Goal: Book appointment/travel/reservation

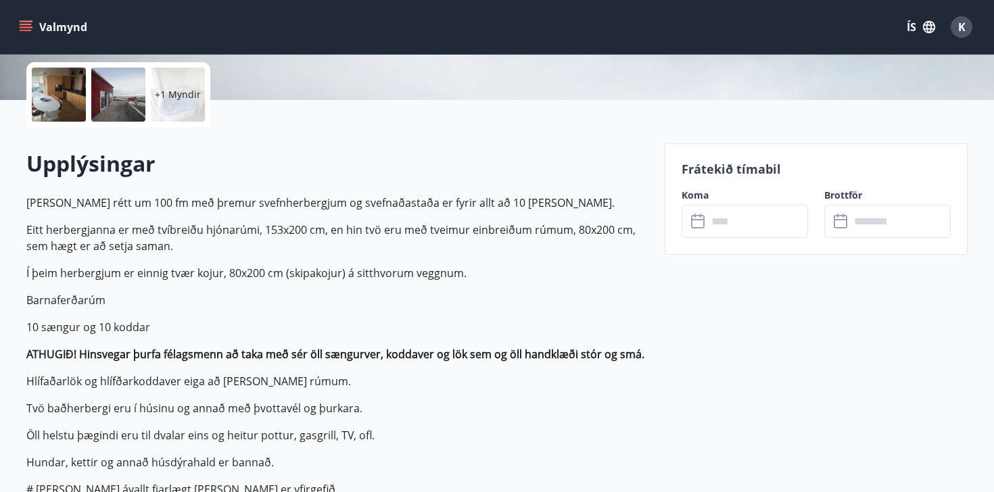
scroll to position [314, 0]
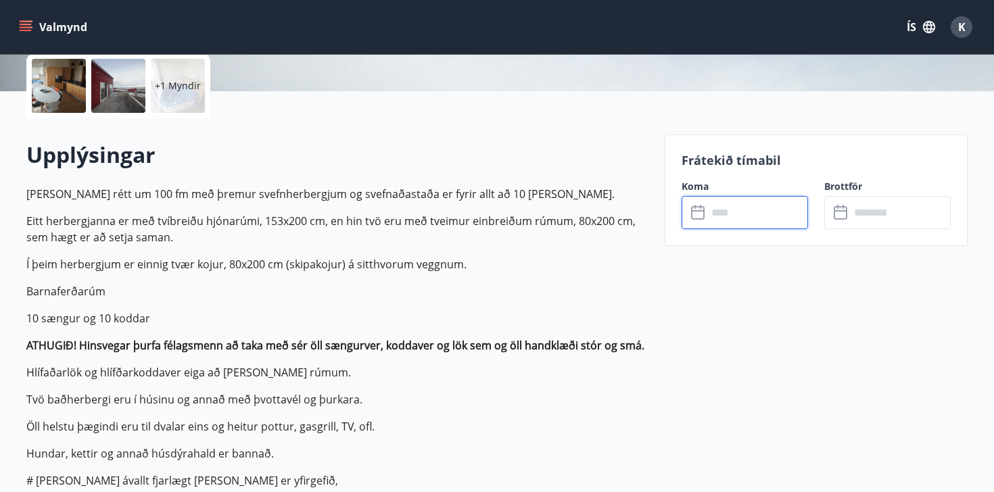
click at [774, 206] on input "text" at bounding box center [757, 212] width 101 height 33
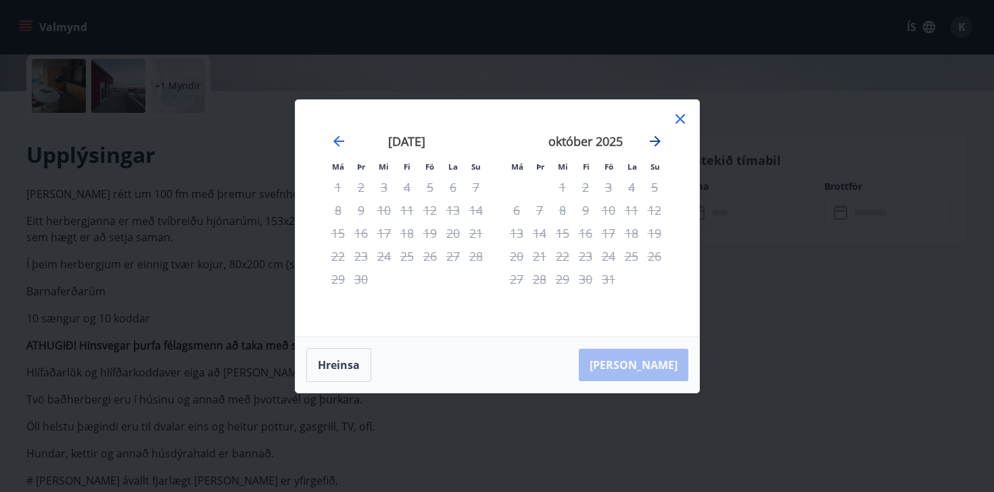
click at [659, 142] on icon "Move forward to switch to the next month." at bounding box center [655, 141] width 11 height 11
click at [658, 142] on icon "Move forward to switch to the next month." at bounding box center [655, 141] width 11 height 11
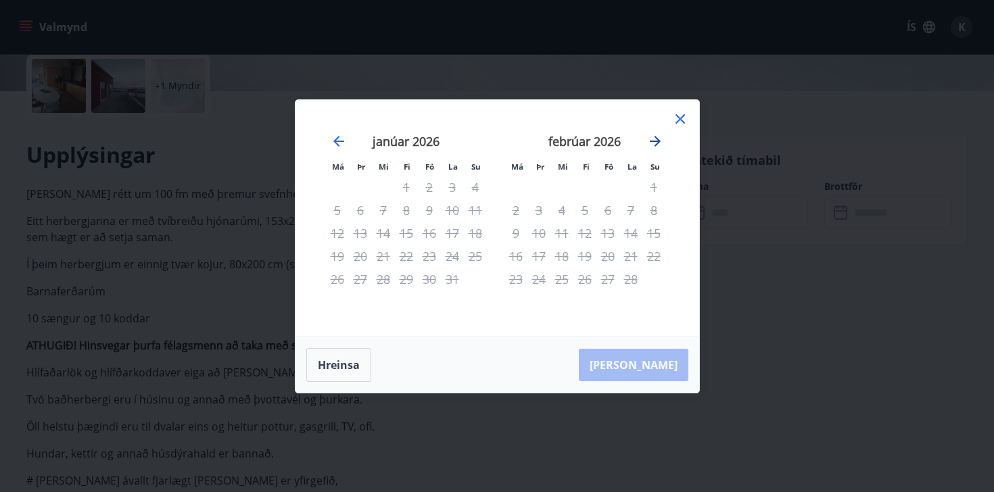
click at [658, 142] on icon "Move forward to switch to the next month." at bounding box center [655, 141] width 11 height 11
click at [655, 141] on icon "Move forward to switch to the next month." at bounding box center [655, 141] width 11 height 11
click at [680, 119] on icon at bounding box center [680, 119] width 2 height 2
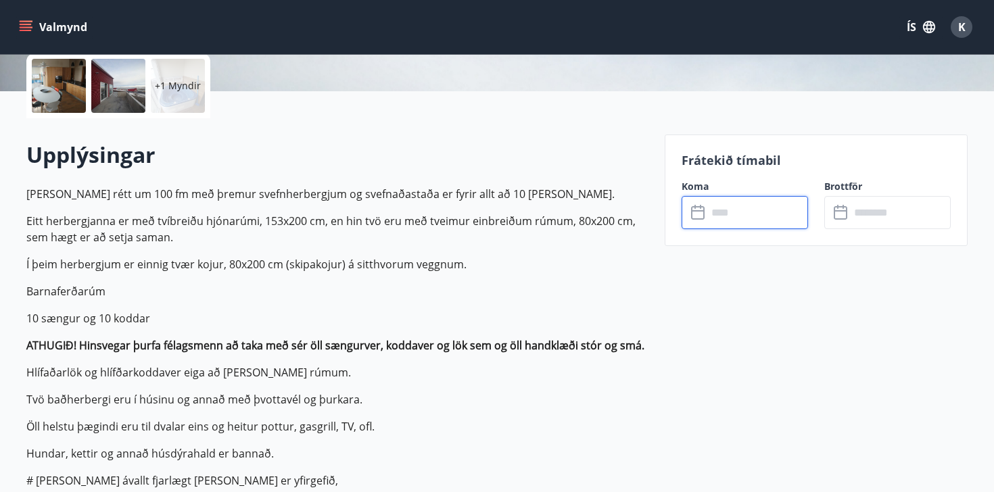
scroll to position [265, 0]
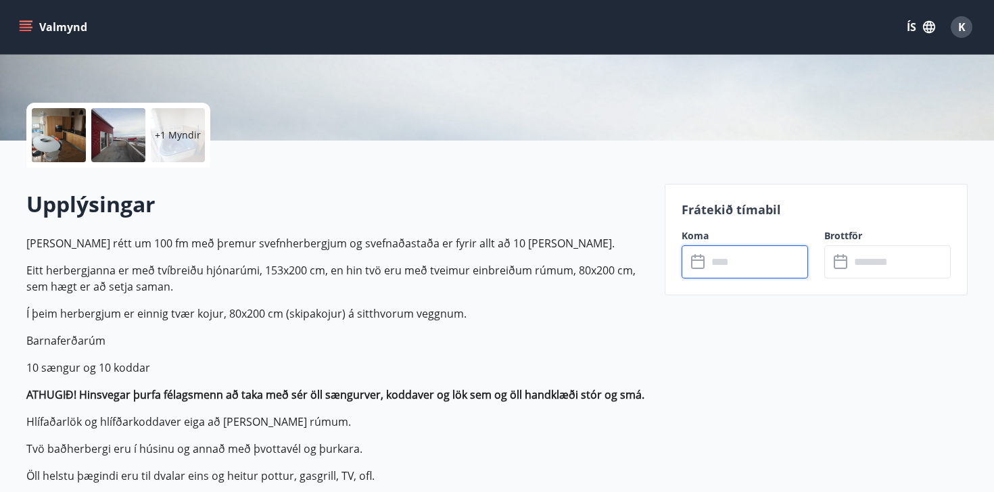
click at [30, 32] on icon "menu" at bounding box center [26, 27] width 14 height 14
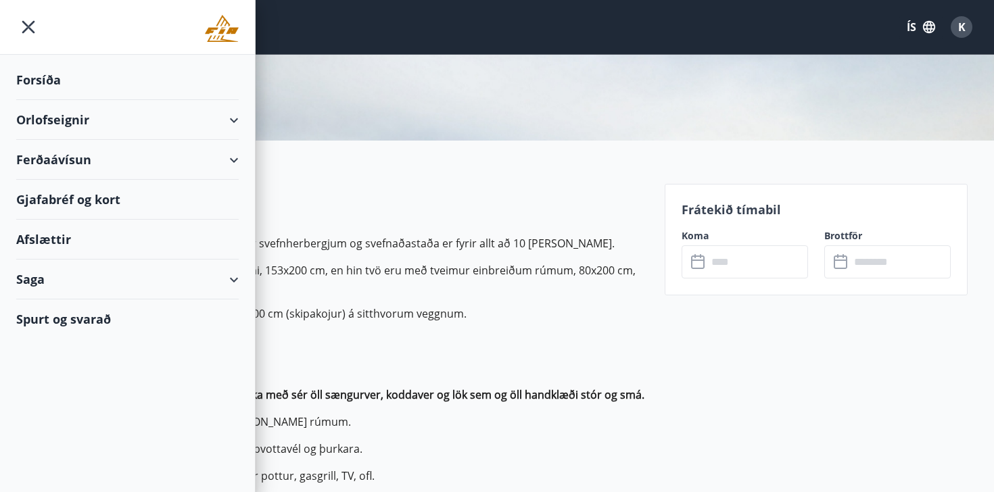
click at [407, 153] on div "+1 Myndir" at bounding box center [337, 135] width 622 height 65
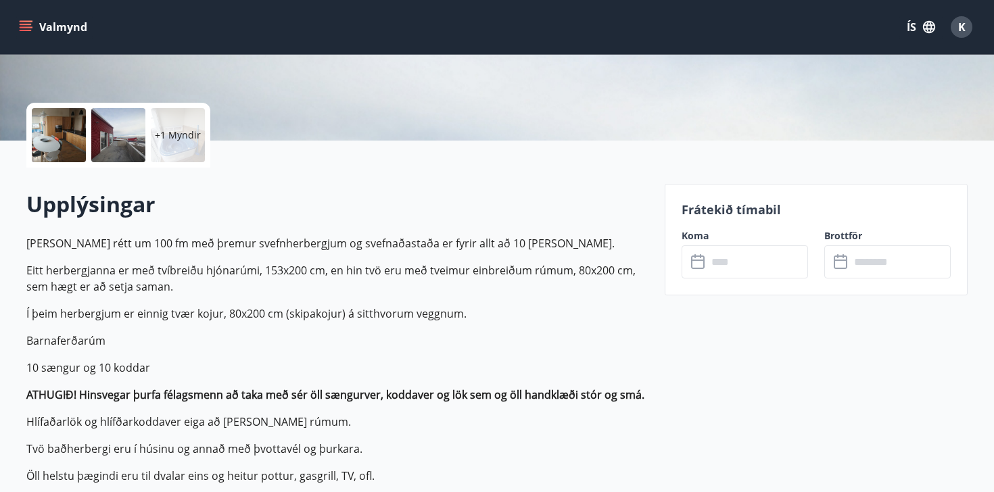
click at [28, 19] on button "Valmynd" at bounding box center [54, 27] width 76 height 24
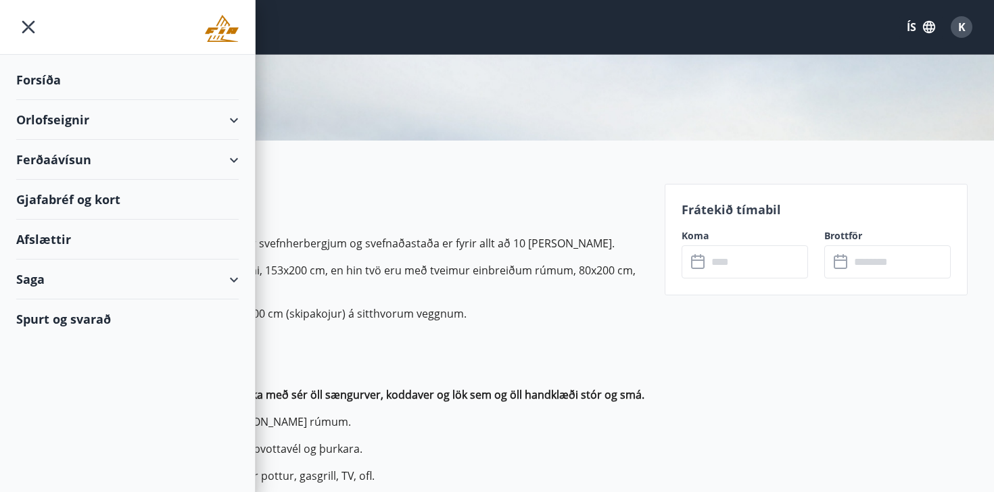
click at [49, 80] on div "Forsíða" at bounding box center [127, 80] width 222 height 40
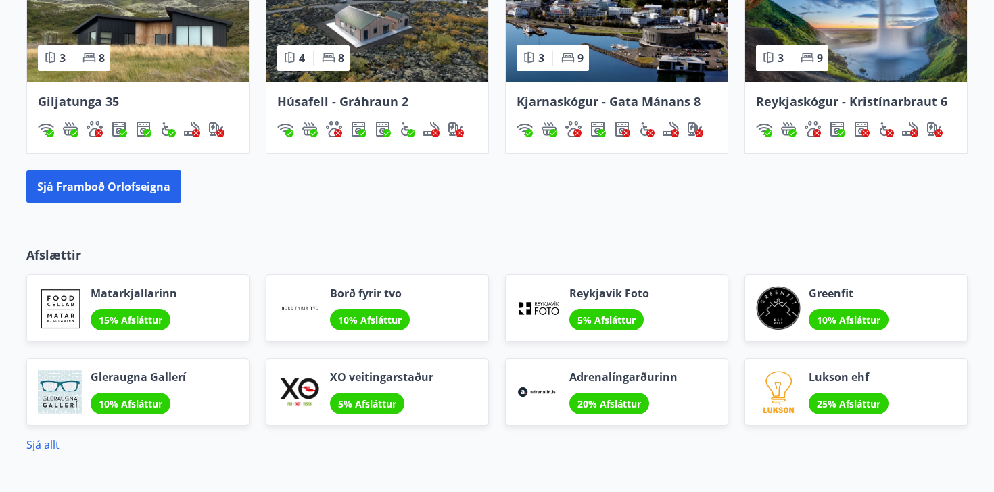
scroll to position [986, 0]
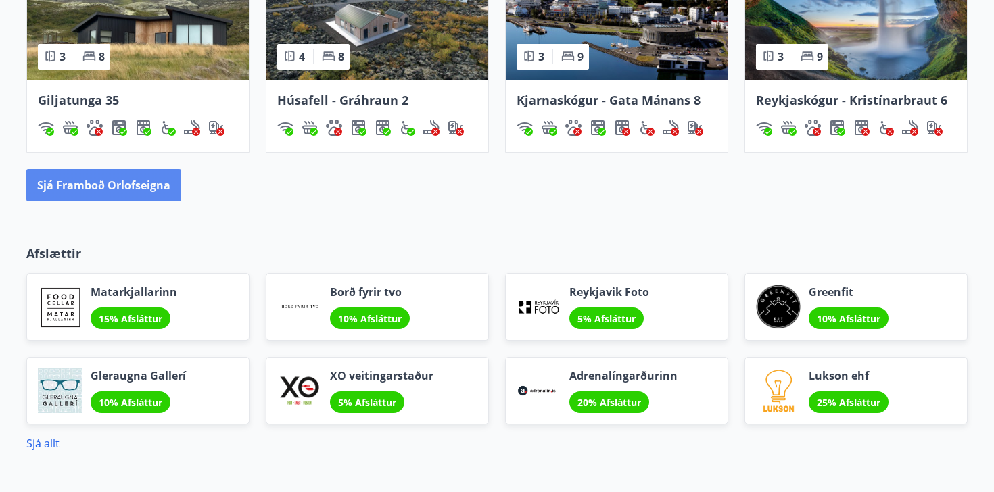
click at [148, 182] on button "Sjá framboð orlofseigna" at bounding box center [103, 185] width 155 height 32
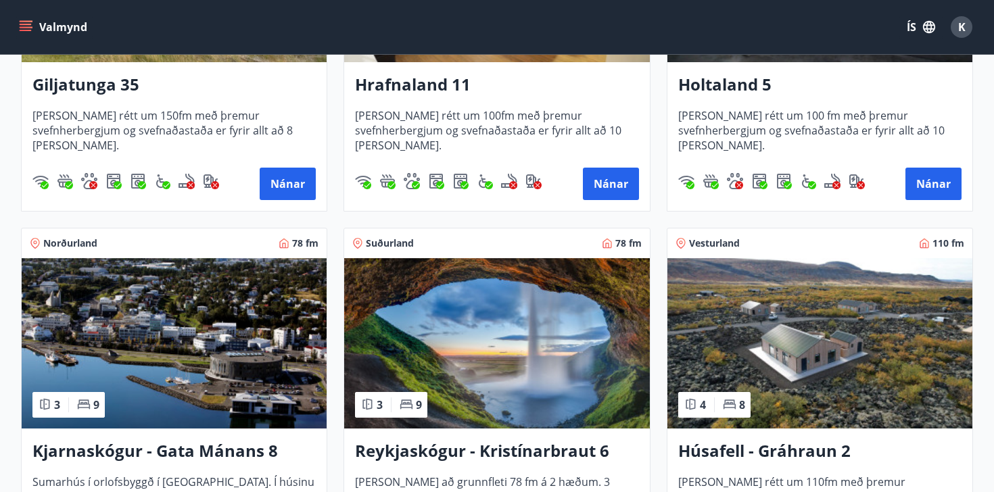
scroll to position [458, 0]
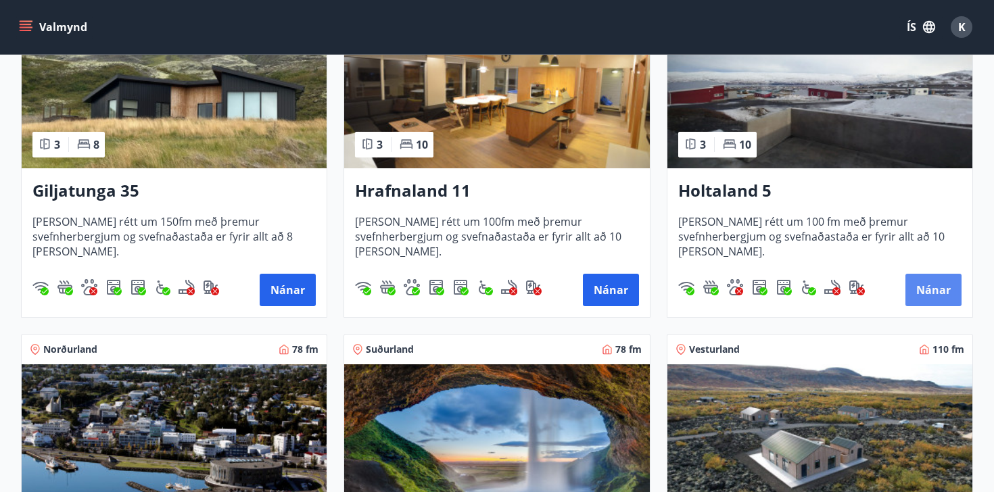
click at [920, 286] on button "Nánar" at bounding box center [934, 290] width 56 height 32
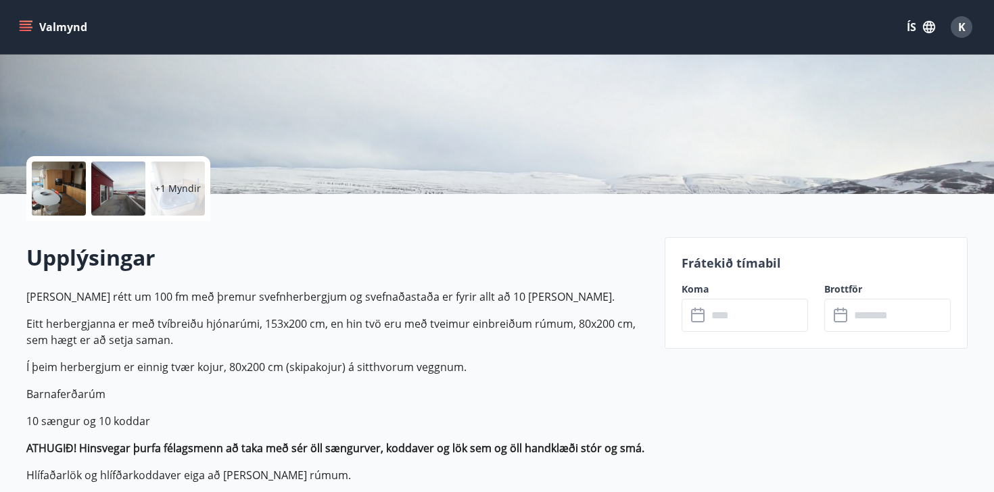
scroll to position [215, 0]
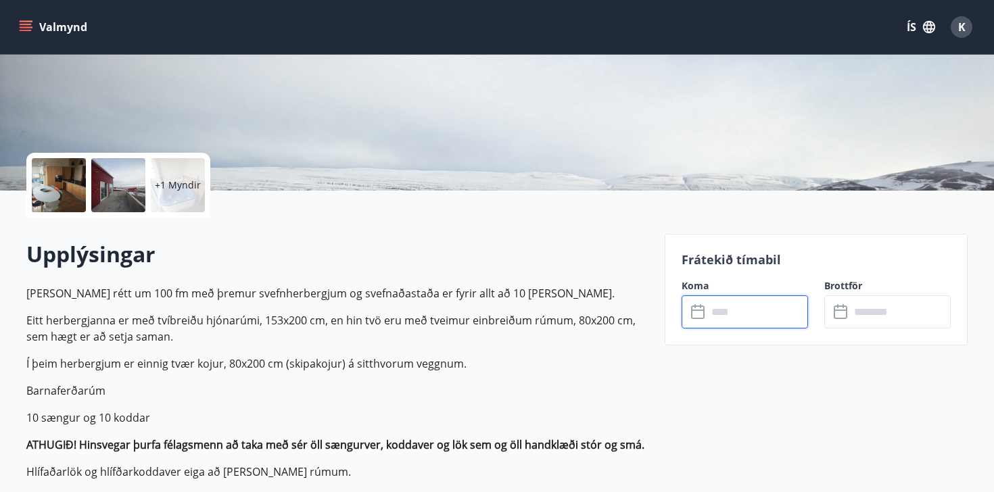
click at [720, 312] on input "text" at bounding box center [757, 312] width 101 height 33
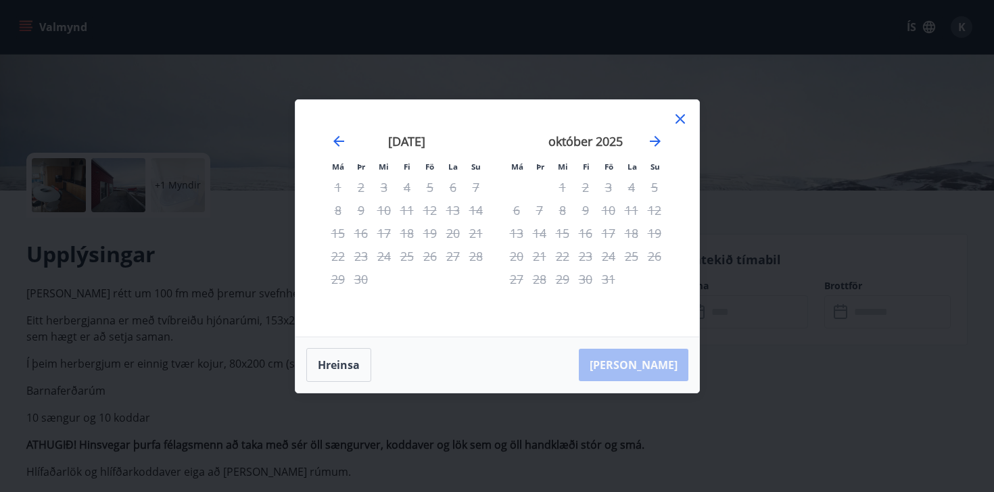
click at [580, 252] on div "23" at bounding box center [585, 256] width 23 height 23
click at [674, 120] on icon at bounding box center [680, 119] width 16 height 16
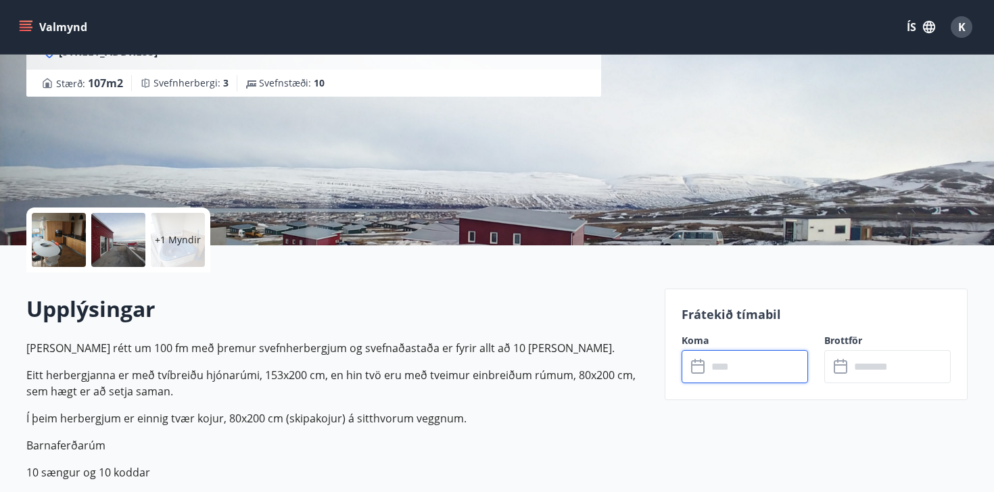
scroll to position [154, 0]
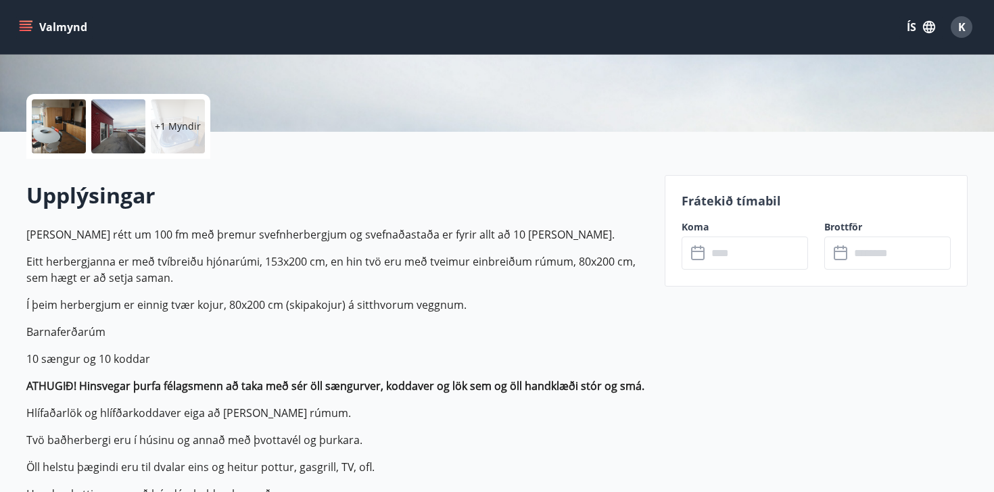
scroll to position [275, 0]
click at [381, 147] on div "+1 Myndir" at bounding box center [337, 125] width 622 height 65
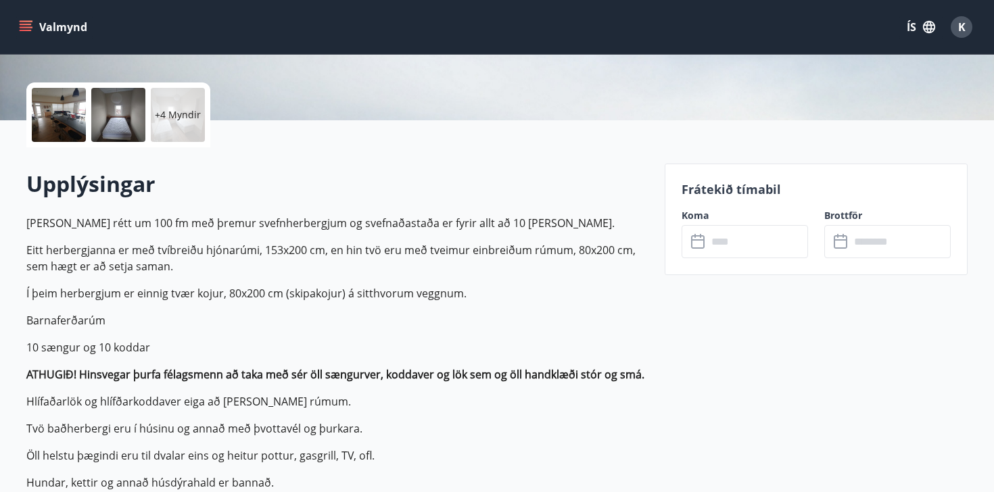
scroll to position [286, 0]
click at [741, 249] on input "text" at bounding box center [757, 241] width 101 height 33
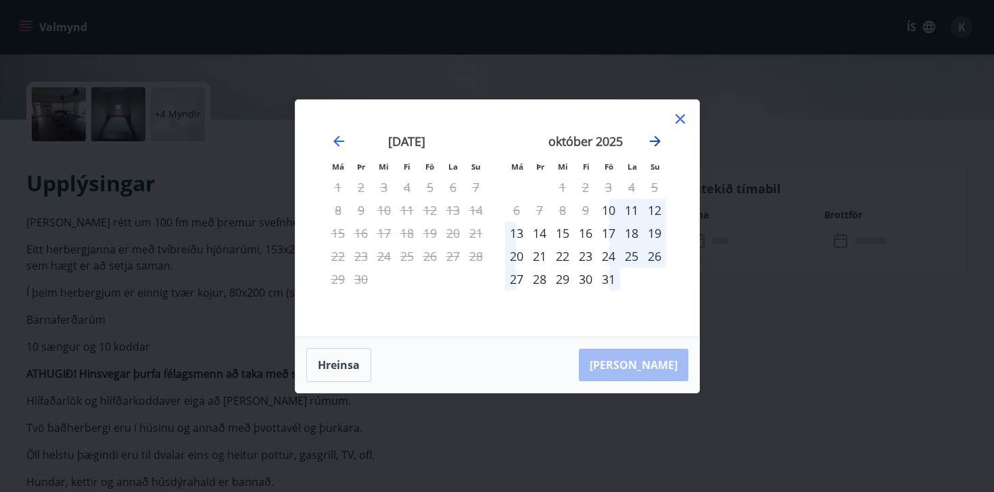
click at [655, 142] on icon "Move forward to switch to the next month." at bounding box center [655, 141] width 16 height 16
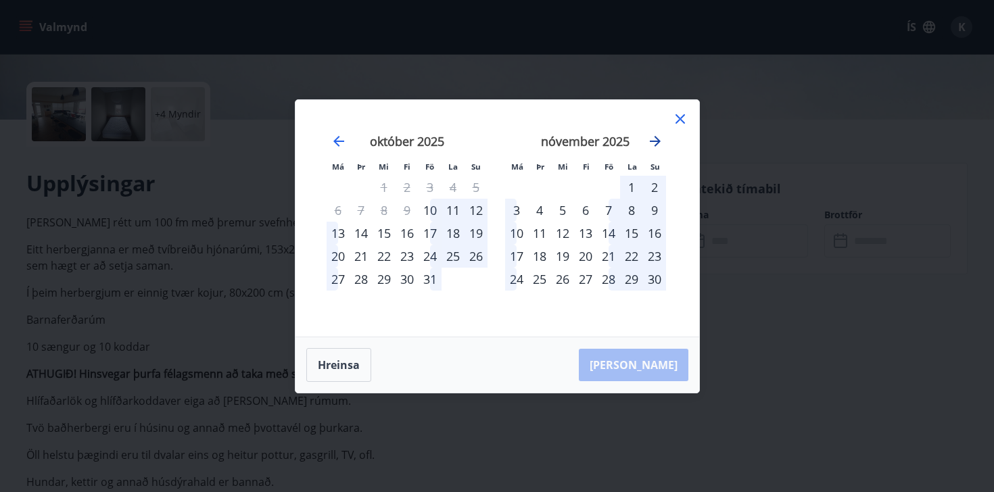
click at [655, 142] on icon "Move forward to switch to the next month." at bounding box center [655, 141] width 16 height 16
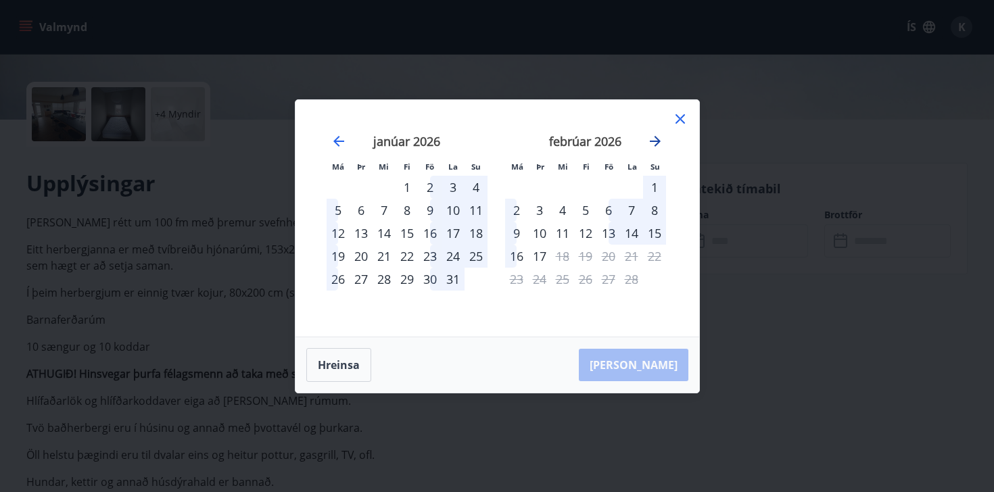
click at [655, 142] on icon "Move forward to switch to the next month." at bounding box center [655, 141] width 16 height 16
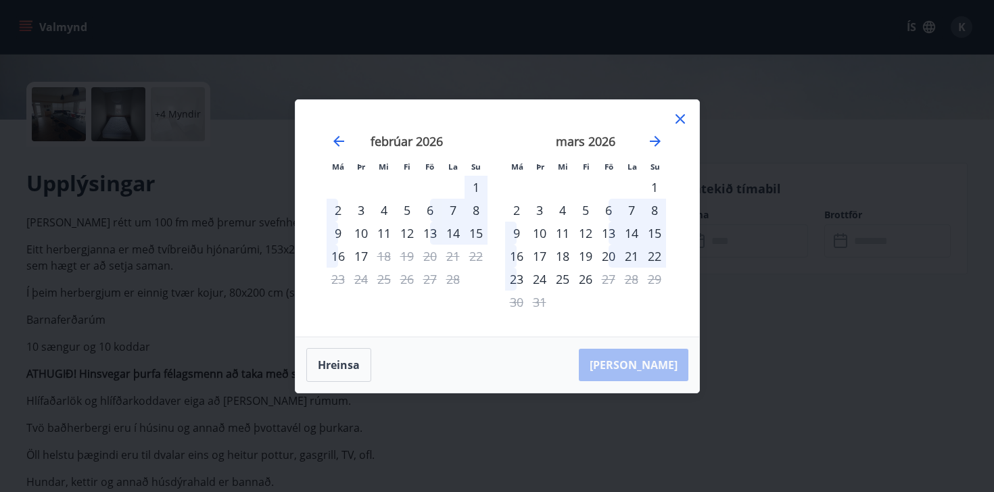
click at [562, 210] on div "4" at bounding box center [562, 210] width 23 height 23
click at [513, 234] on div "9" at bounding box center [516, 233] width 23 height 23
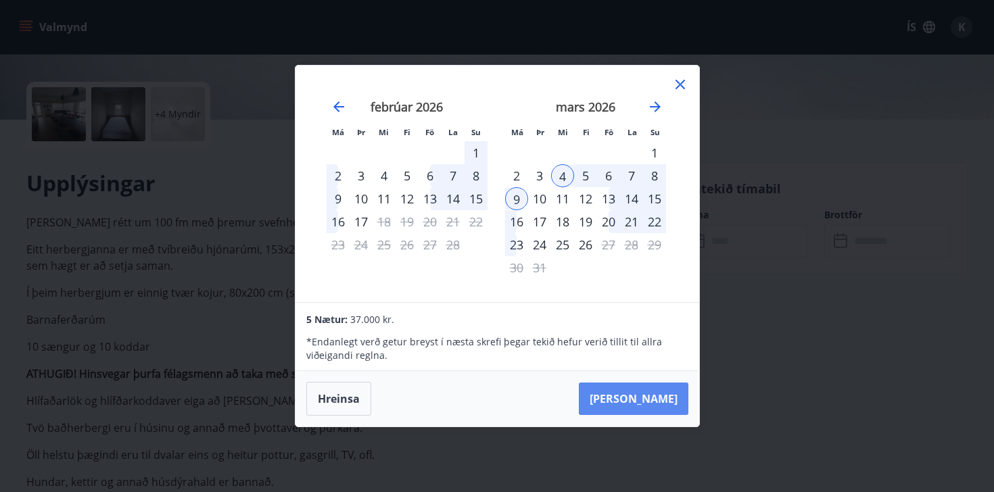
click at [665, 406] on button "[PERSON_NAME]" at bounding box center [634, 399] width 110 height 32
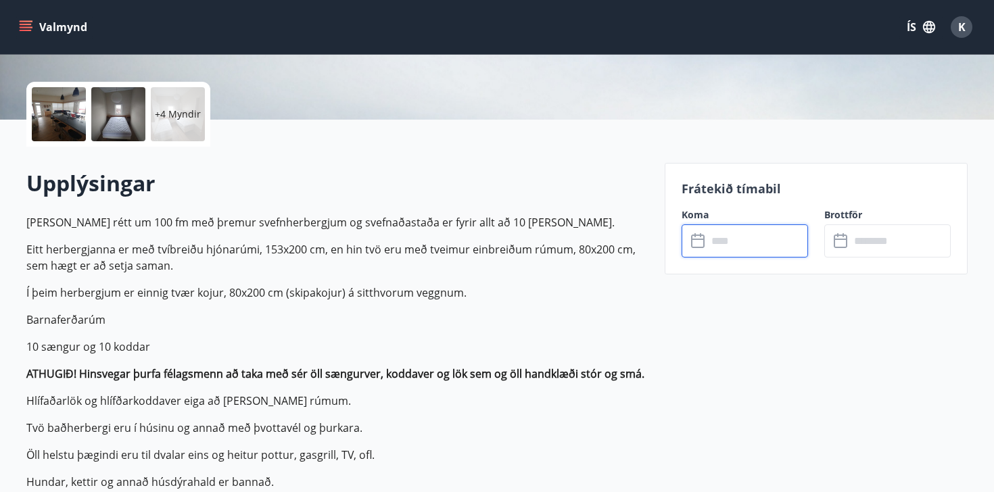
type input "******"
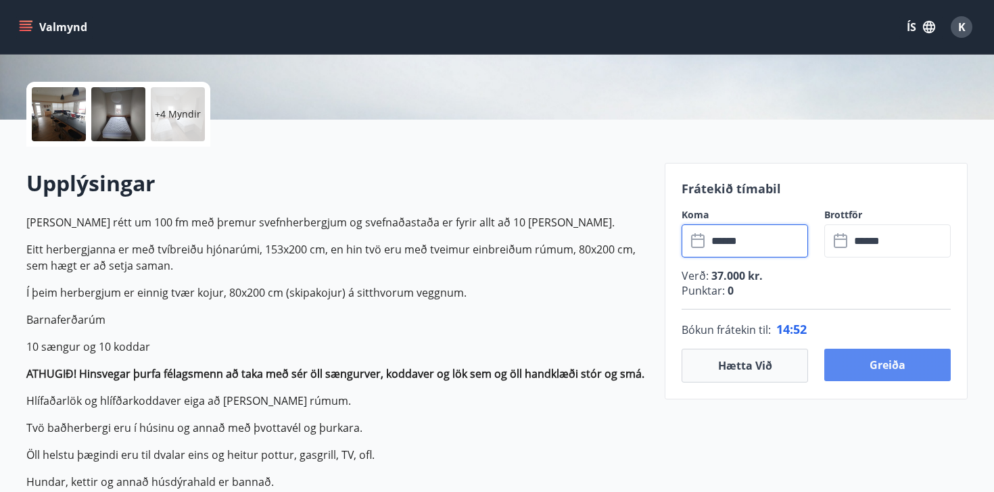
click at [885, 367] on button "Greiða" at bounding box center [887, 365] width 126 height 32
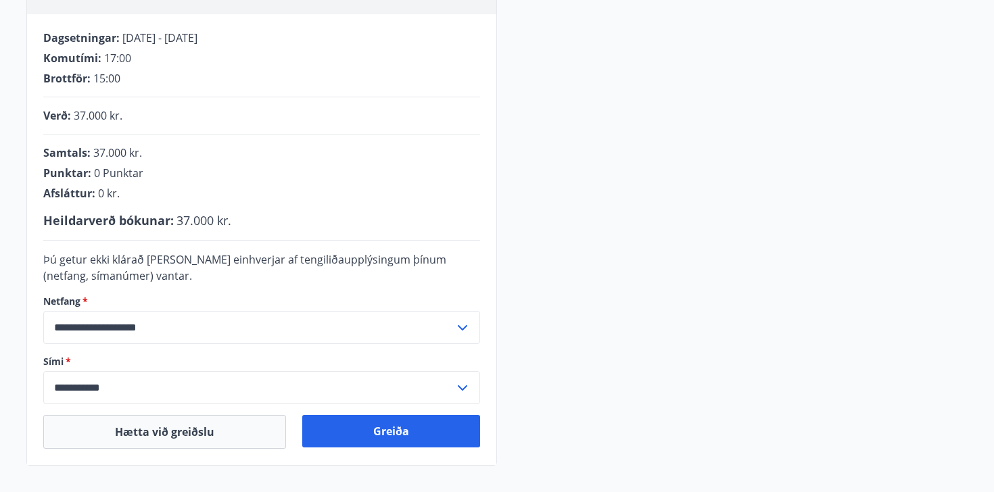
scroll to position [281, 0]
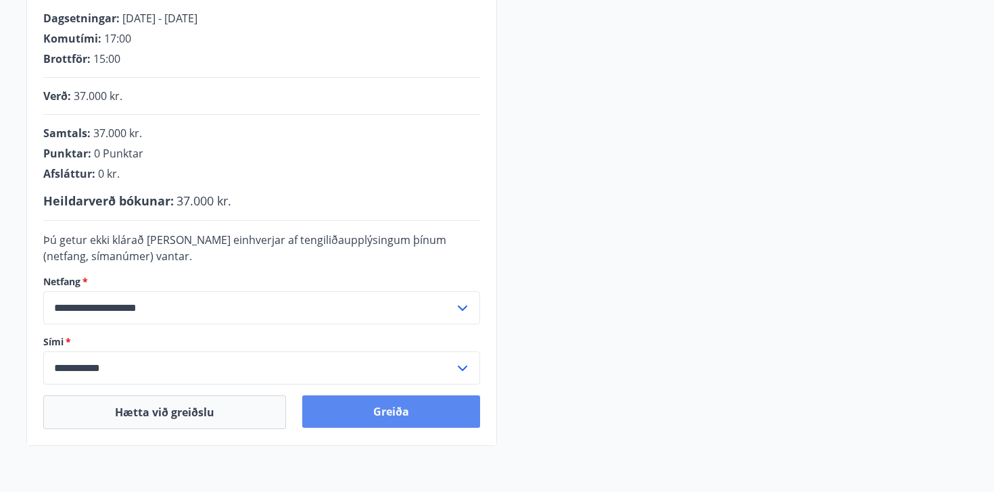
click at [417, 415] on button "Greiða" at bounding box center [391, 412] width 178 height 32
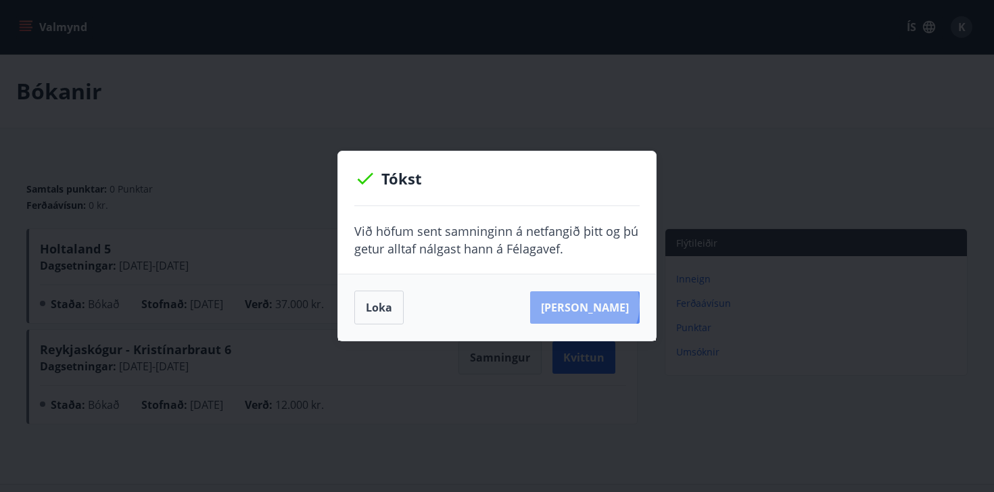
click at [605, 305] on button "Sjá samning" at bounding box center [585, 307] width 110 height 32
click at [392, 309] on button "Loka" at bounding box center [378, 308] width 49 height 34
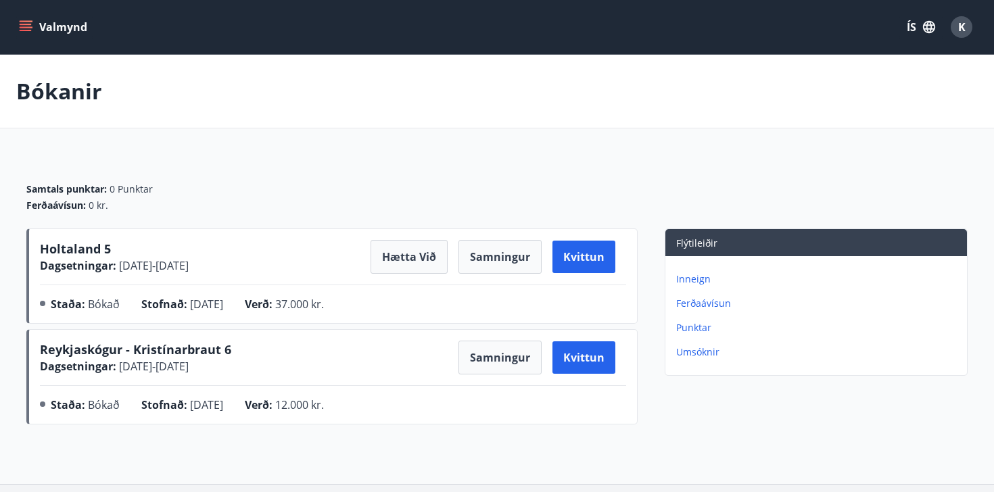
click at [28, 25] on icon "menu" at bounding box center [26, 27] width 14 height 14
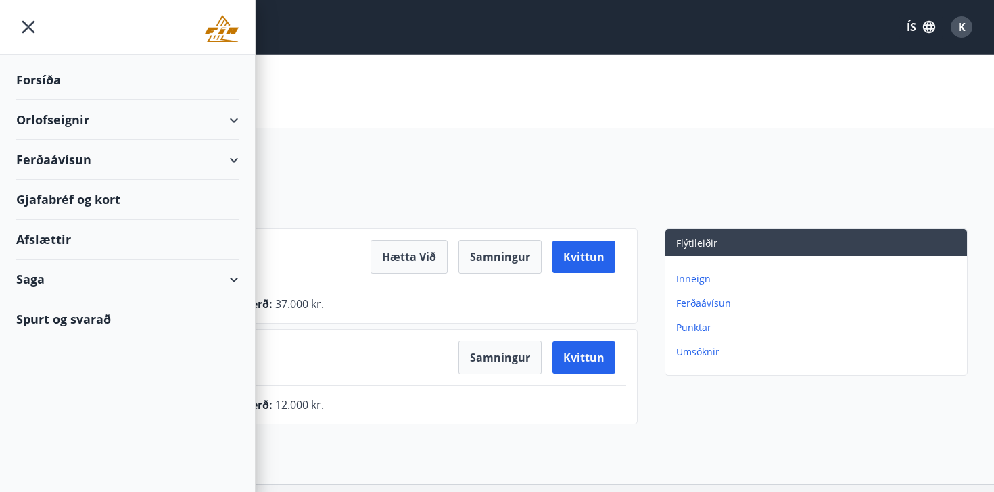
click at [54, 84] on div "Forsíða" at bounding box center [127, 80] width 222 height 40
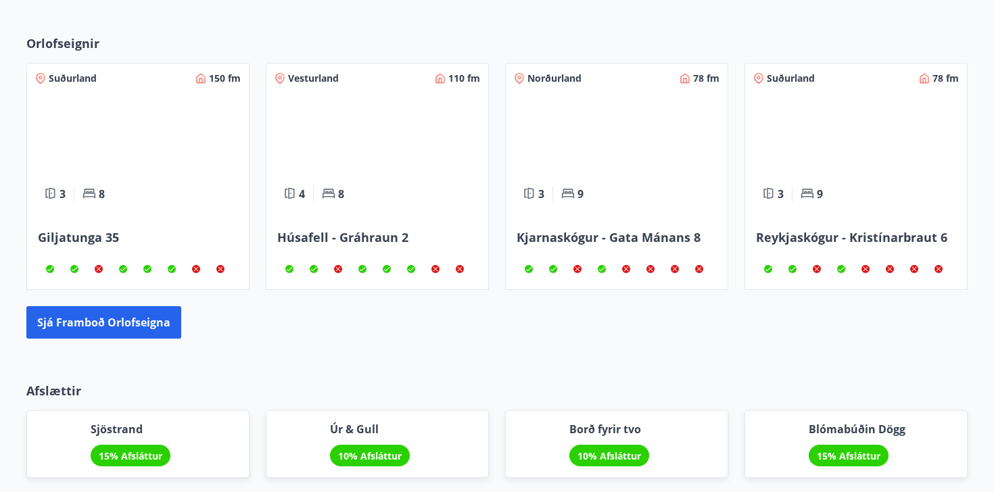
scroll to position [949, 0]
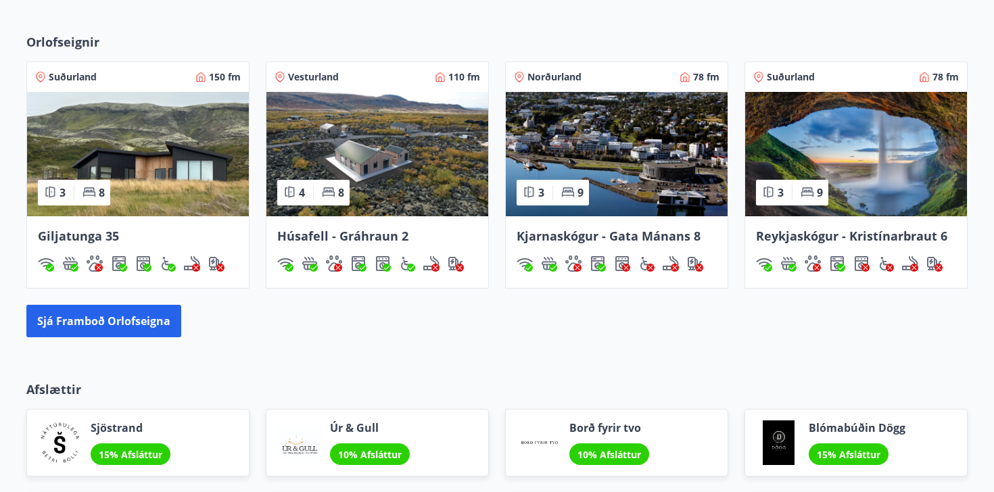
click at [159, 137] on img at bounding box center [138, 154] width 222 height 124
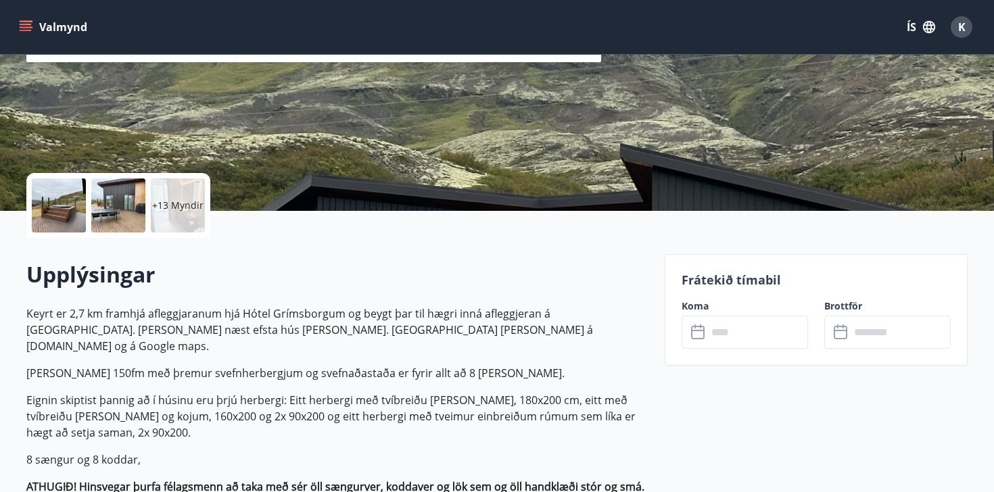
scroll to position [277, 0]
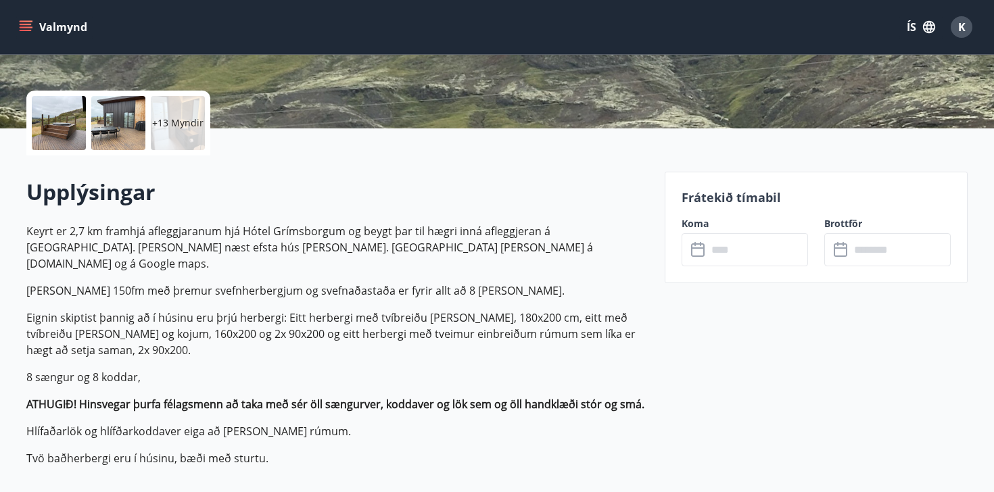
click at [746, 251] on input "text" at bounding box center [757, 249] width 101 height 33
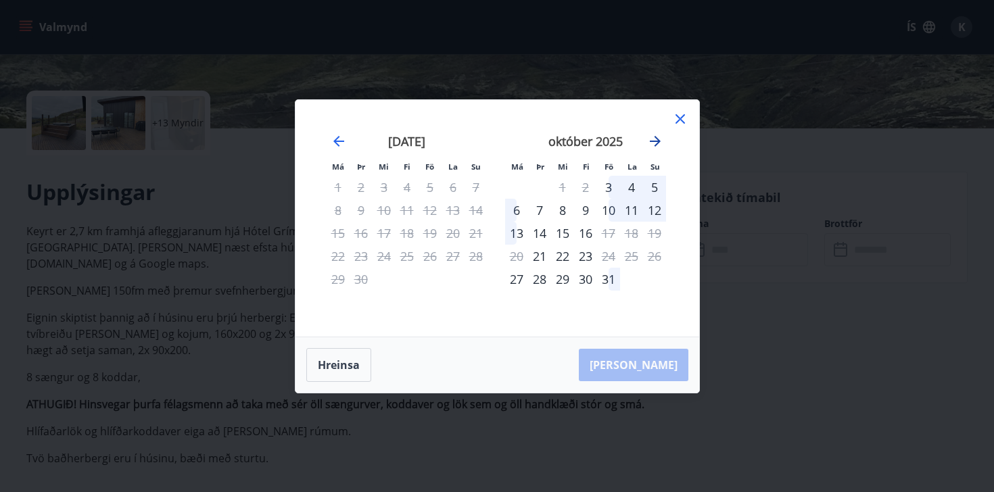
click at [658, 142] on icon "Move forward to switch to the next month." at bounding box center [655, 141] width 11 height 11
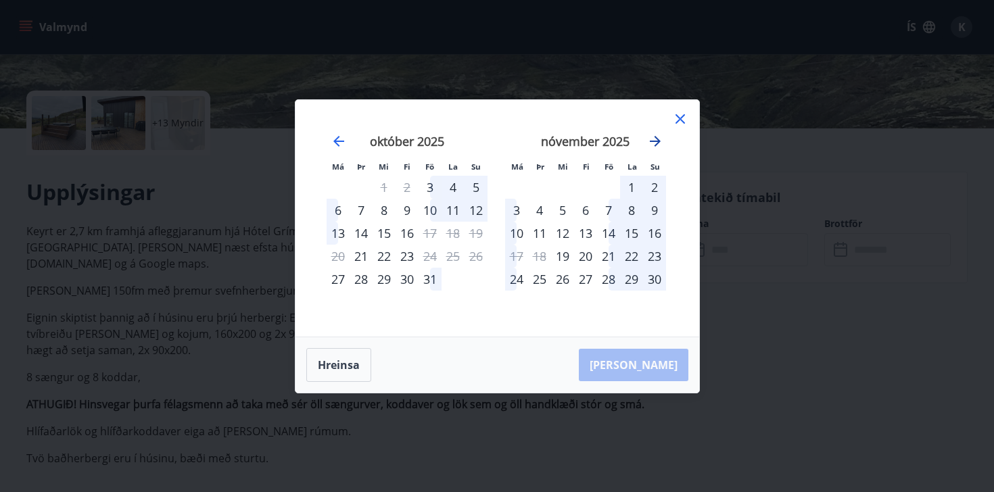
click at [658, 142] on icon "Move forward to switch to the next month." at bounding box center [655, 141] width 11 height 11
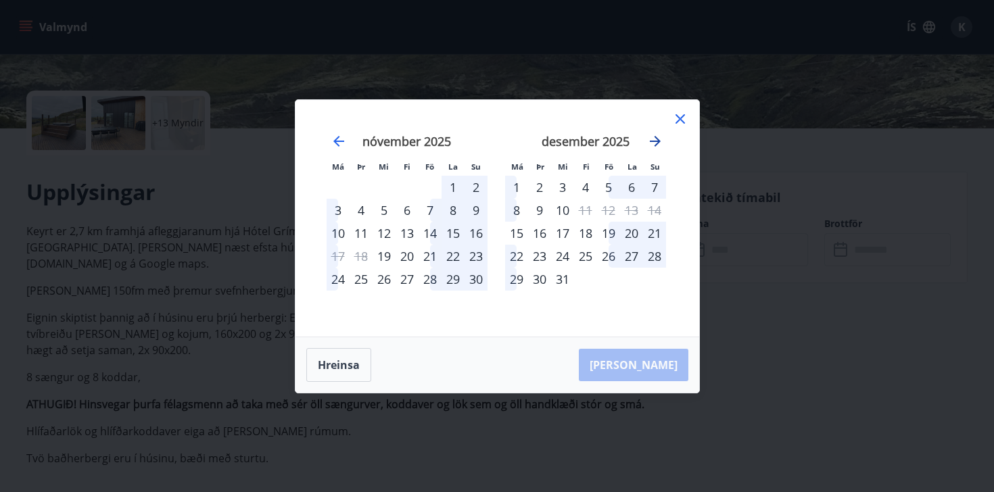
click at [658, 142] on icon "Move forward to switch to the next month." at bounding box center [655, 141] width 11 height 11
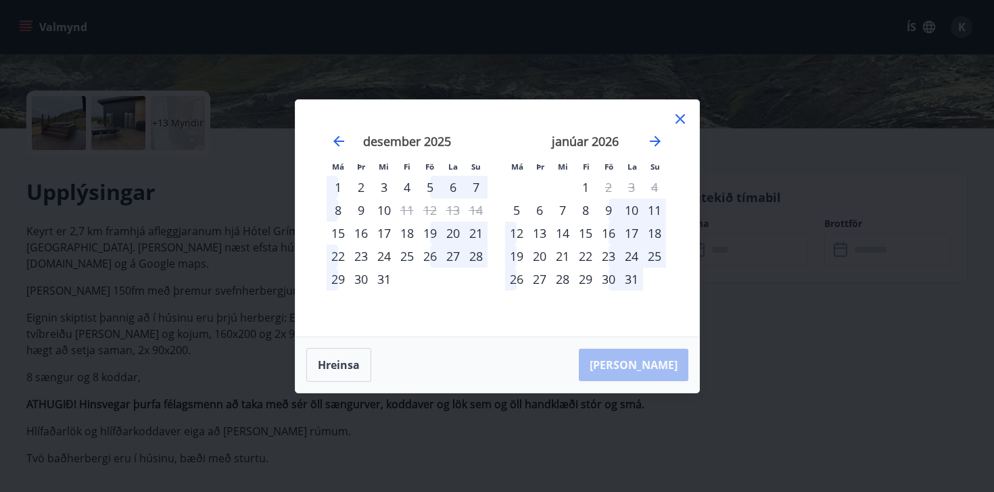
click at [676, 116] on icon at bounding box center [680, 119] width 16 height 16
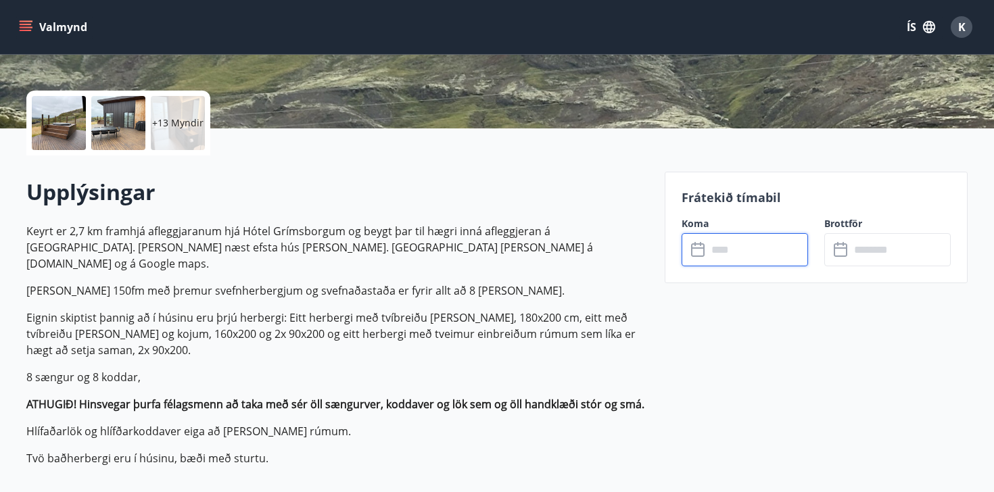
click at [45, 22] on button "Valmynd" at bounding box center [54, 27] width 76 height 24
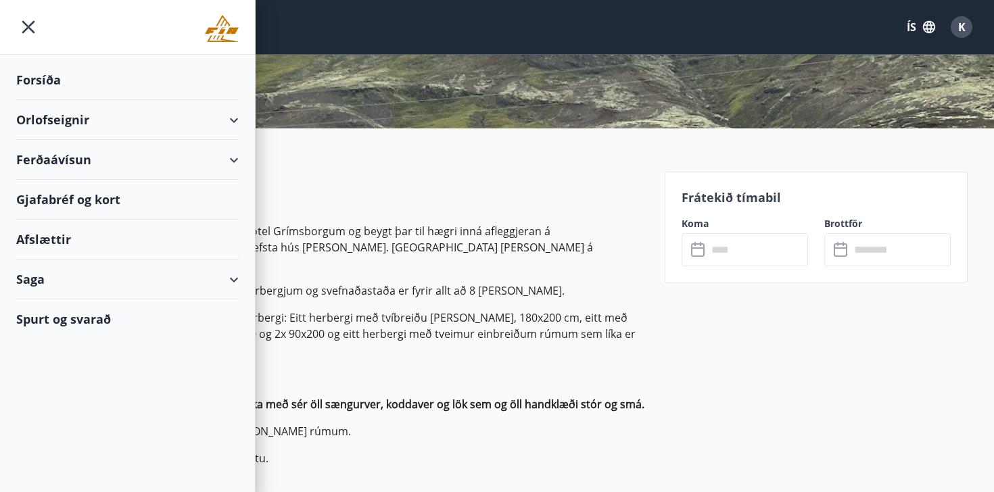
click at [64, 127] on div "Orlofseignir" at bounding box center [127, 120] width 222 height 40
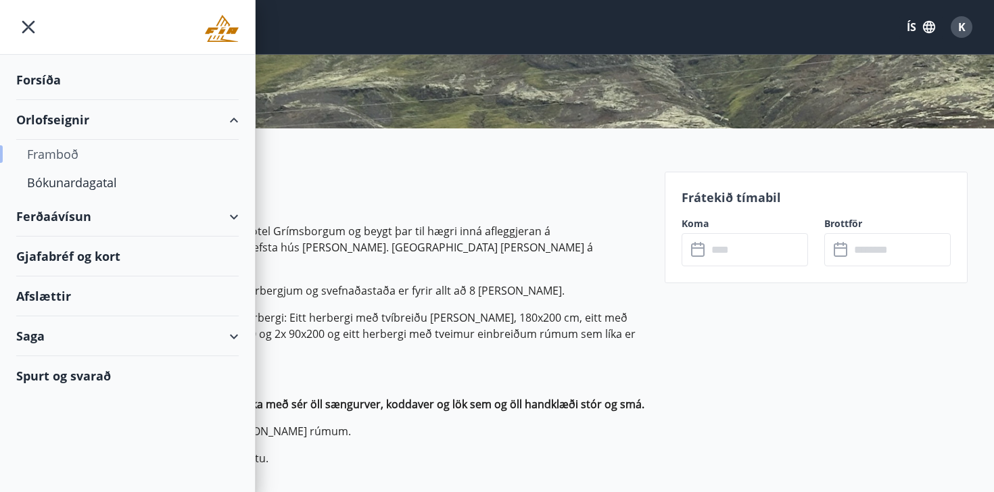
click at [62, 156] on div "Framboð" at bounding box center [127, 154] width 201 height 28
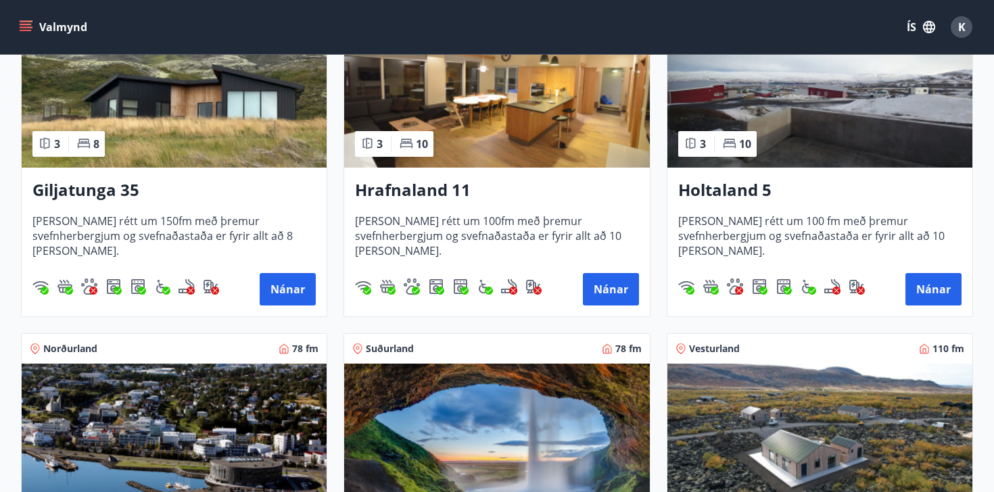
scroll to position [271, 0]
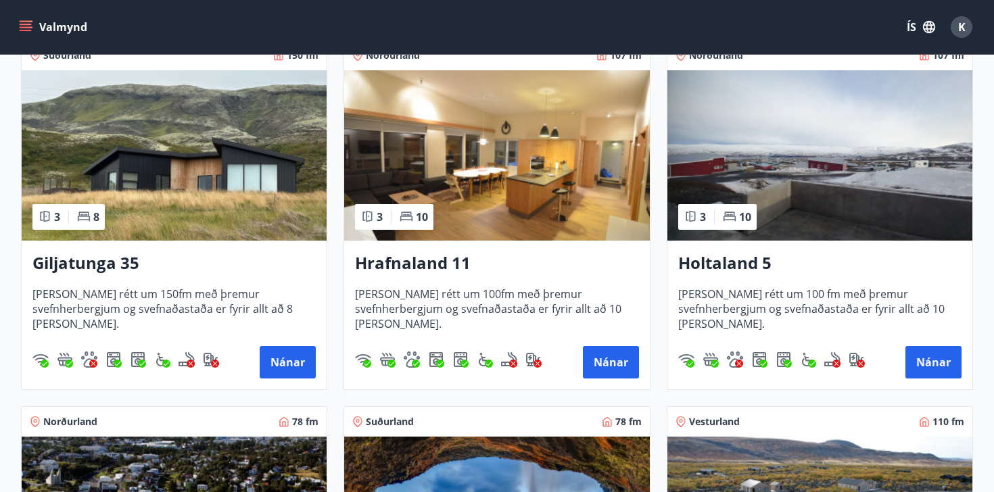
click at [820, 194] on img at bounding box center [819, 155] width 305 height 170
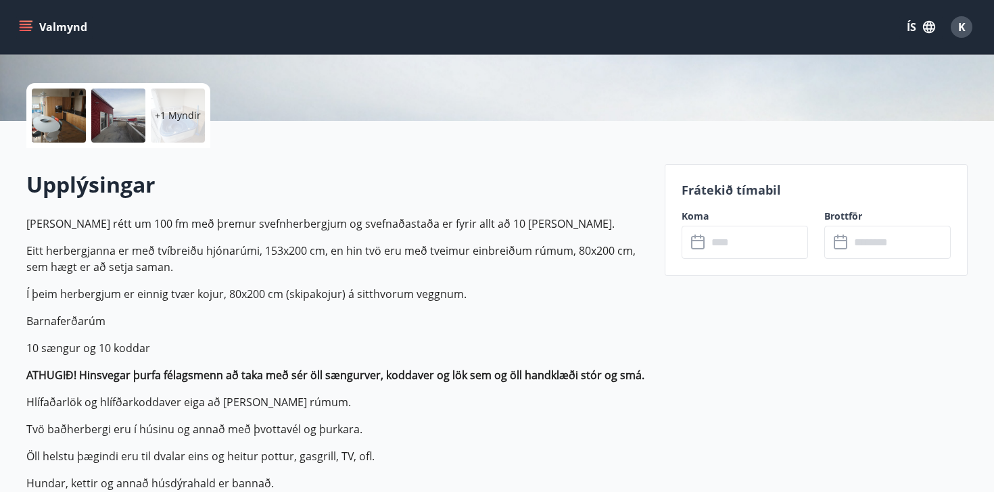
scroll to position [354, 0]
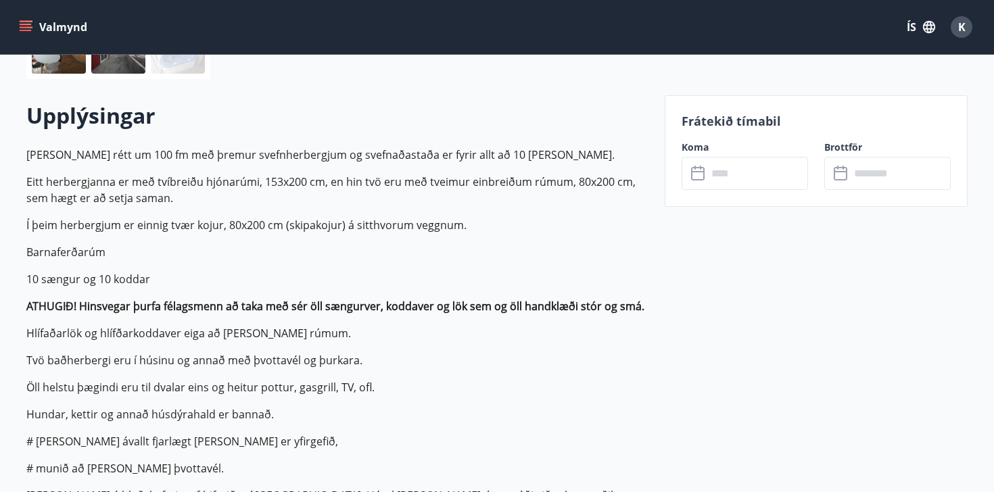
click at [747, 174] on input "text" at bounding box center [757, 173] width 101 height 33
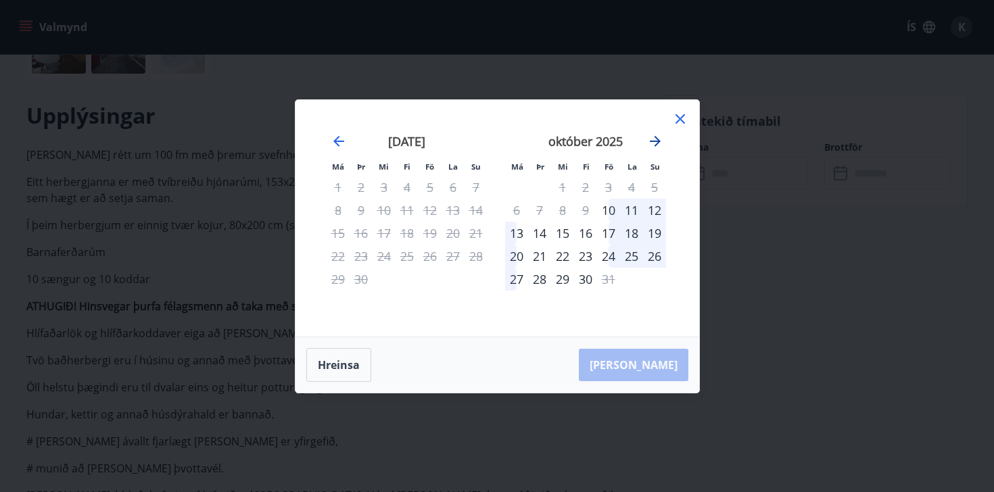
click at [654, 144] on icon "Move forward to switch to the next month." at bounding box center [655, 141] width 16 height 16
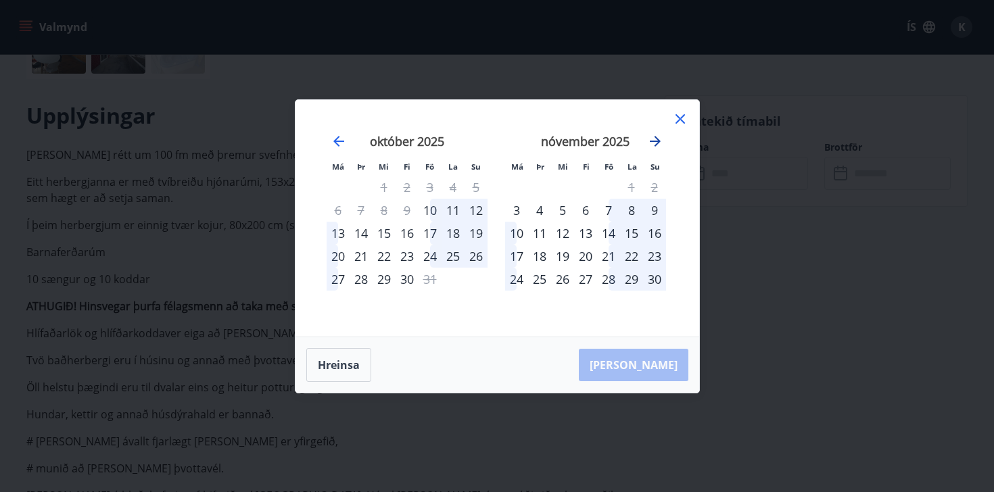
click at [654, 144] on icon "Move forward to switch to the next month." at bounding box center [655, 141] width 16 height 16
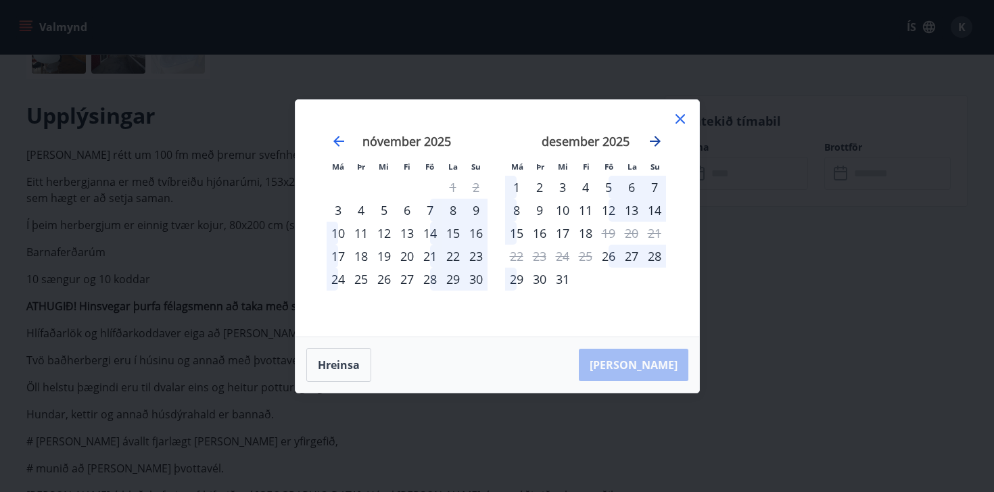
click at [654, 144] on icon "Move forward to switch to the next month." at bounding box center [655, 141] width 16 height 16
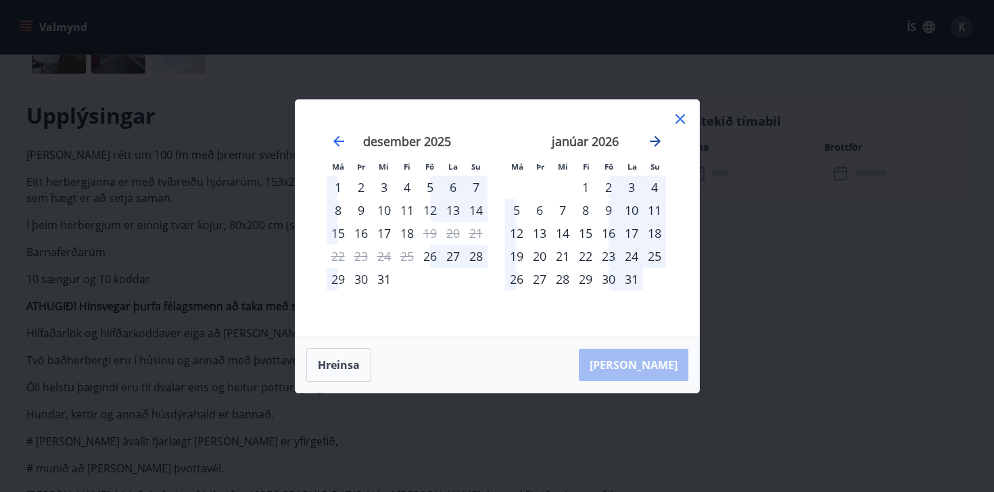
click at [654, 144] on icon "Move forward to switch to the next month." at bounding box center [655, 141] width 16 height 16
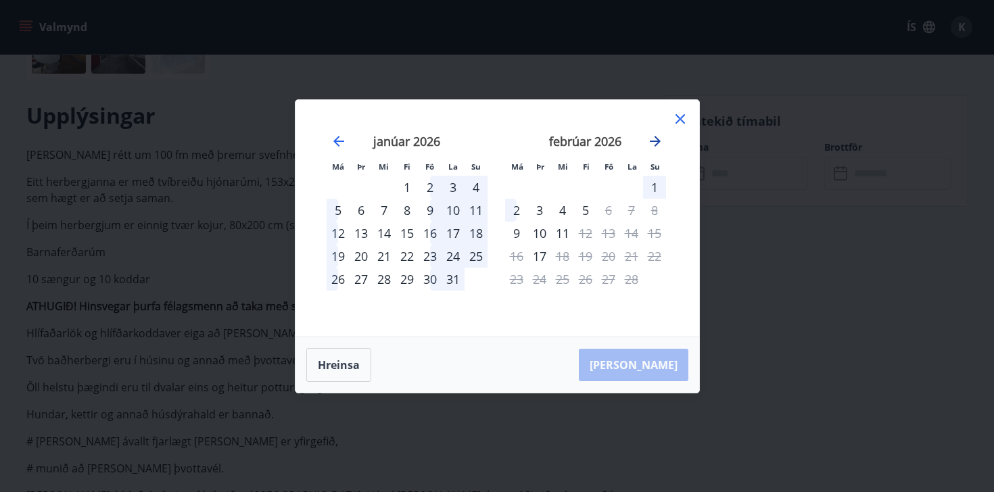
click at [655, 141] on icon "Move forward to switch to the next month." at bounding box center [655, 141] width 11 height 11
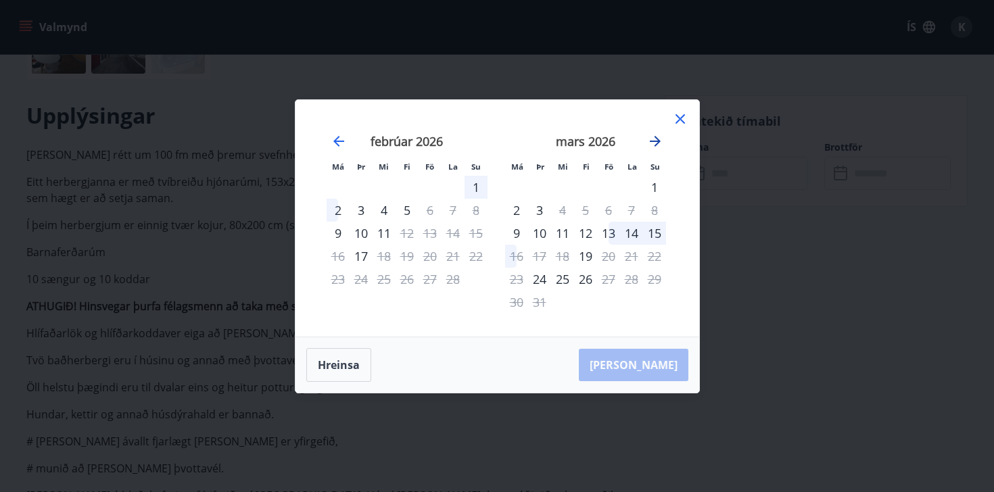
click at [655, 141] on icon "Move forward to switch to the next month." at bounding box center [655, 141] width 11 height 11
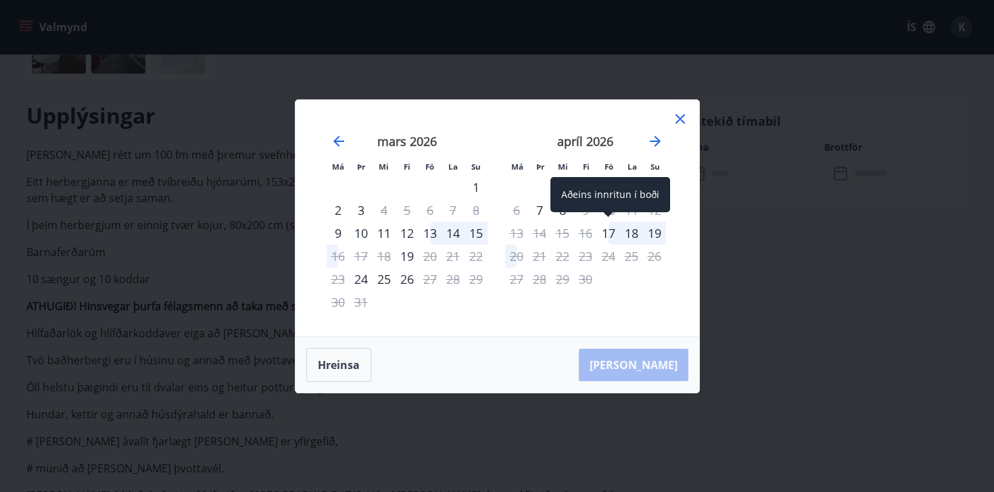
click at [611, 232] on div "17" at bounding box center [608, 233] width 23 height 23
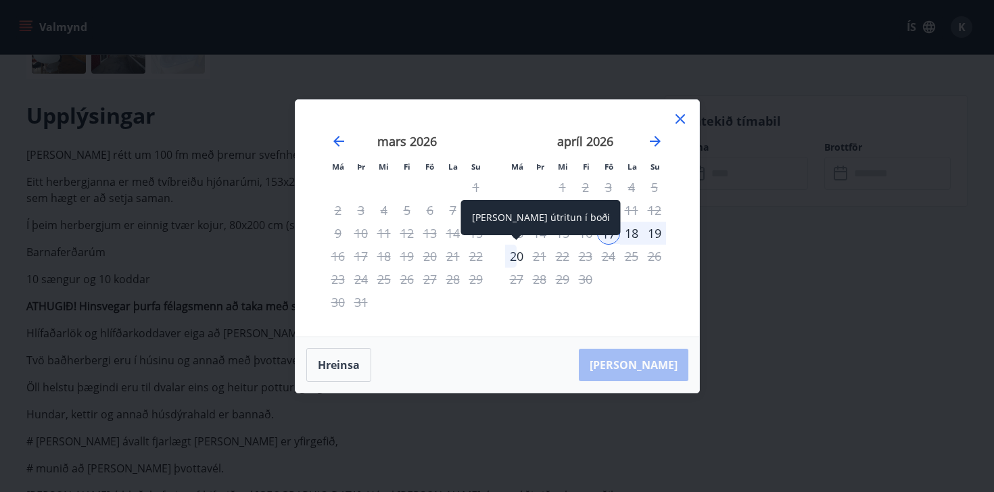
click at [518, 255] on div "20" at bounding box center [516, 256] width 23 height 23
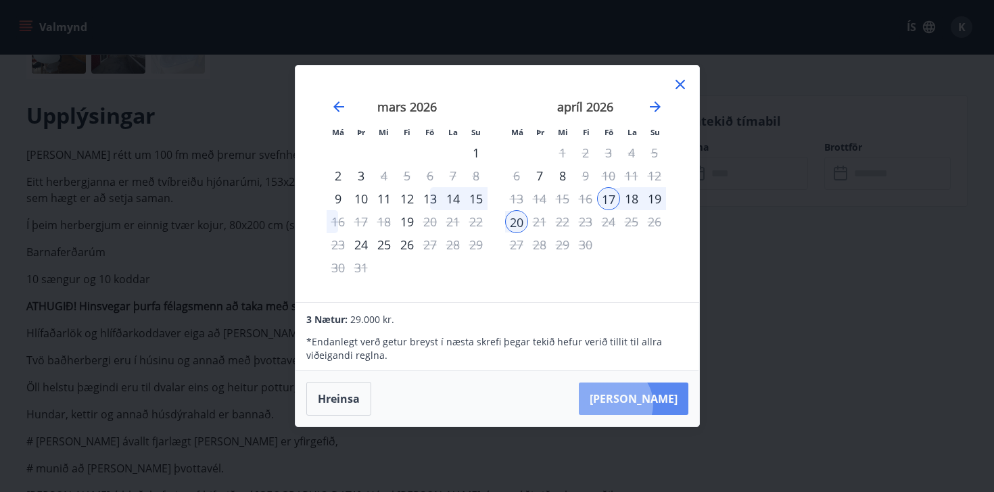
click at [655, 404] on button "[PERSON_NAME]" at bounding box center [634, 399] width 110 height 32
click at [640, 202] on div "18" at bounding box center [631, 198] width 23 height 23
click at [653, 417] on div "Hreinsa Taka Frá" at bounding box center [498, 398] width 404 height 55
click at [653, 407] on button "[PERSON_NAME]" at bounding box center [634, 399] width 110 height 32
click at [653, 112] on icon "Move forward to switch to the next month." at bounding box center [655, 107] width 16 height 16
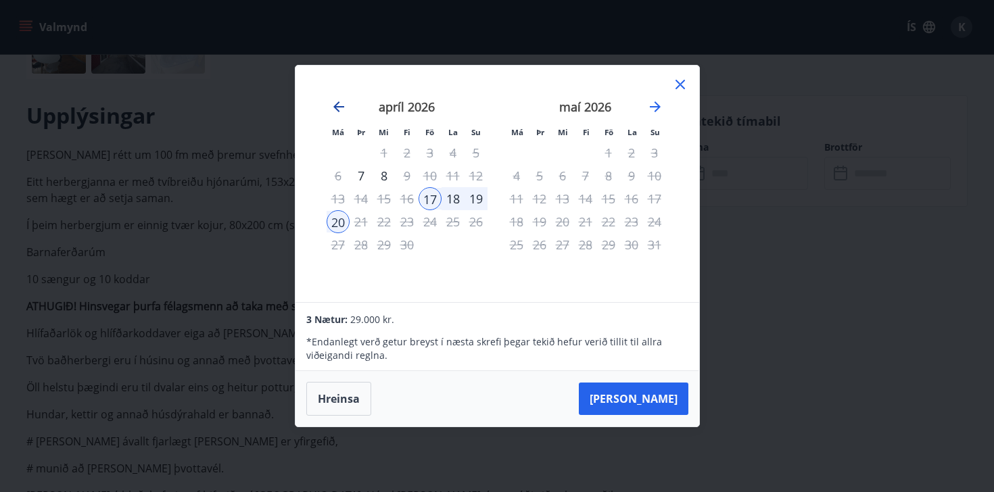
click at [339, 108] on icon "Move backward to switch to the previous month." at bounding box center [339, 107] width 16 height 16
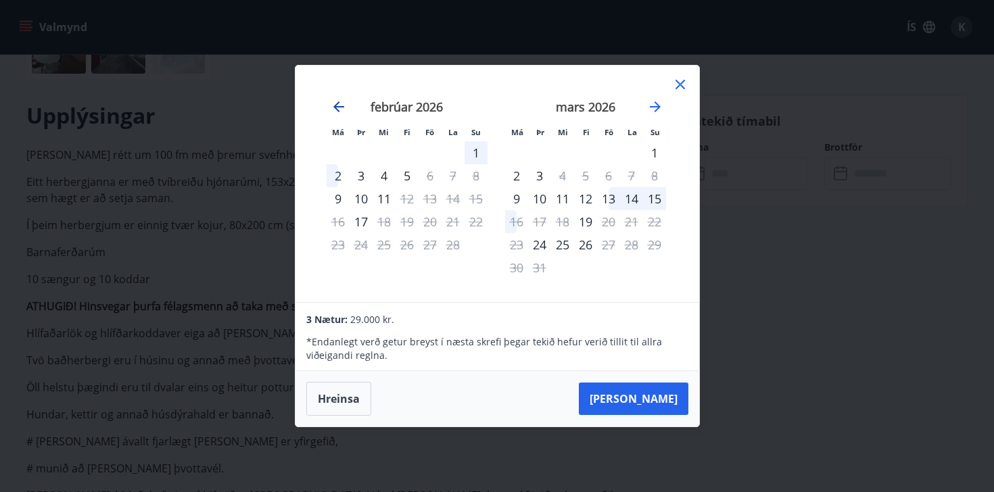
click at [339, 108] on icon "Move backward to switch to the previous month." at bounding box center [339, 107] width 16 height 16
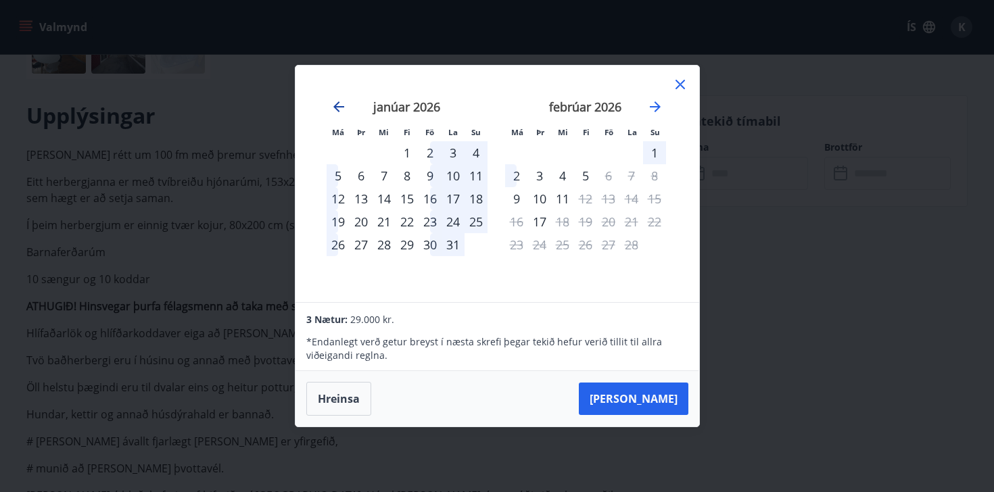
click at [339, 108] on icon "Move backward to switch to the previous month." at bounding box center [339, 107] width 16 height 16
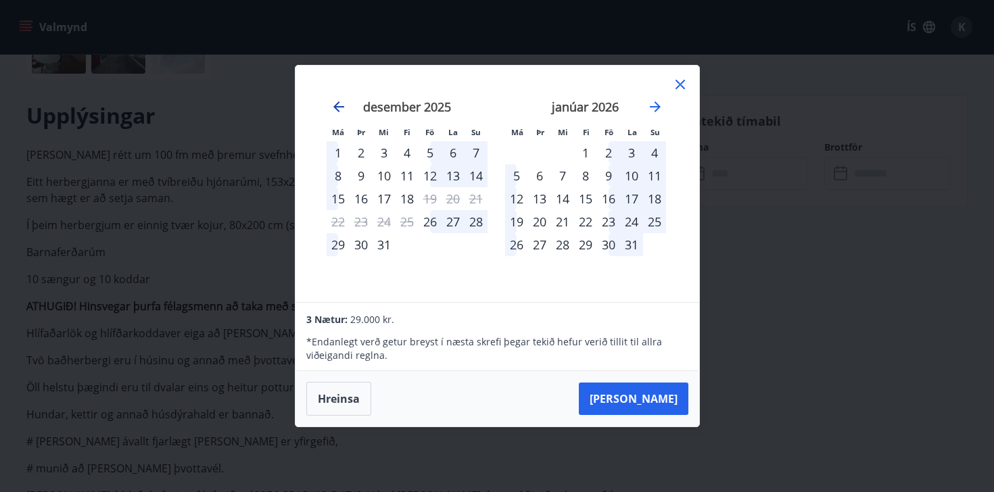
click at [339, 108] on icon "Move backward to switch to the previous month." at bounding box center [339, 107] width 16 height 16
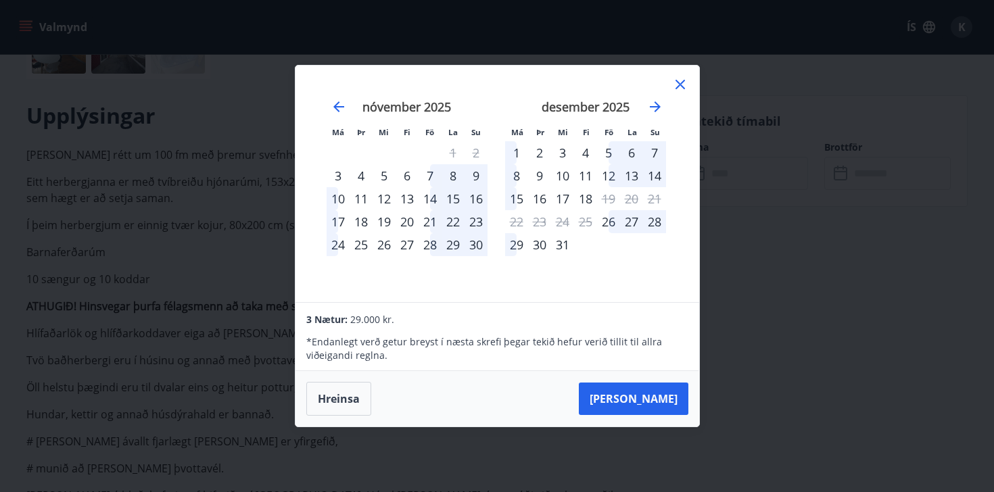
click at [679, 81] on icon at bounding box center [680, 84] width 16 height 16
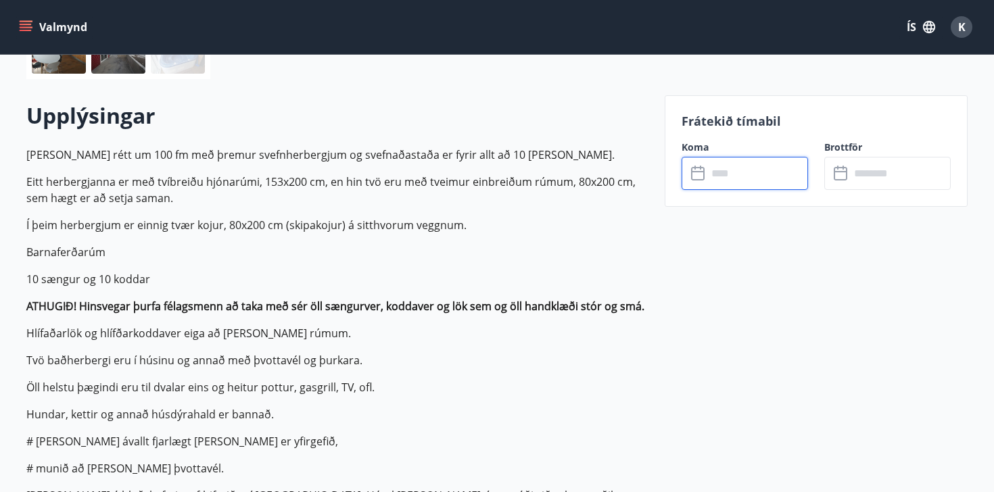
click at [33, 30] on button "Valmynd" at bounding box center [54, 27] width 76 height 24
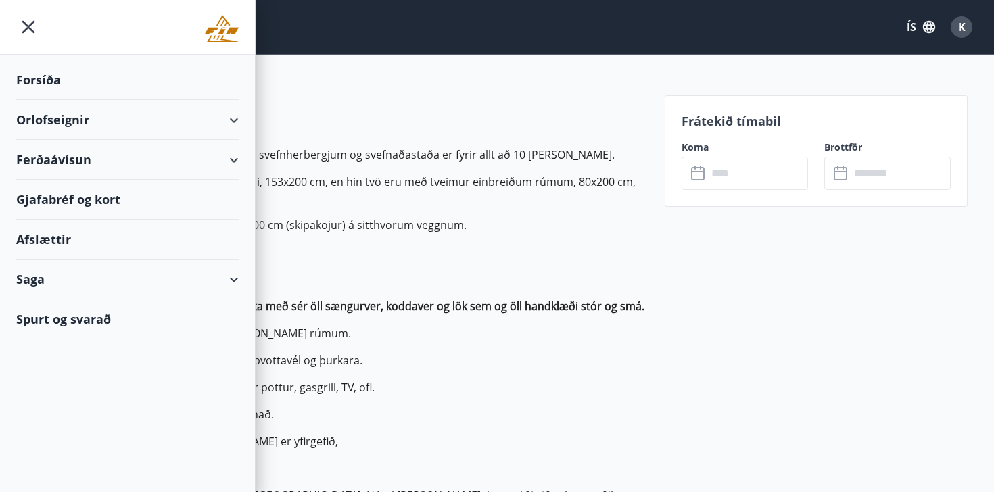
click at [84, 121] on div "Orlofseignir" at bounding box center [127, 120] width 222 height 40
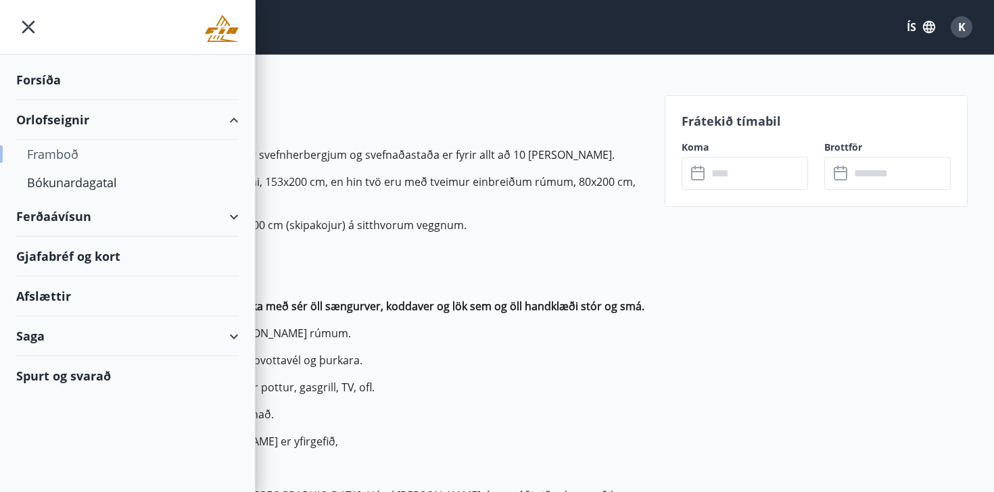
click at [61, 156] on div "Framboð" at bounding box center [127, 154] width 201 height 28
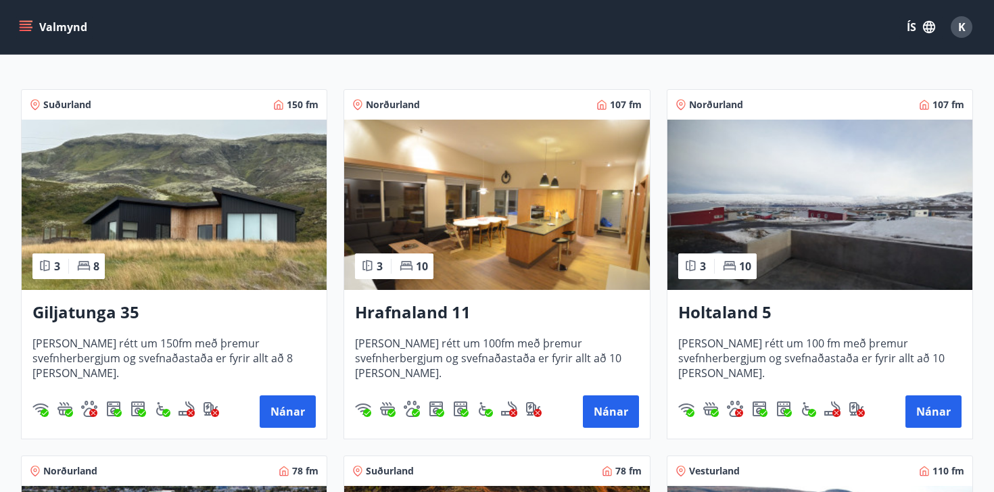
scroll to position [223, 0]
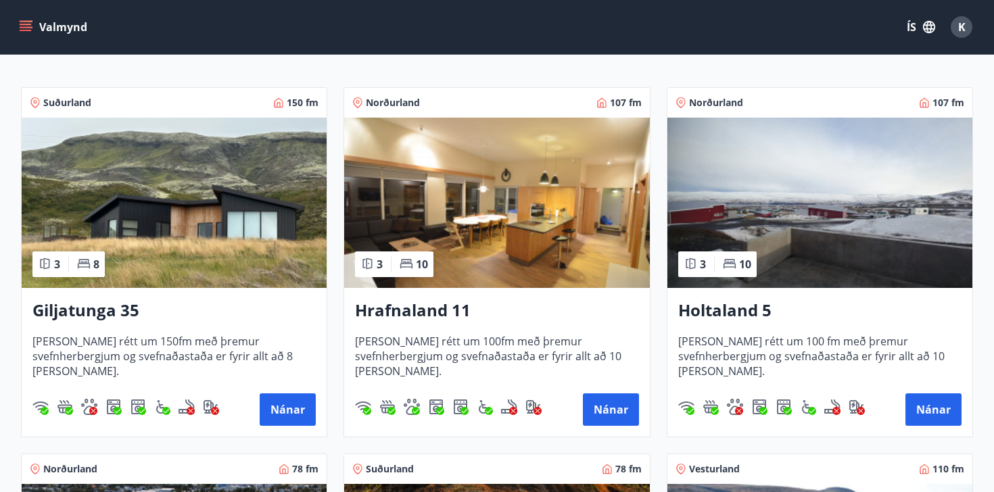
click at [588, 220] on img at bounding box center [496, 203] width 305 height 170
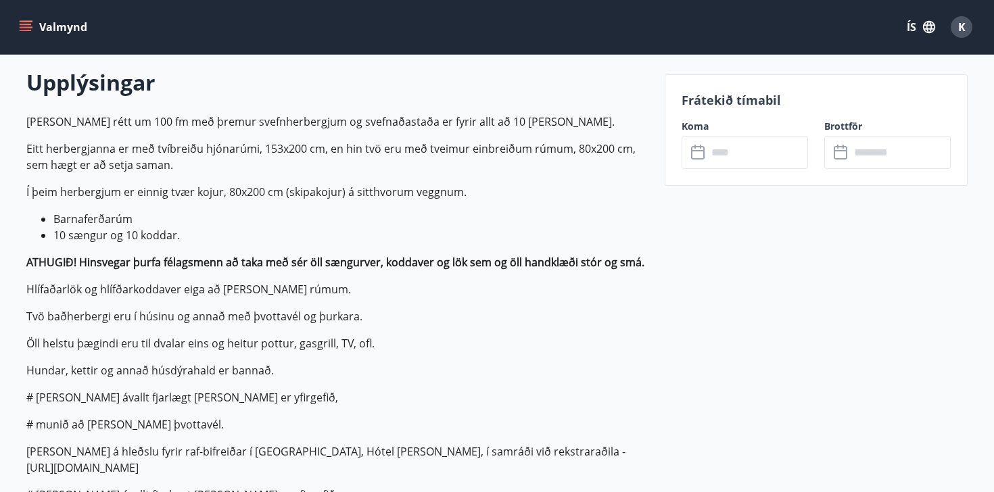
scroll to position [388, 0]
click at [762, 142] on input "text" at bounding box center [757, 152] width 101 height 33
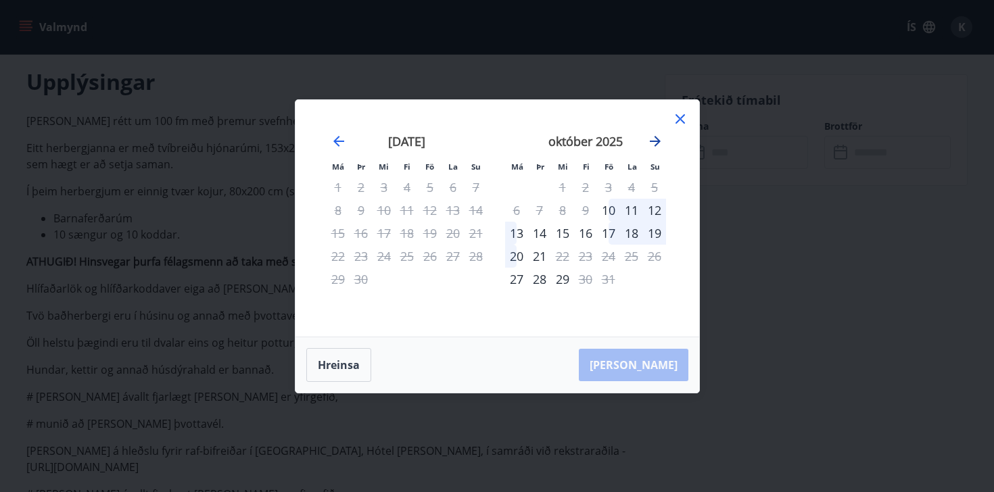
click at [649, 142] on icon "Move forward to switch to the next month." at bounding box center [655, 141] width 16 height 16
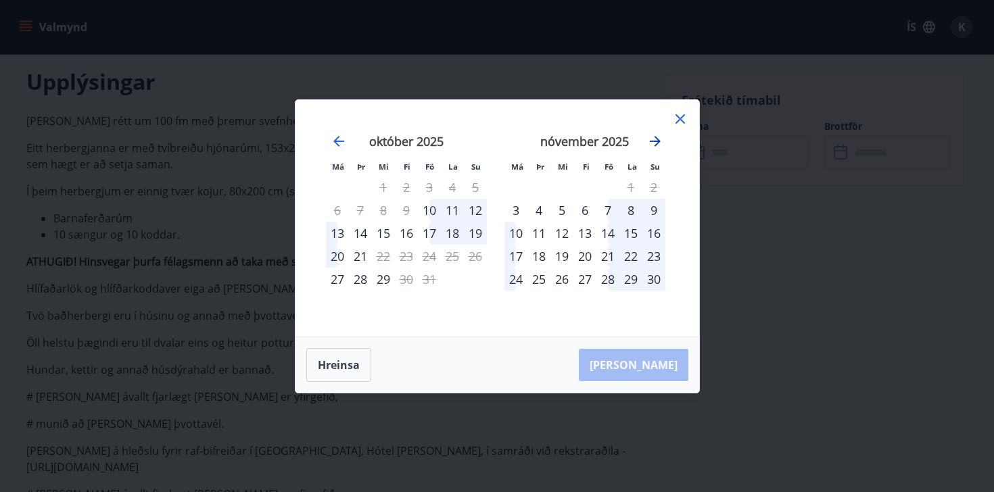
click at [649, 142] on icon "Move forward to switch to the next month." at bounding box center [655, 141] width 16 height 16
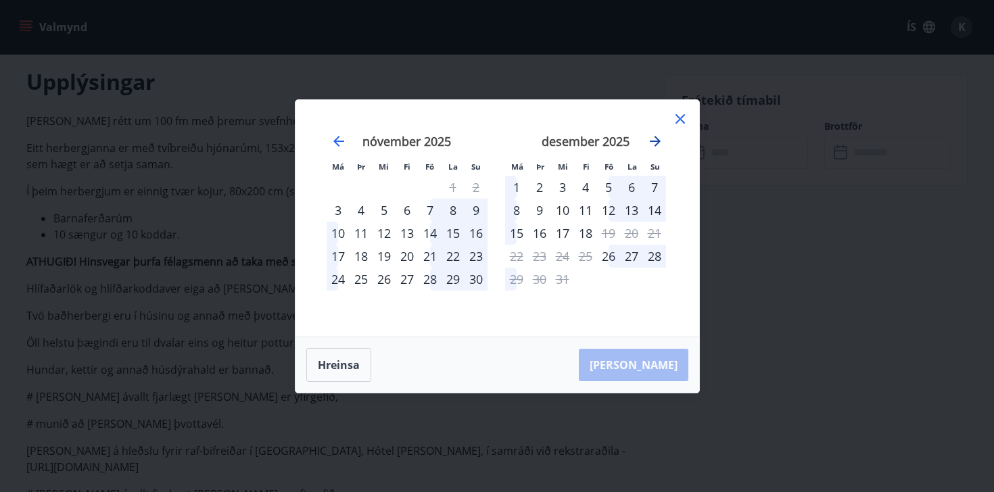
click at [649, 142] on icon "Move forward to switch to the next month." at bounding box center [655, 141] width 16 height 16
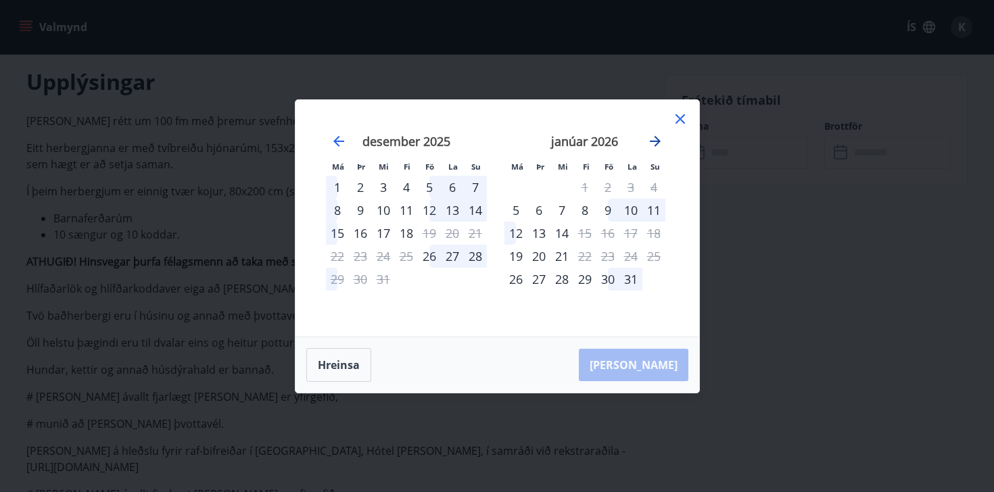
click at [649, 142] on icon "Move forward to switch to the next month." at bounding box center [655, 141] width 16 height 16
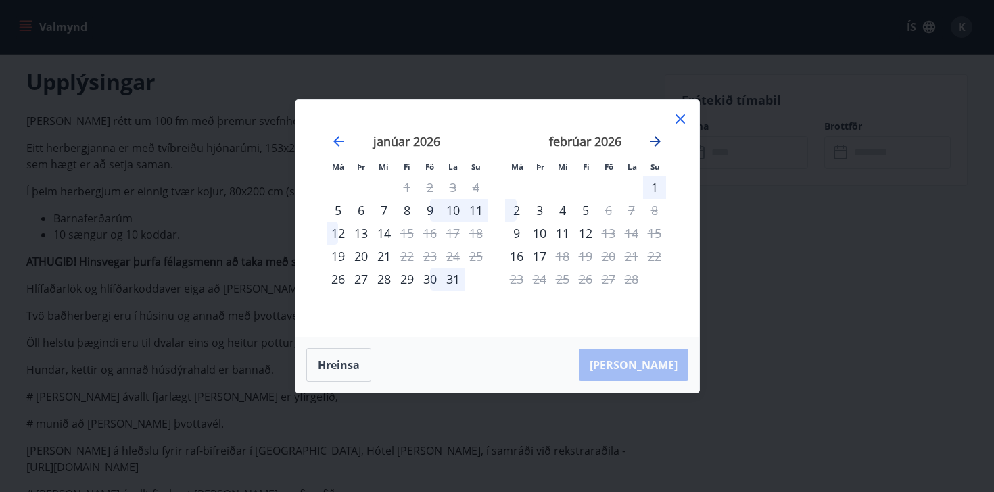
click at [649, 142] on icon "Move forward to switch to the next month." at bounding box center [655, 141] width 16 height 16
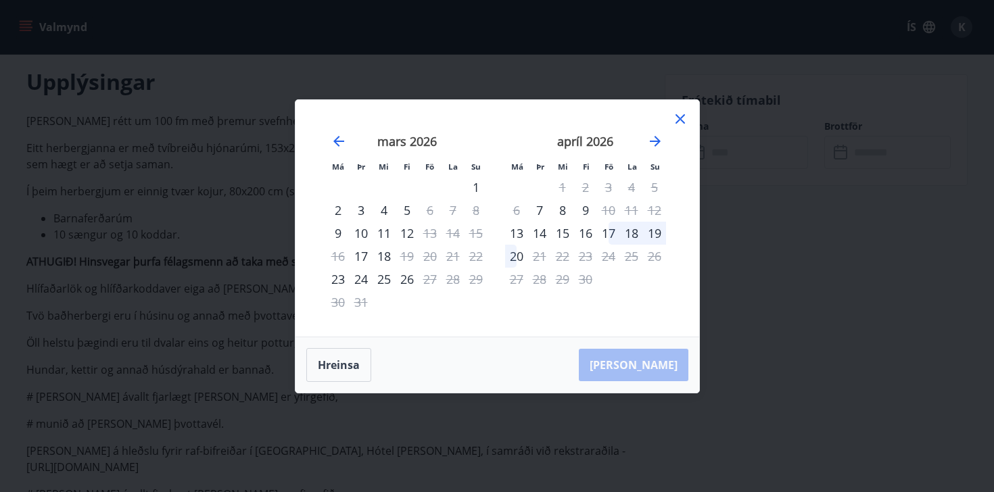
click at [681, 120] on icon at bounding box center [680, 118] width 9 height 9
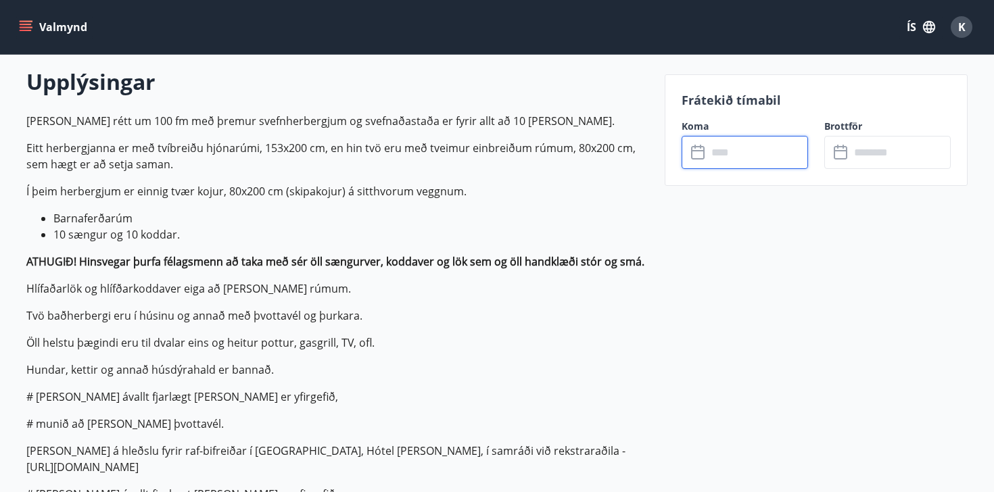
click at [711, 155] on input "text" at bounding box center [757, 152] width 101 height 33
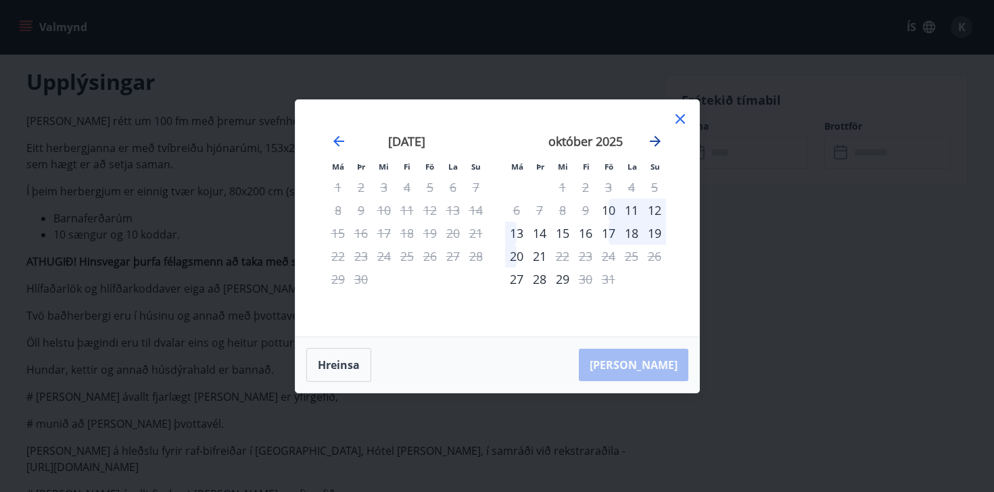
click at [655, 147] on icon "Move forward to switch to the next month." at bounding box center [655, 141] width 16 height 16
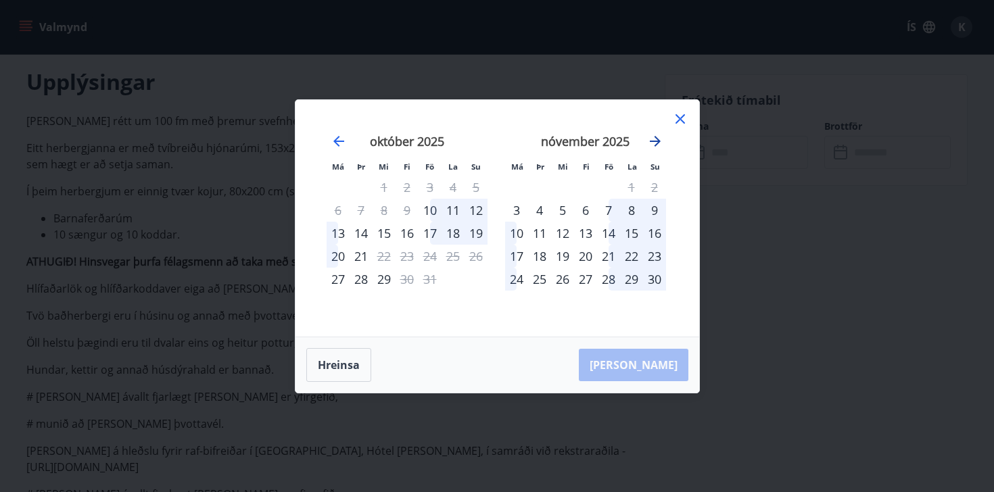
click at [655, 147] on icon "Move forward to switch to the next month." at bounding box center [655, 141] width 16 height 16
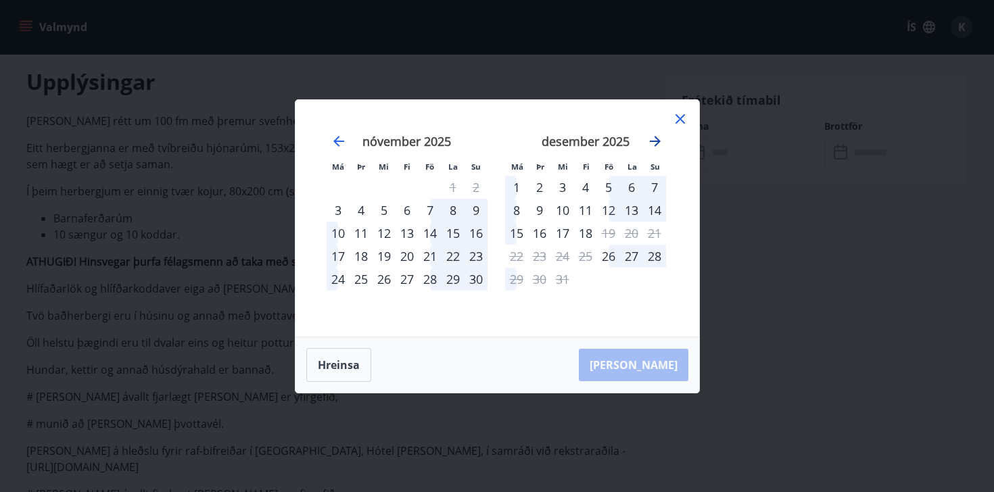
click at [655, 147] on icon "Move forward to switch to the next month." at bounding box center [655, 141] width 16 height 16
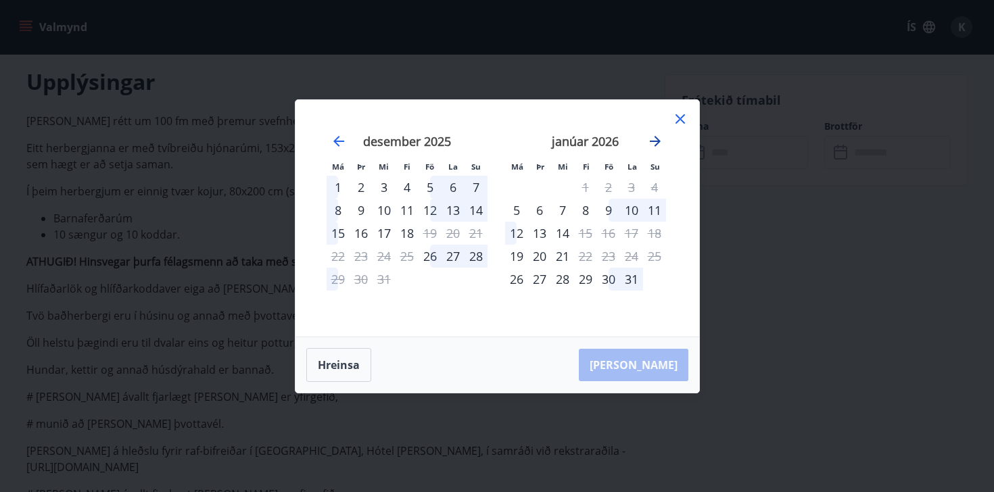
click at [655, 147] on icon "Move forward to switch to the next month." at bounding box center [655, 141] width 16 height 16
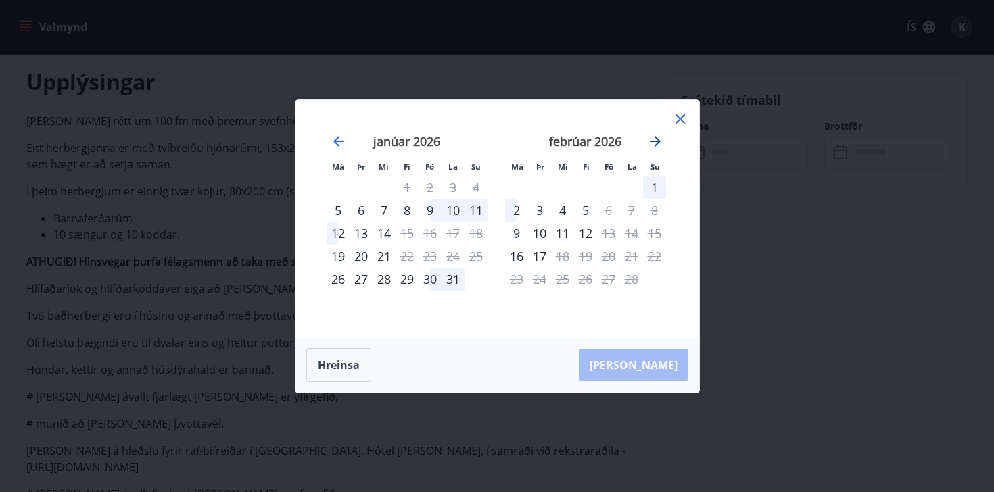
click at [655, 147] on icon "Move forward to switch to the next month." at bounding box center [655, 141] width 16 height 16
click at [678, 120] on icon at bounding box center [680, 118] width 9 height 9
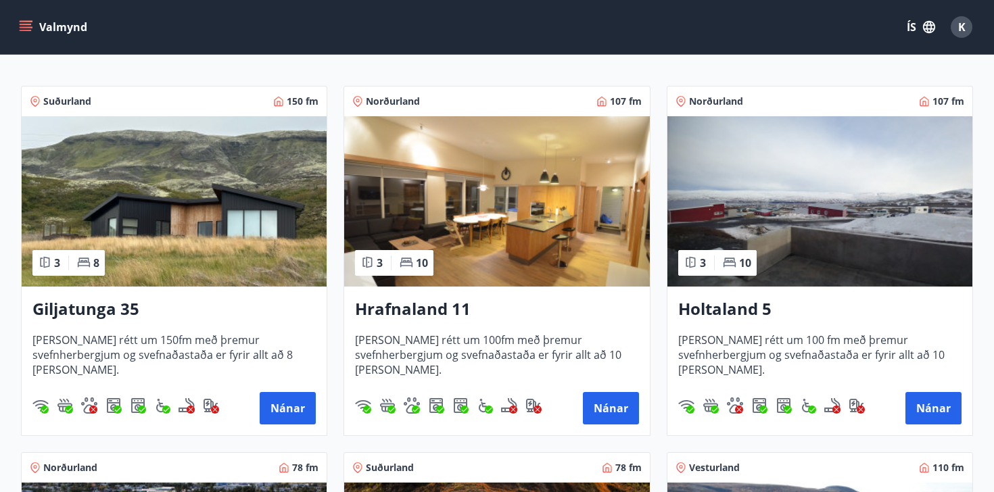
click at [745, 166] on img at bounding box center [819, 201] width 305 height 170
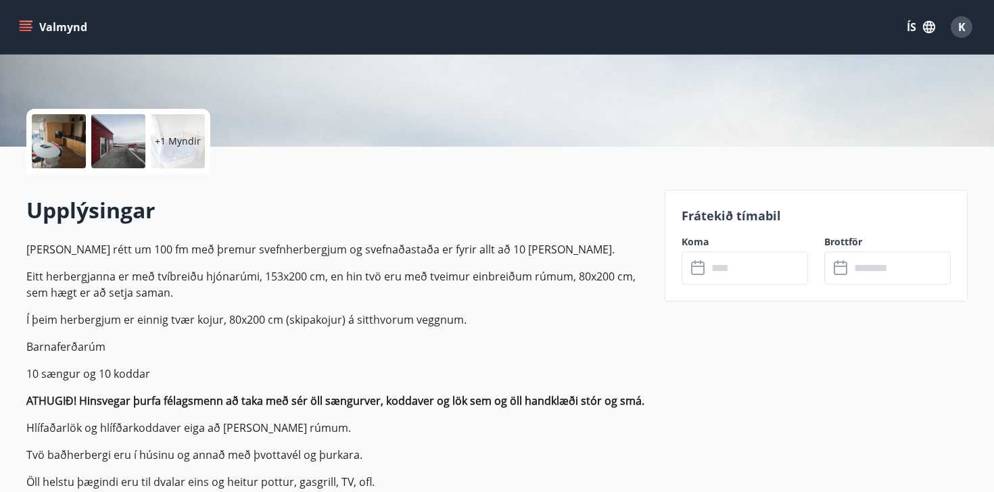
scroll to position [264, 0]
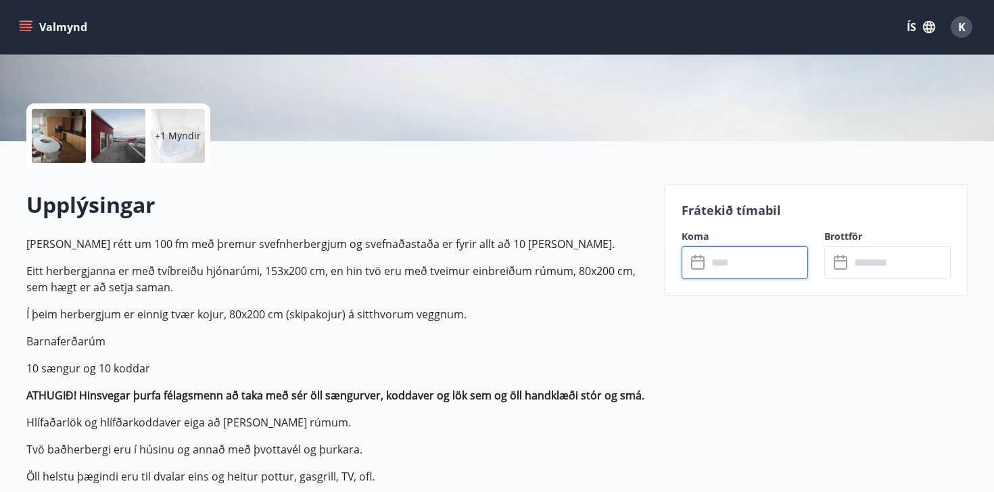
click at [734, 268] on input "text" at bounding box center [757, 262] width 101 height 33
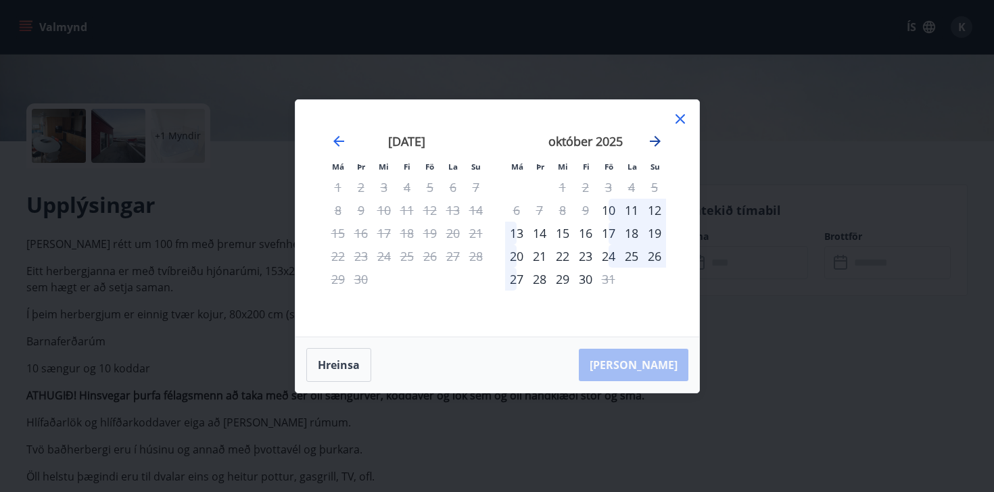
click at [661, 143] on icon "Move forward to switch to the next month." at bounding box center [655, 141] width 16 height 16
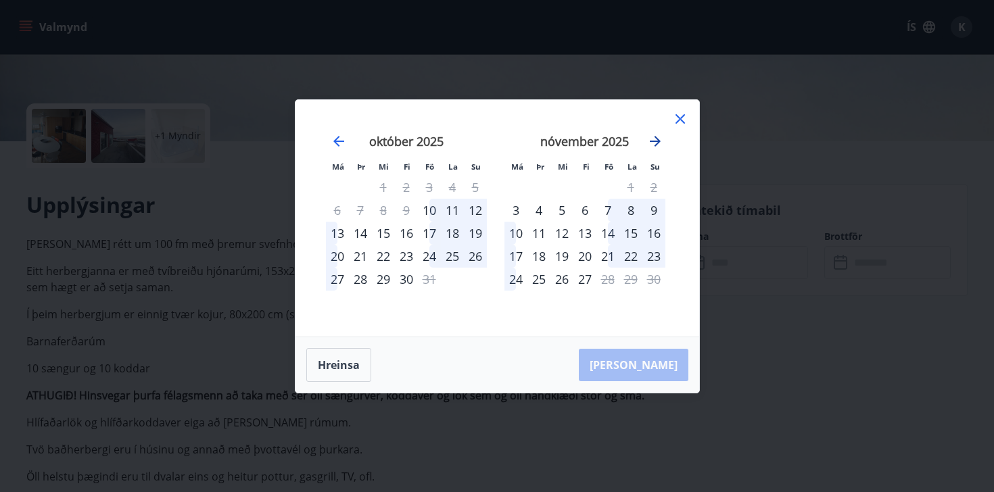
click at [661, 143] on icon "Move forward to switch to the next month." at bounding box center [655, 141] width 16 height 16
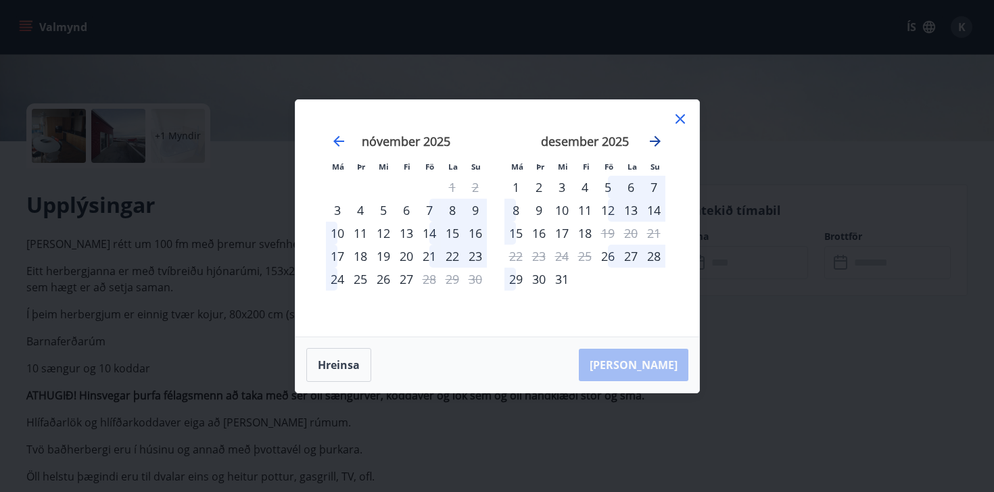
click at [661, 143] on icon "Move forward to switch to the next month." at bounding box center [655, 141] width 16 height 16
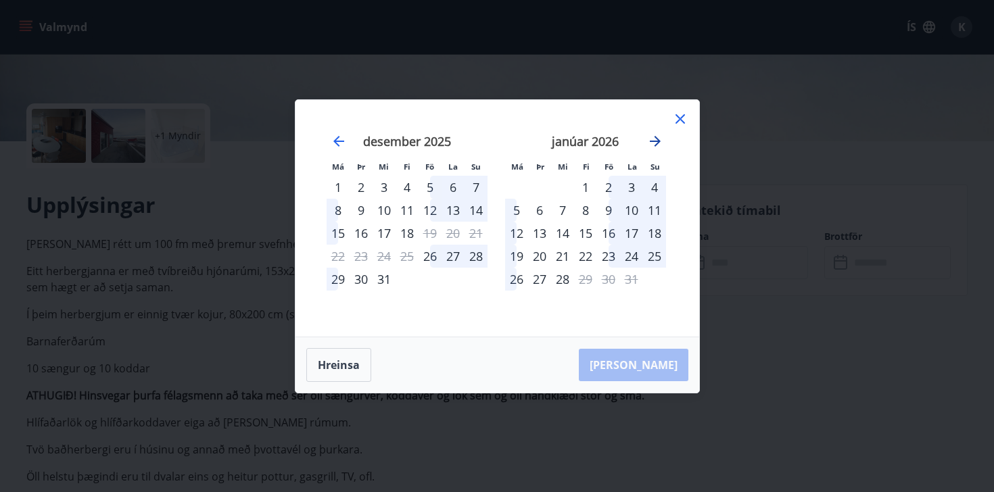
click at [661, 143] on icon "Move forward to switch to the next month." at bounding box center [655, 141] width 16 height 16
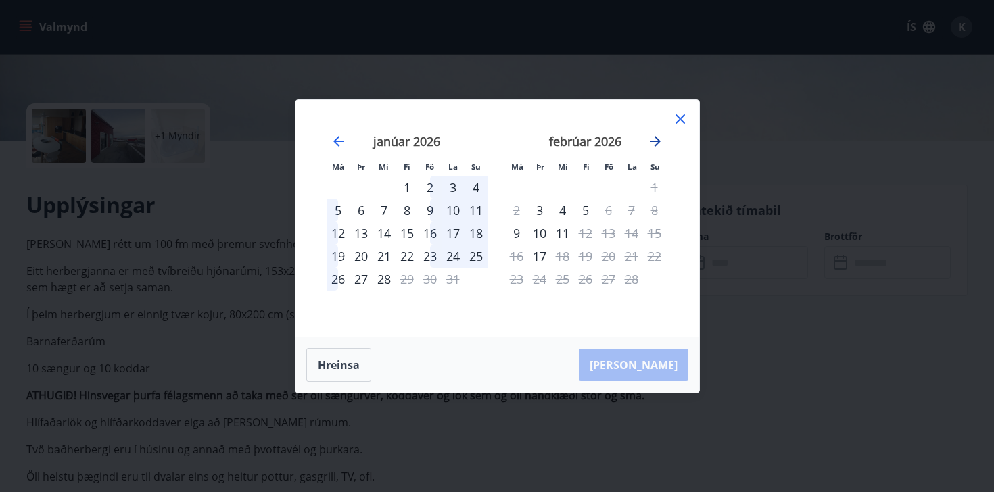
click at [661, 143] on icon "Move forward to switch to the next month." at bounding box center [655, 141] width 16 height 16
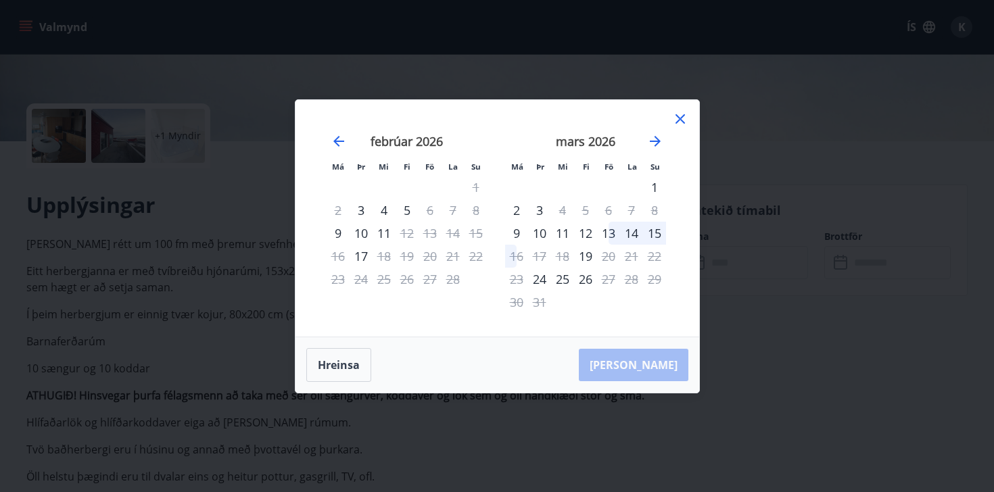
click at [688, 115] on icon at bounding box center [680, 119] width 16 height 16
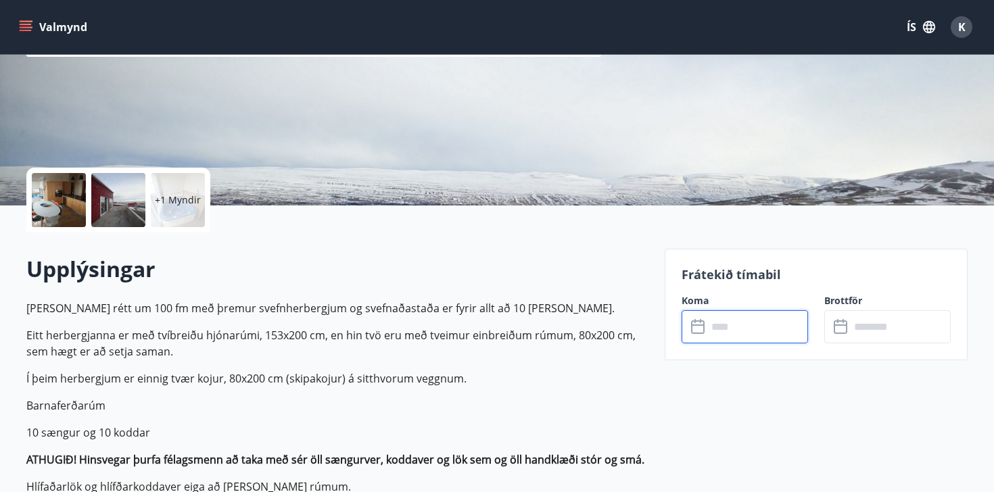
scroll to position [204, 0]
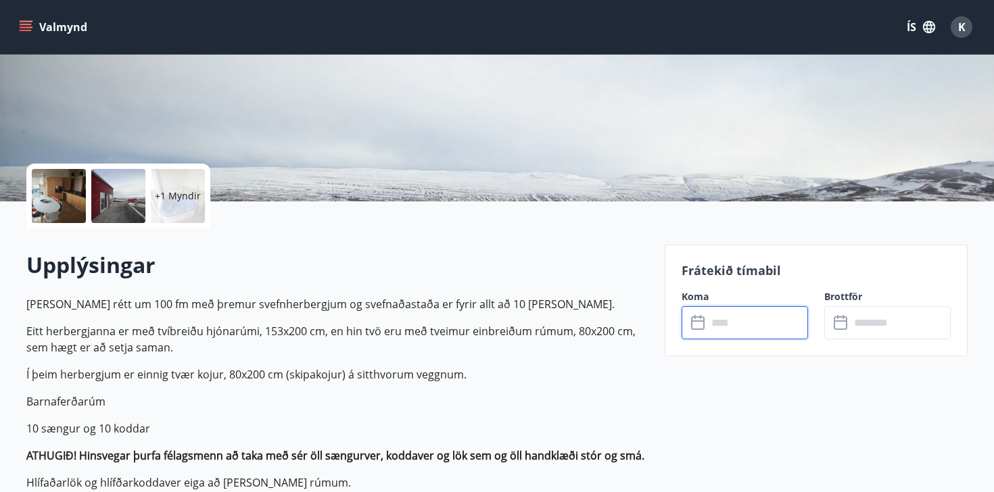
click at [727, 331] on input "text" at bounding box center [757, 322] width 101 height 33
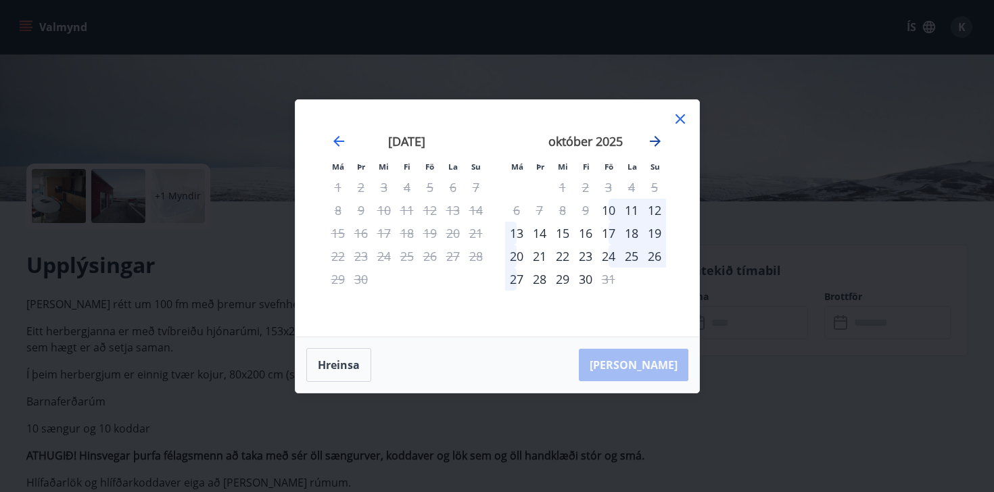
click at [659, 139] on icon "Move forward to switch to the next month." at bounding box center [655, 141] width 11 height 11
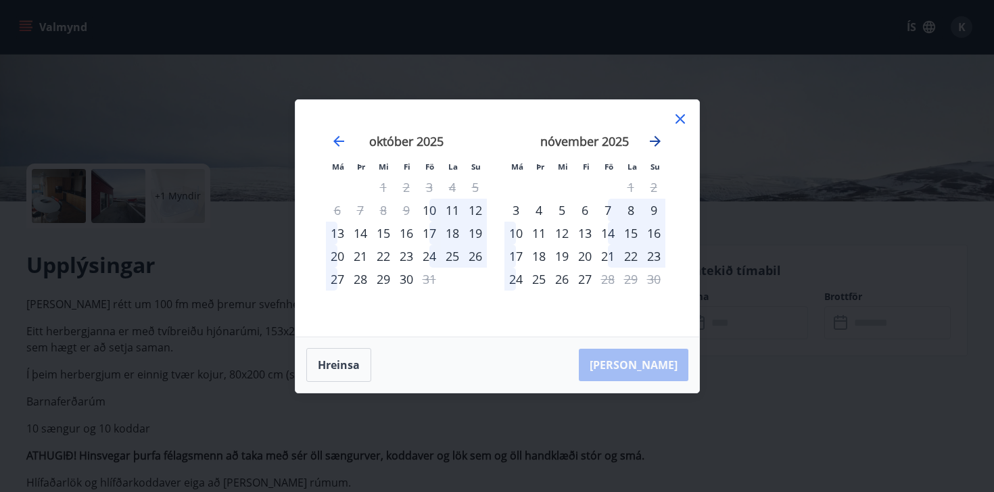
click at [659, 139] on icon "Move forward to switch to the next month." at bounding box center [655, 141] width 11 height 11
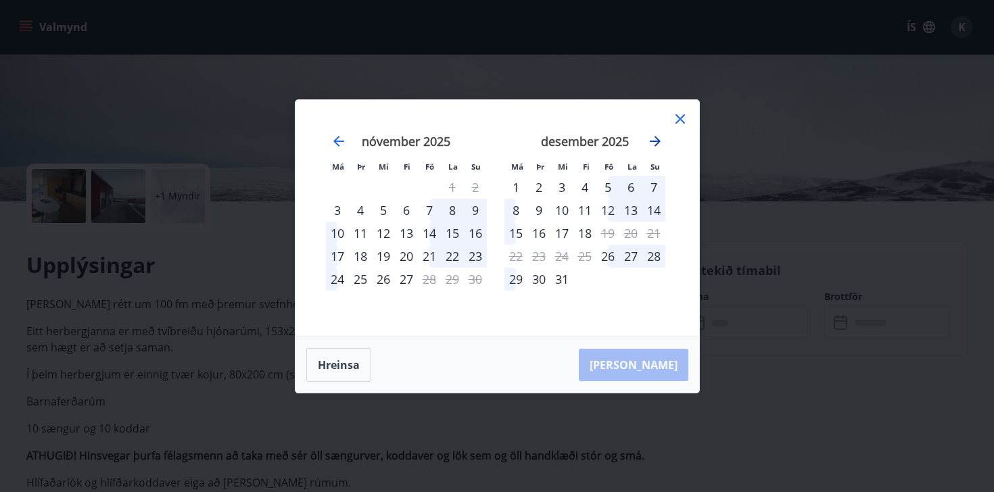
click at [659, 139] on icon "Move forward to switch to the next month." at bounding box center [655, 141] width 11 height 11
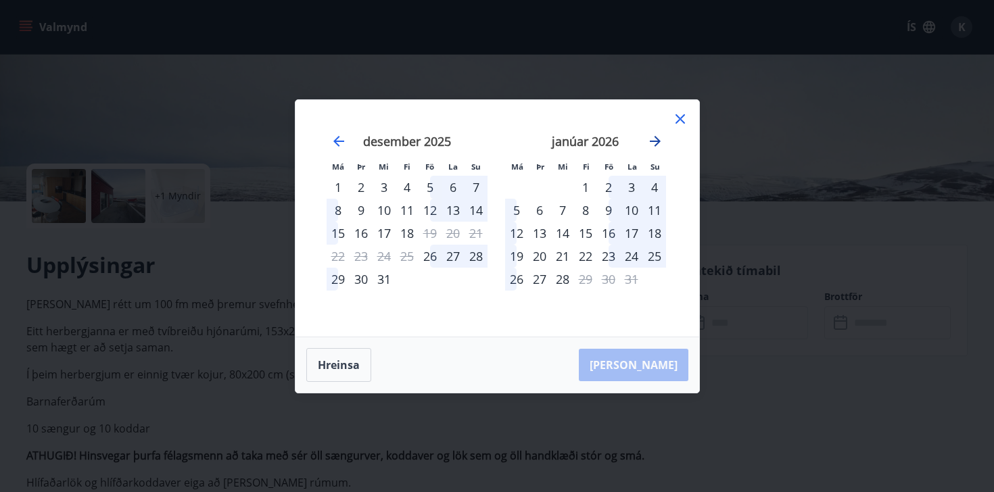
click at [659, 139] on icon "Move forward to switch to the next month." at bounding box center [655, 141] width 11 height 11
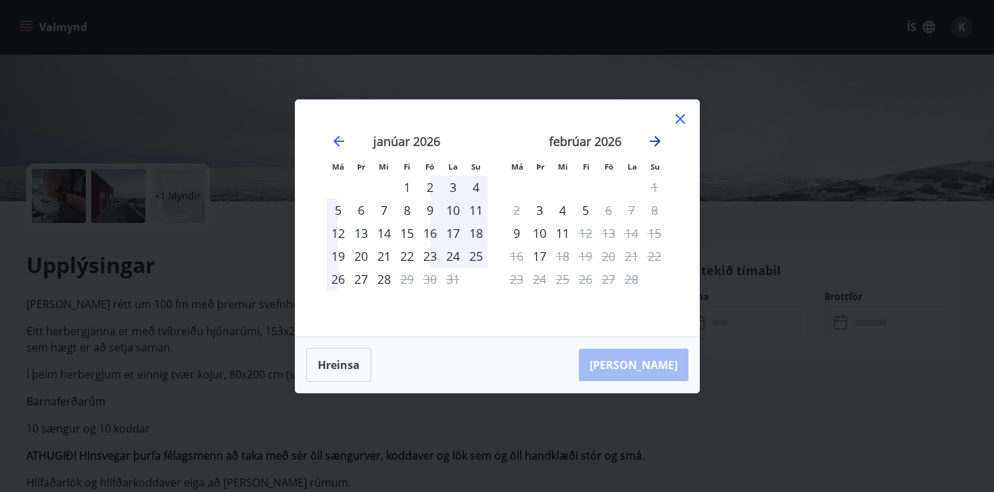
click at [659, 139] on icon "Move forward to switch to the next month." at bounding box center [655, 141] width 11 height 11
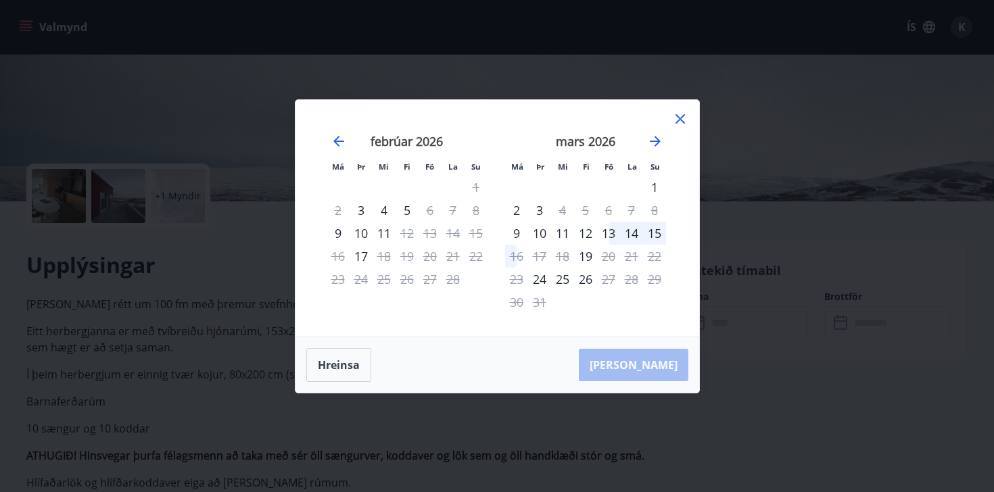
click at [590, 234] on div "12" at bounding box center [585, 233] width 23 height 23
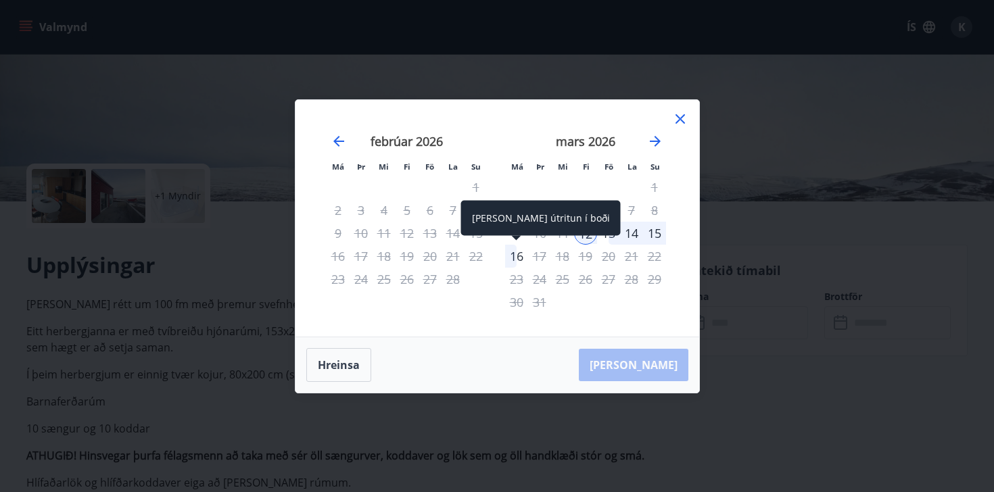
click at [519, 258] on div "16" at bounding box center [516, 256] width 23 height 23
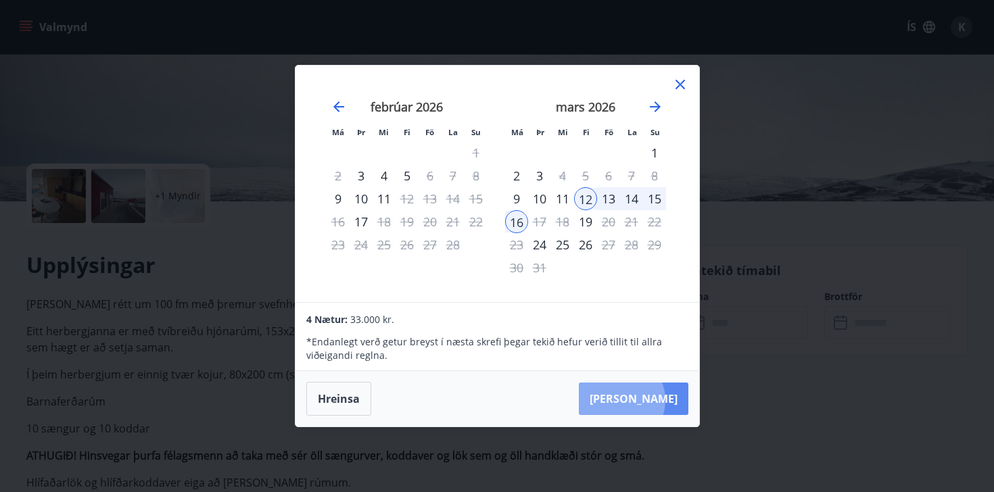
click at [663, 400] on button "[PERSON_NAME]" at bounding box center [634, 399] width 110 height 32
click at [678, 85] on icon at bounding box center [680, 84] width 16 height 16
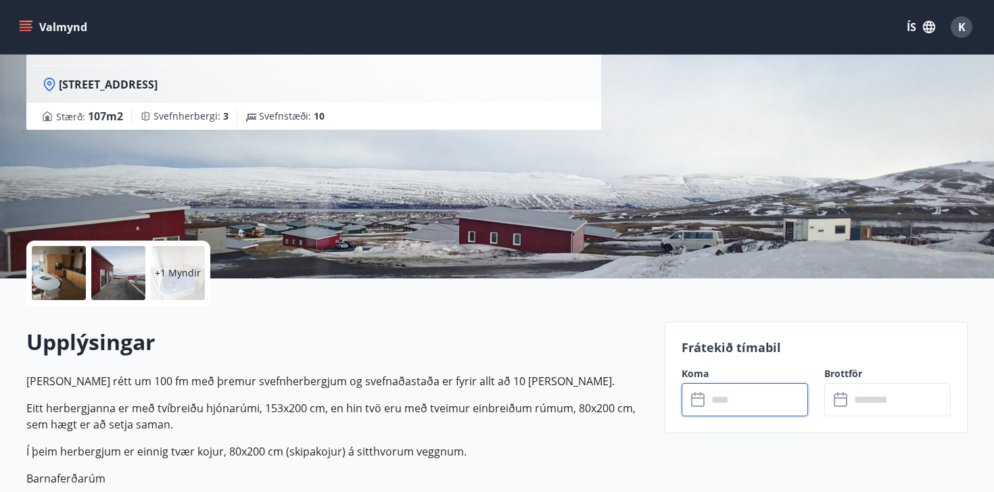
scroll to position [132, 0]
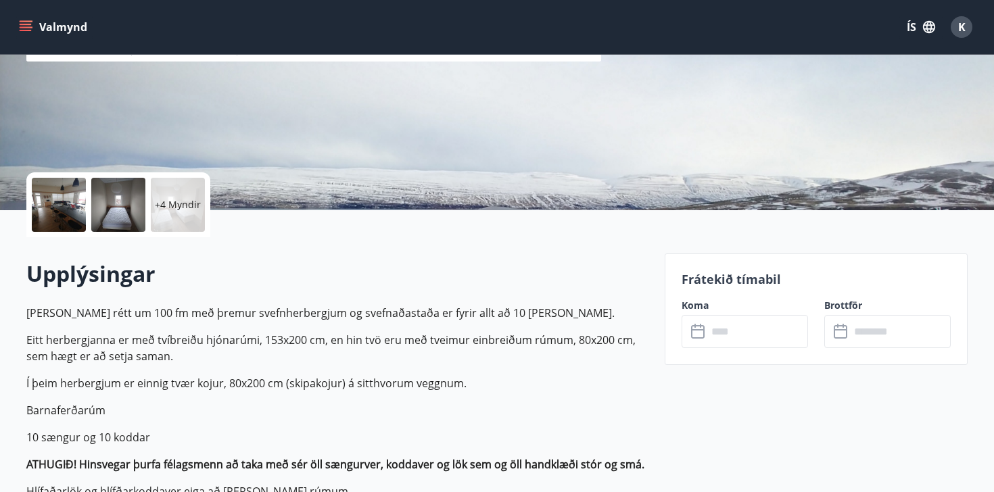
scroll to position [236, 0]
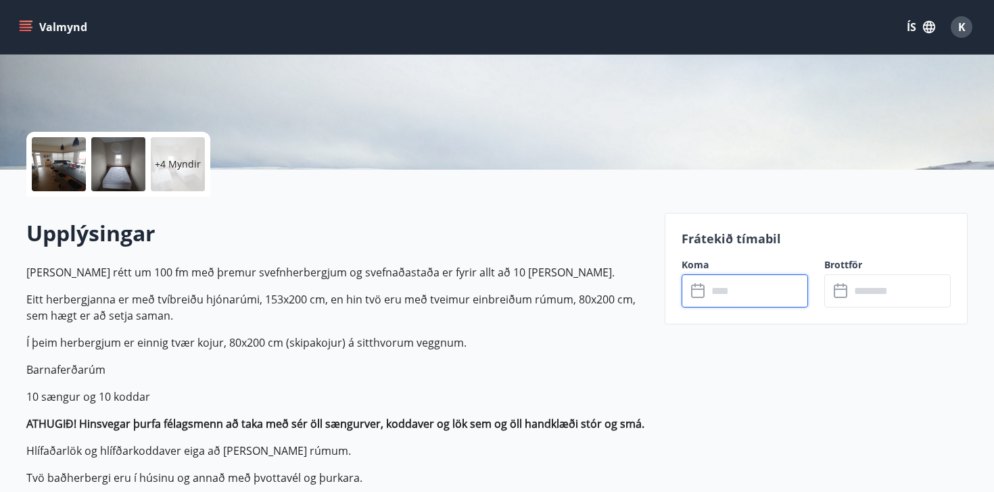
click at [734, 296] on input "text" at bounding box center [757, 291] width 101 height 33
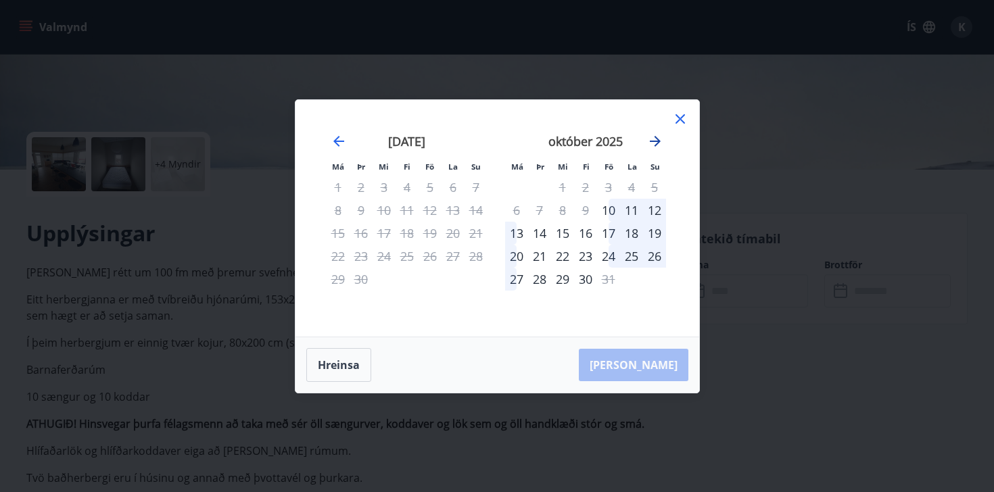
click at [653, 139] on icon "Move forward to switch to the next month." at bounding box center [655, 141] width 16 height 16
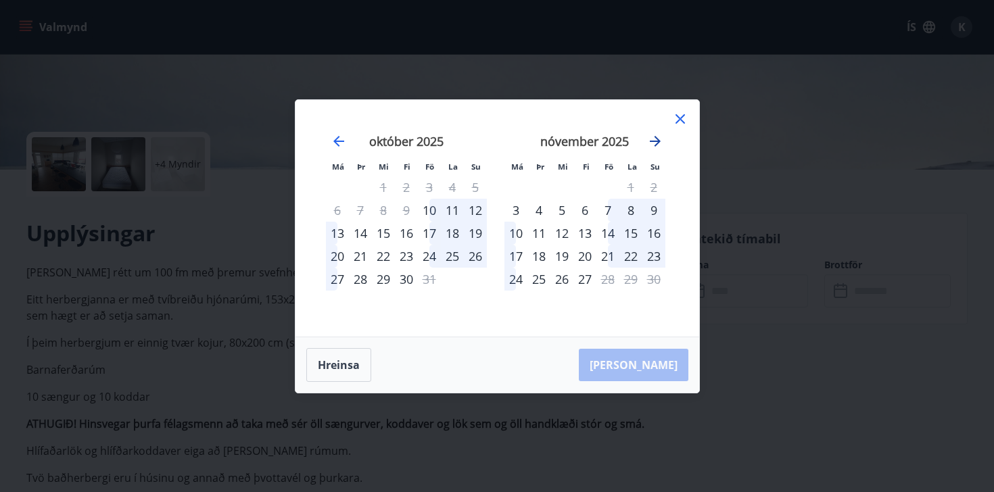
click at [653, 139] on icon "Move forward to switch to the next month." at bounding box center [655, 141] width 16 height 16
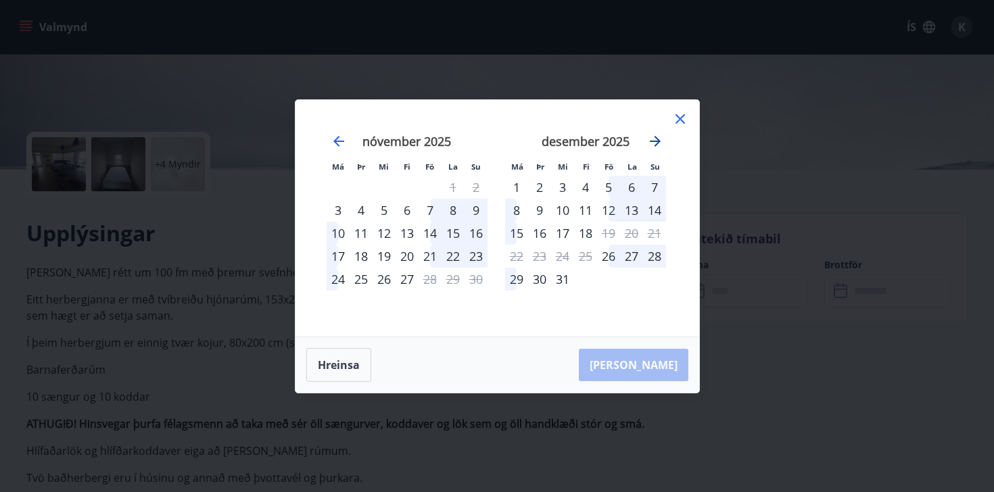
click at [653, 139] on icon "Move forward to switch to the next month." at bounding box center [655, 141] width 16 height 16
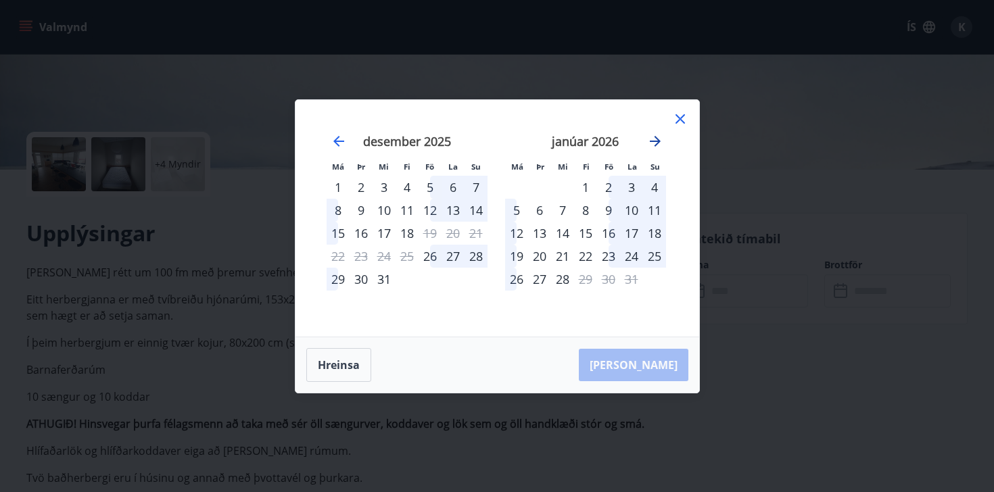
click at [653, 139] on icon "Move forward to switch to the next month." at bounding box center [655, 141] width 16 height 16
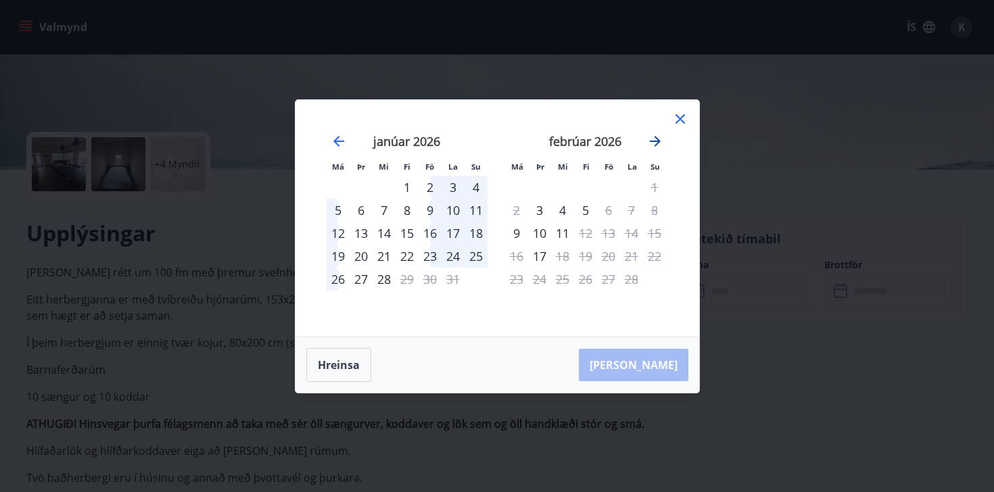
click at [653, 139] on icon "Move forward to switch to the next month." at bounding box center [655, 141] width 16 height 16
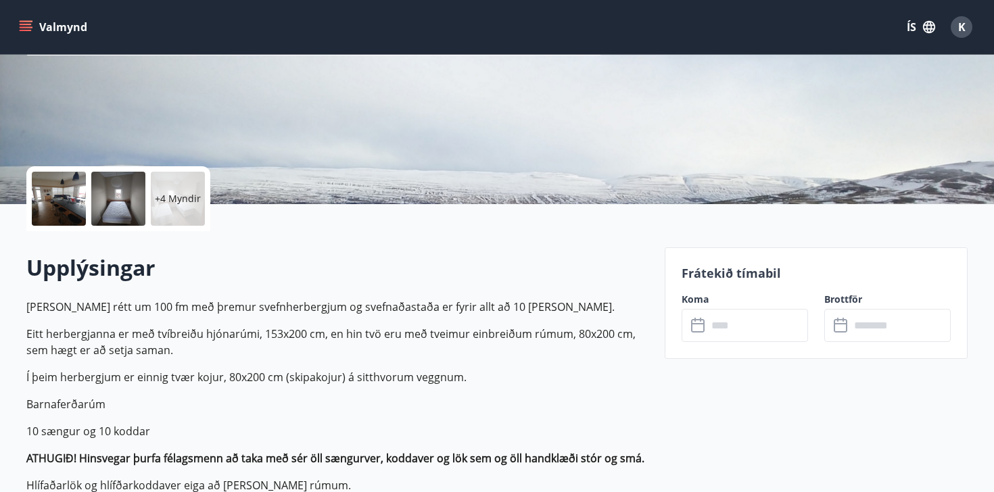
scroll to position [221, 0]
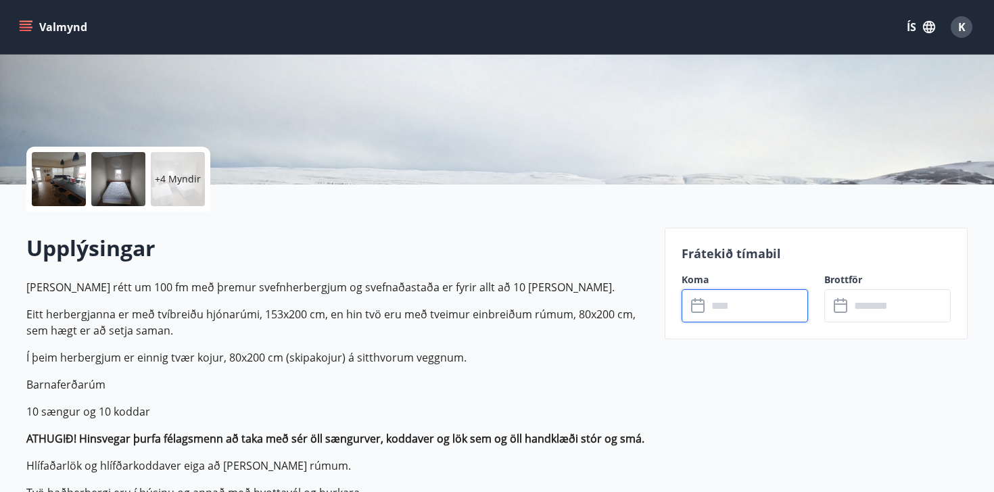
click at [716, 307] on input "text" at bounding box center [757, 305] width 101 height 33
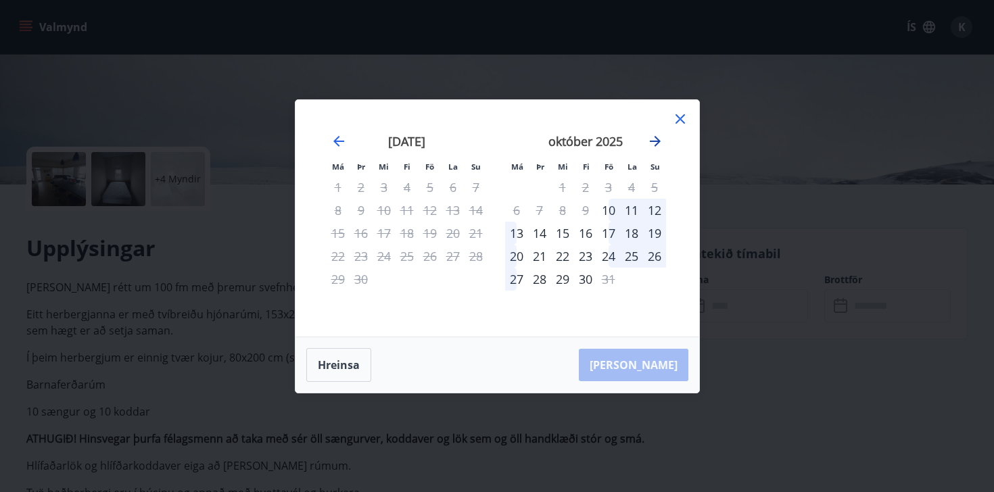
click at [651, 145] on icon "Move forward to switch to the next month." at bounding box center [655, 141] width 16 height 16
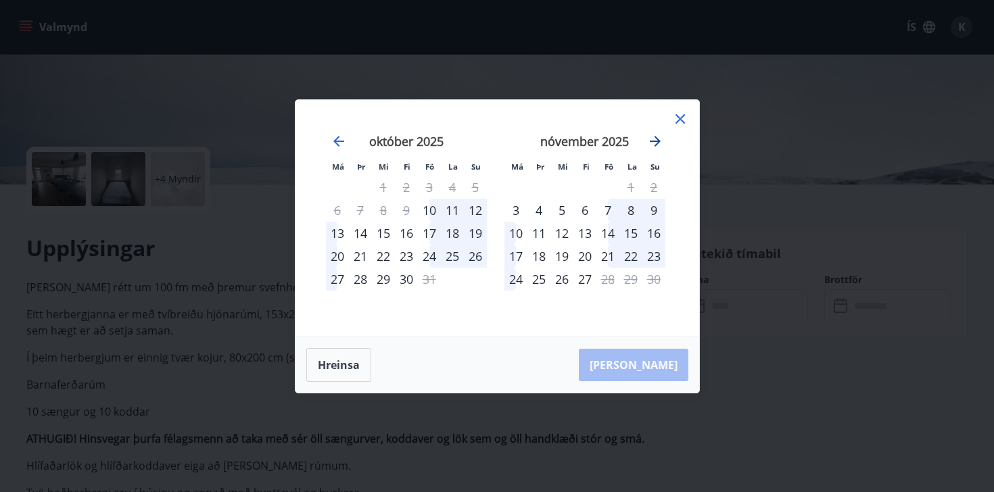
click at [651, 145] on icon "Move forward to switch to the next month." at bounding box center [655, 141] width 16 height 16
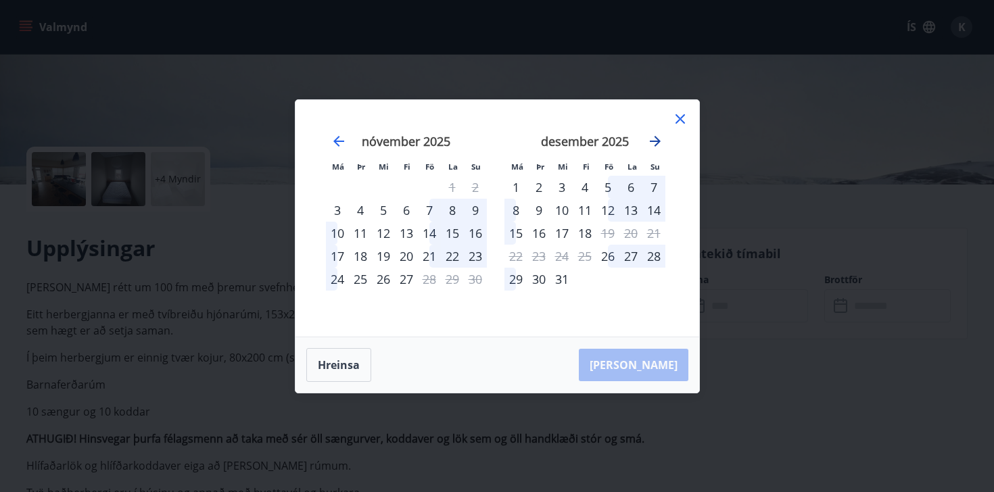
click at [651, 145] on icon "Move forward to switch to the next month." at bounding box center [655, 141] width 16 height 16
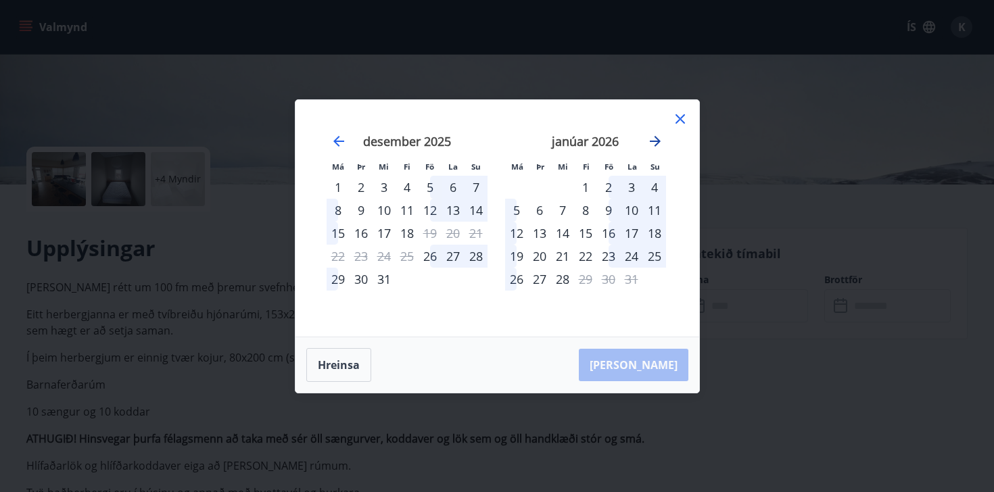
click at [654, 145] on icon "Move forward to switch to the next month." at bounding box center [655, 141] width 16 height 16
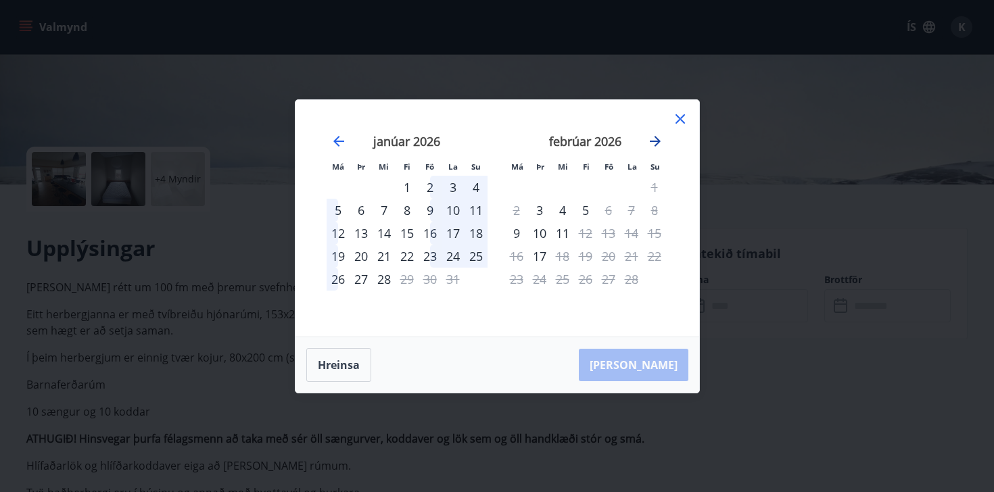
click at [654, 145] on icon "Move forward to switch to the next month." at bounding box center [655, 141] width 16 height 16
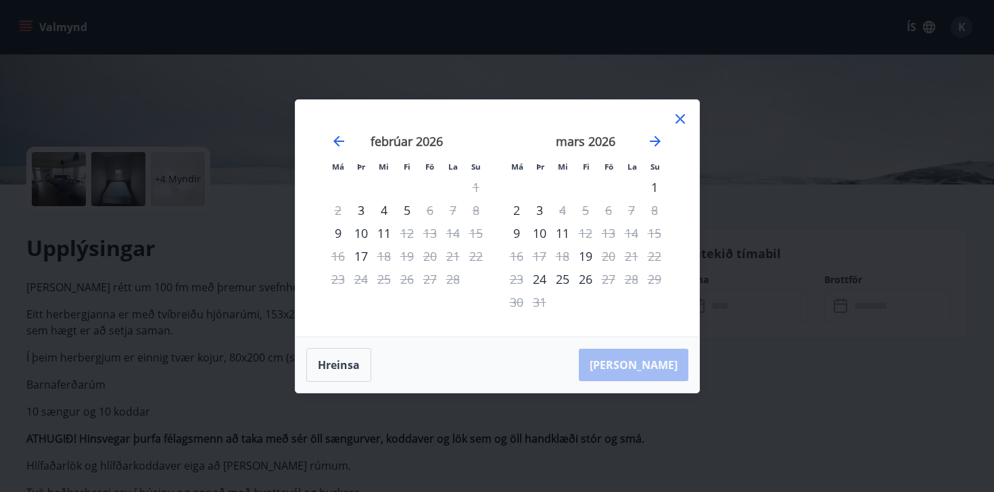
click at [684, 118] on icon at bounding box center [680, 119] width 16 height 16
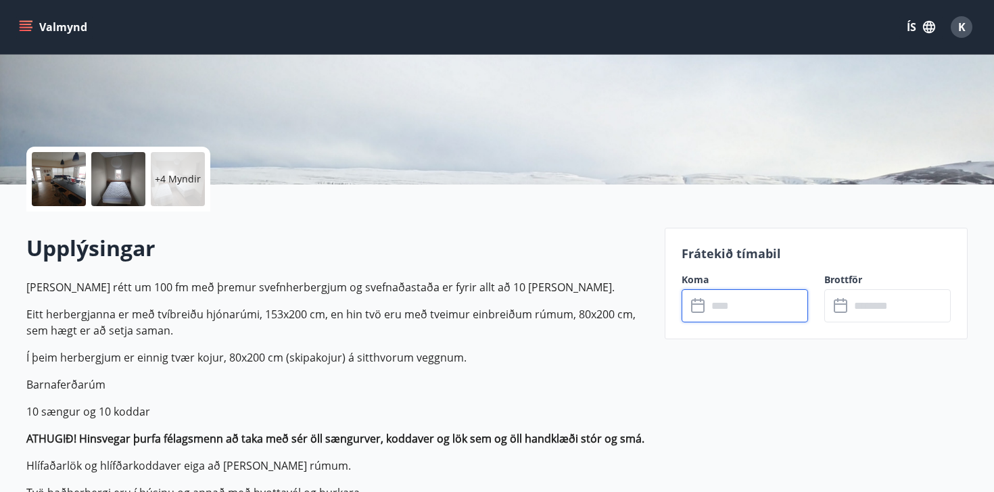
scroll to position [0, 0]
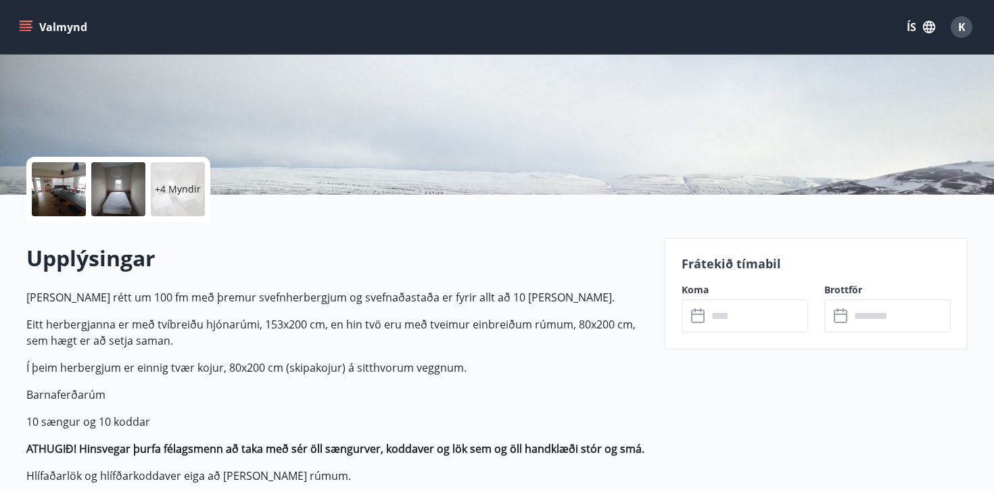
scroll to position [237, 0]
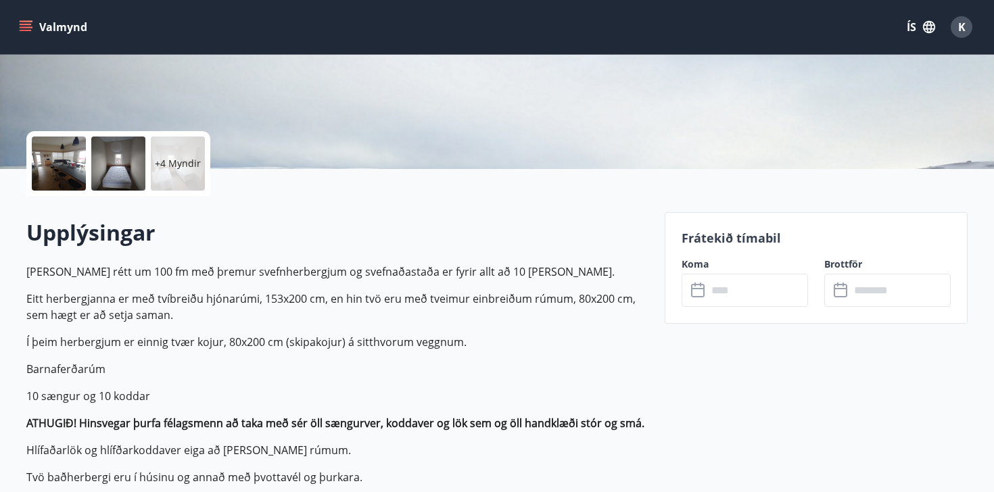
click at [764, 289] on input "text" at bounding box center [757, 290] width 101 height 33
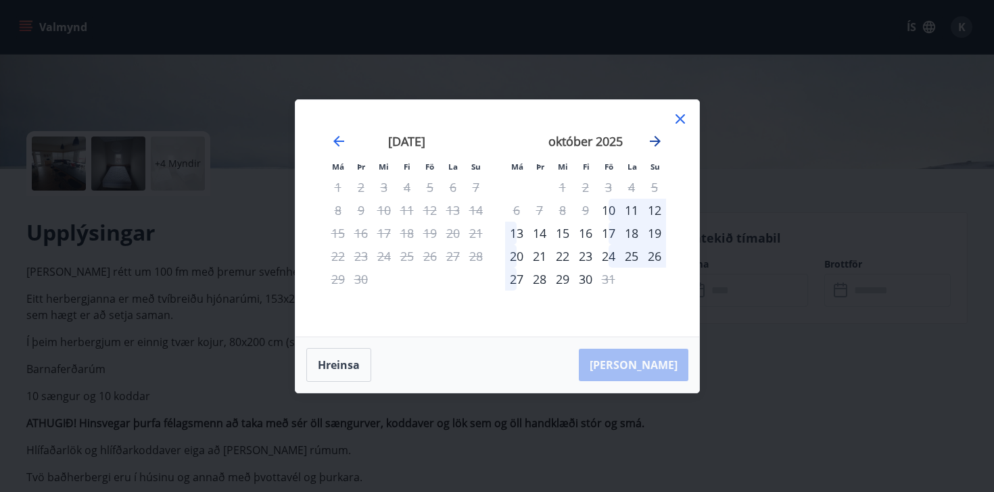
click at [654, 143] on icon "Move forward to switch to the next month." at bounding box center [655, 141] width 16 height 16
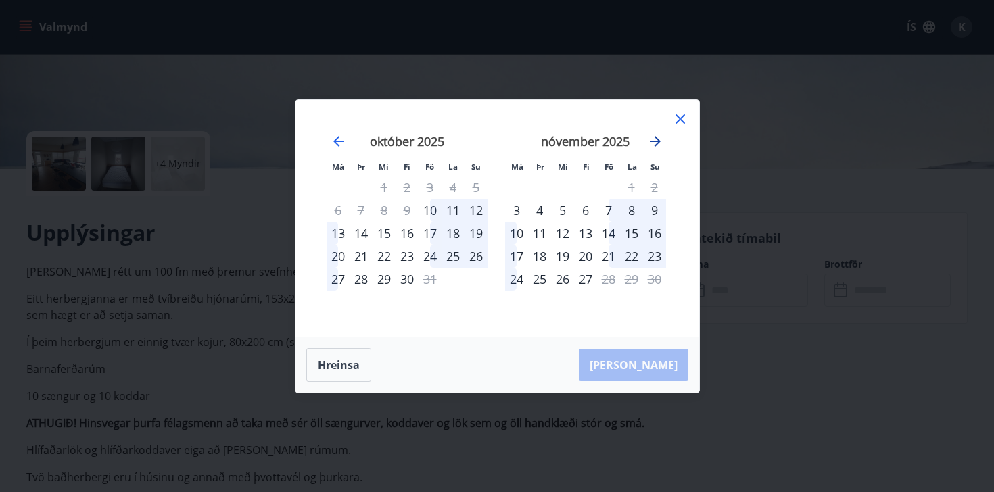
click at [654, 143] on icon "Move forward to switch to the next month." at bounding box center [655, 141] width 16 height 16
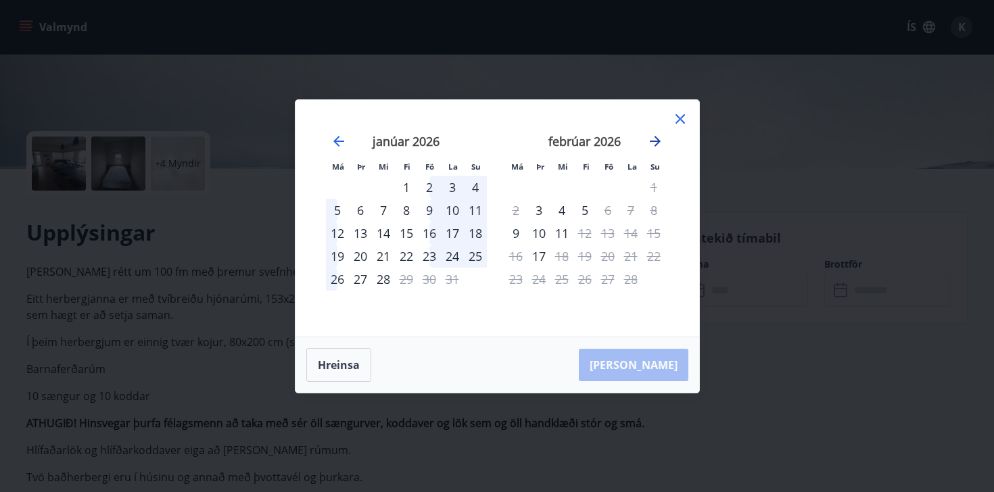
click at [654, 143] on icon "Move forward to switch to the next month." at bounding box center [655, 141] width 16 height 16
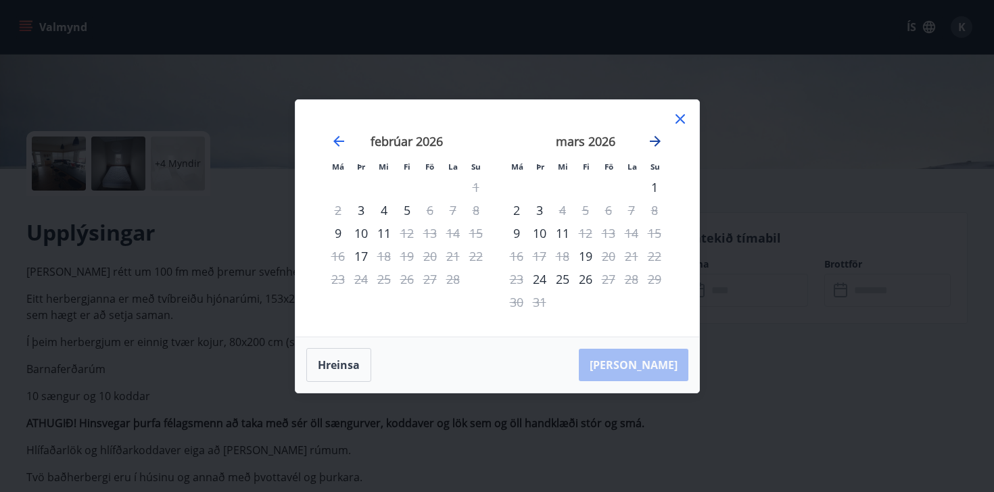
click at [654, 143] on icon "Move forward to switch to the next month." at bounding box center [655, 141] width 16 height 16
click at [677, 118] on icon at bounding box center [680, 119] width 16 height 16
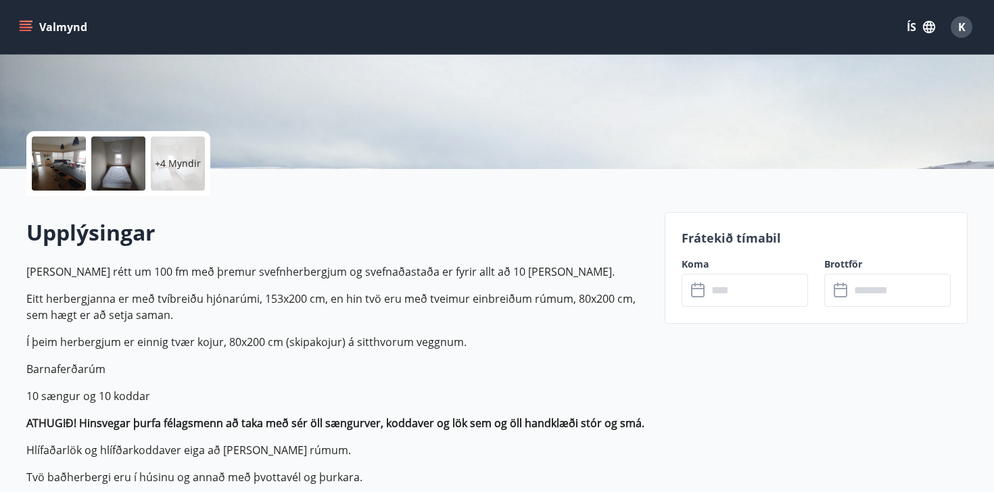
click at [25, 24] on icon "menu" at bounding box center [26, 24] width 12 height 1
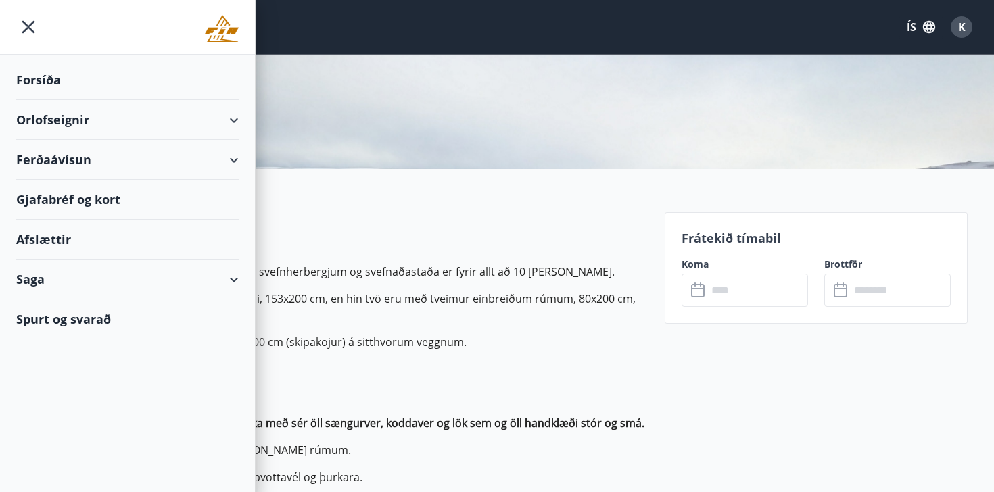
click at [58, 76] on div "Forsíða" at bounding box center [127, 80] width 222 height 40
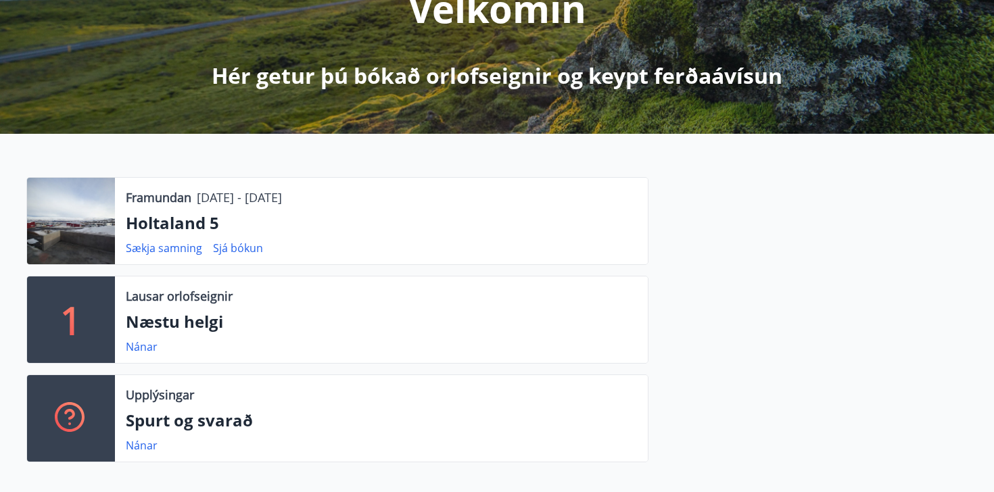
scroll to position [204, 0]
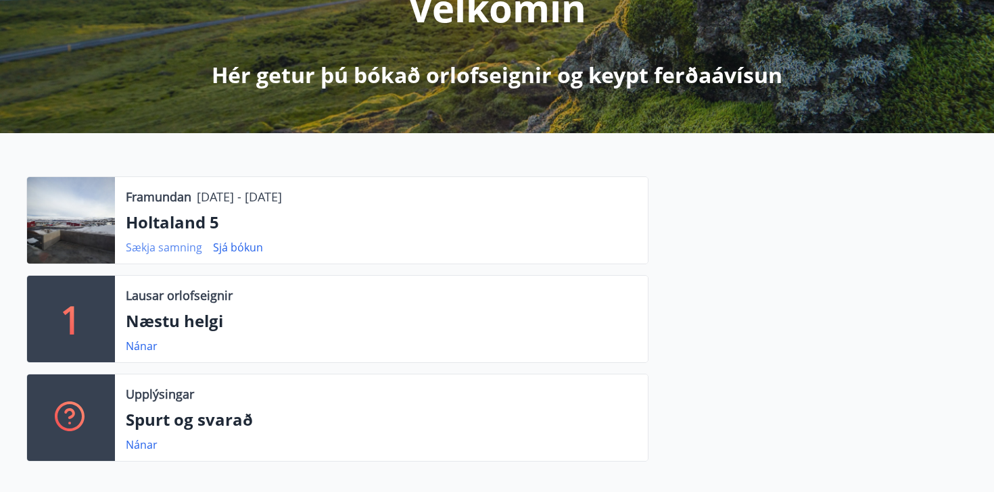
click at [180, 248] on link "Sækja samning" at bounding box center [164, 247] width 76 height 15
click at [95, 227] on div at bounding box center [71, 220] width 88 height 87
click at [158, 211] on p "Holtaland 5" at bounding box center [381, 222] width 511 height 23
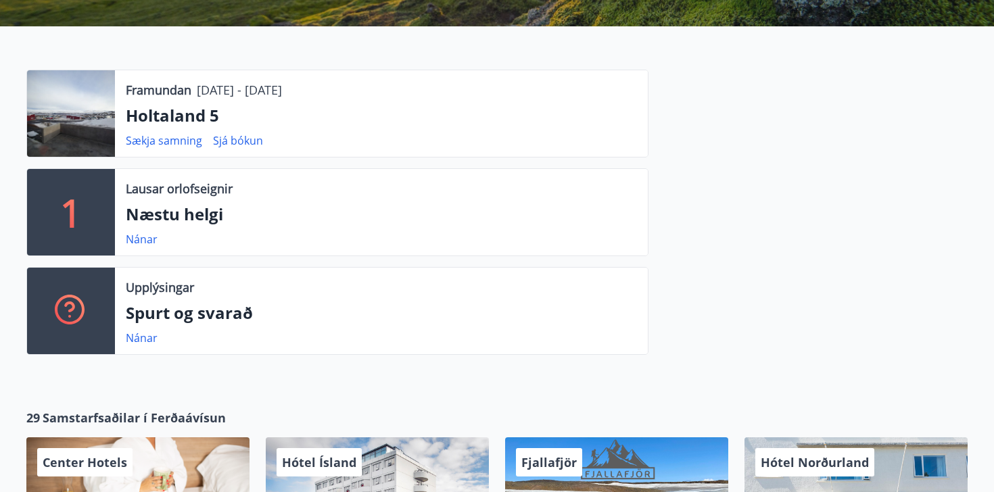
scroll to position [317, 0]
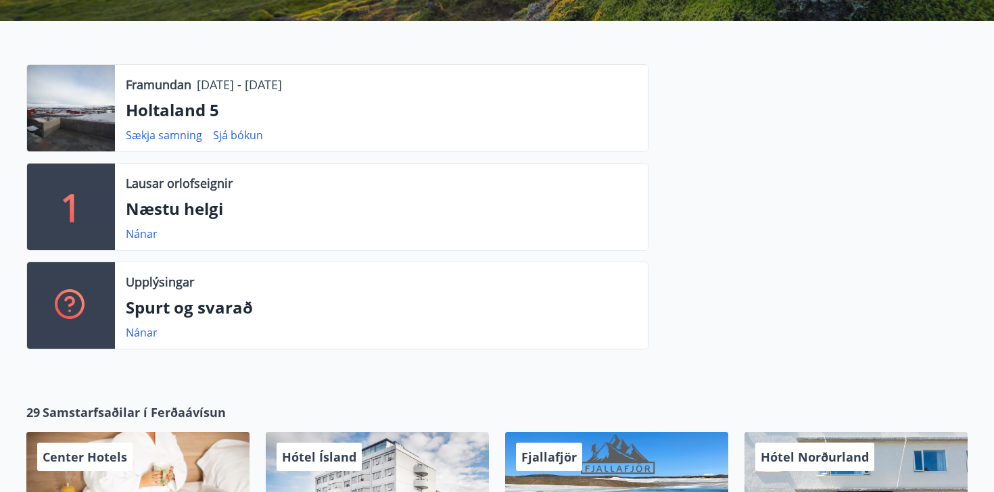
click at [168, 104] on p "Holtaland 5" at bounding box center [381, 110] width 511 height 23
click at [241, 135] on link "Sjá bókun" at bounding box center [238, 135] width 50 height 15
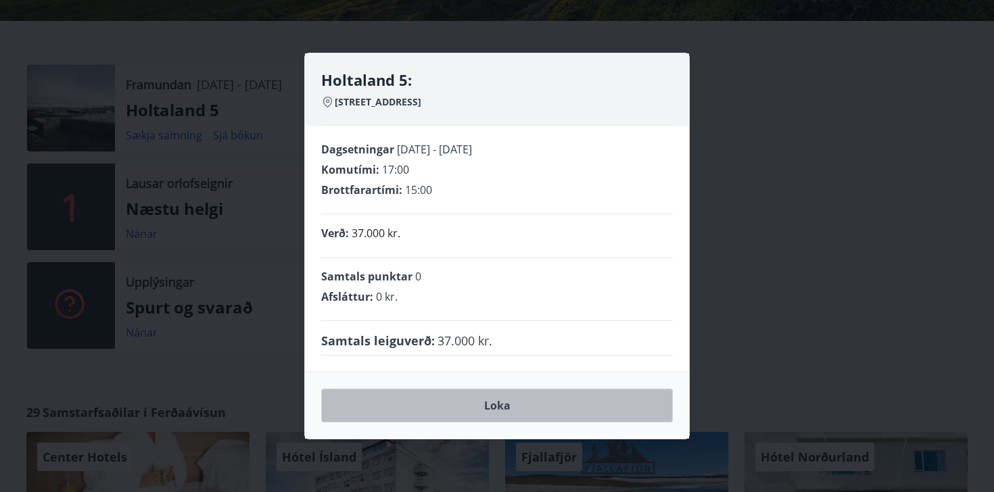
click at [475, 411] on button "Loka" at bounding box center [497, 406] width 352 height 34
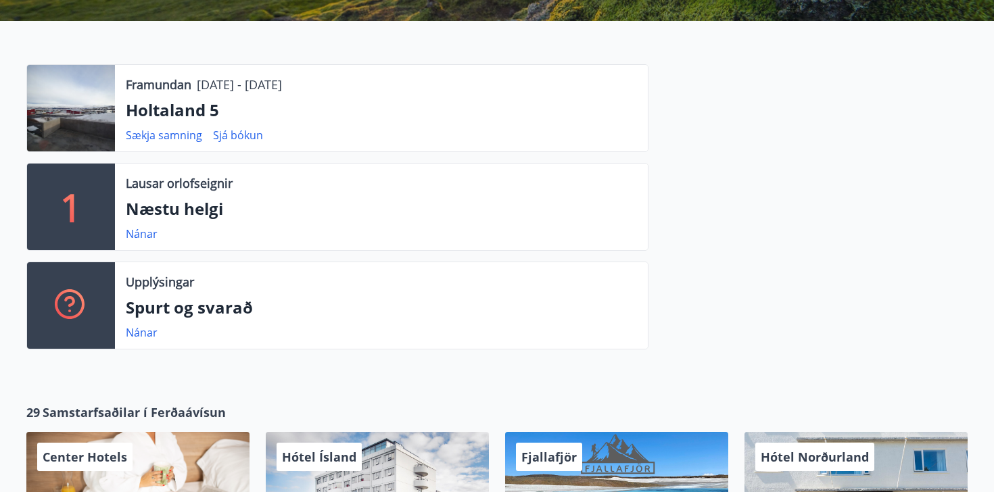
scroll to position [293, 0]
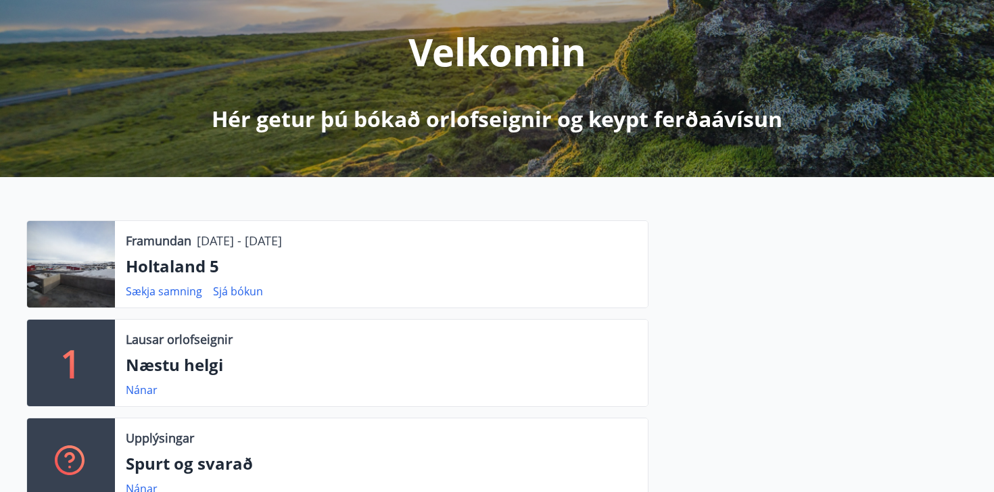
scroll to position [168, 0]
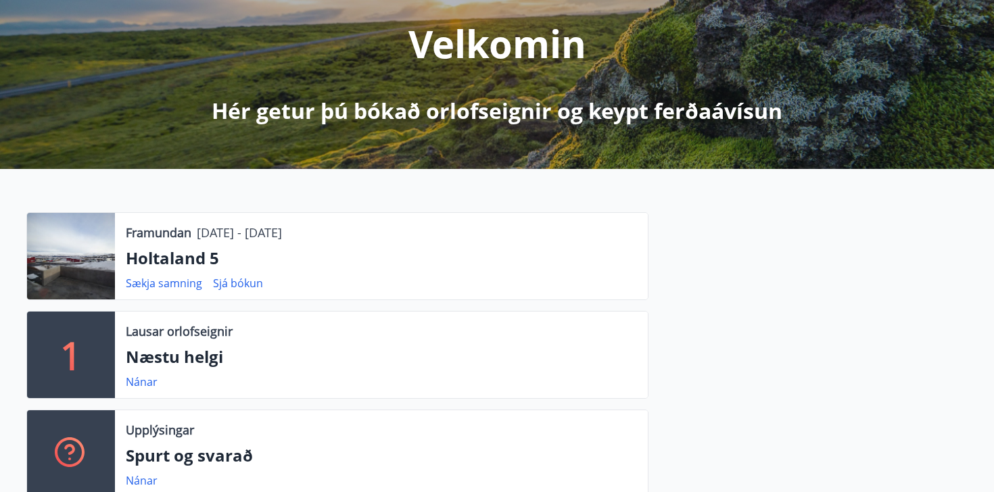
click at [843, 369] on div at bounding box center [808, 360] width 319 height 296
click at [164, 260] on p "Holtaland 5" at bounding box center [381, 258] width 511 height 23
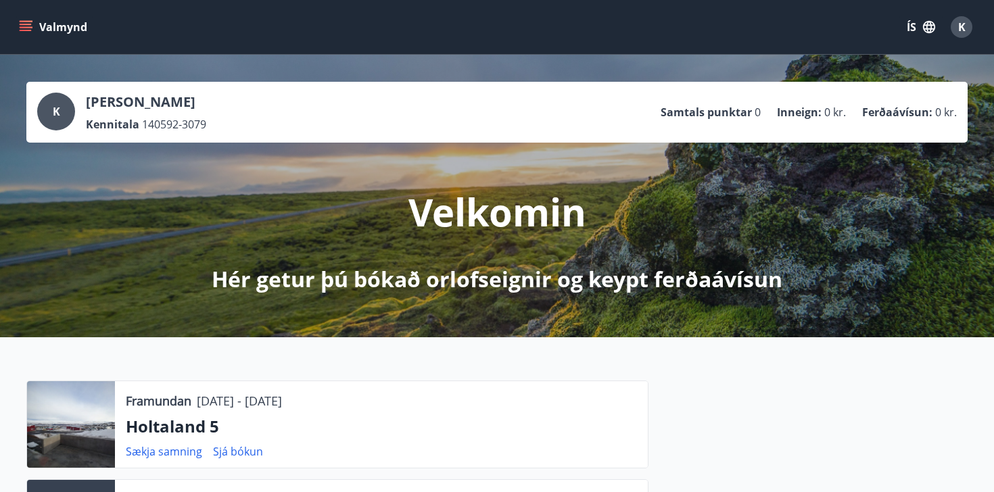
click at [24, 13] on div "Valmynd ÍS K" at bounding box center [497, 27] width 962 height 32
click at [24, 32] on icon "menu" at bounding box center [26, 27] width 14 height 14
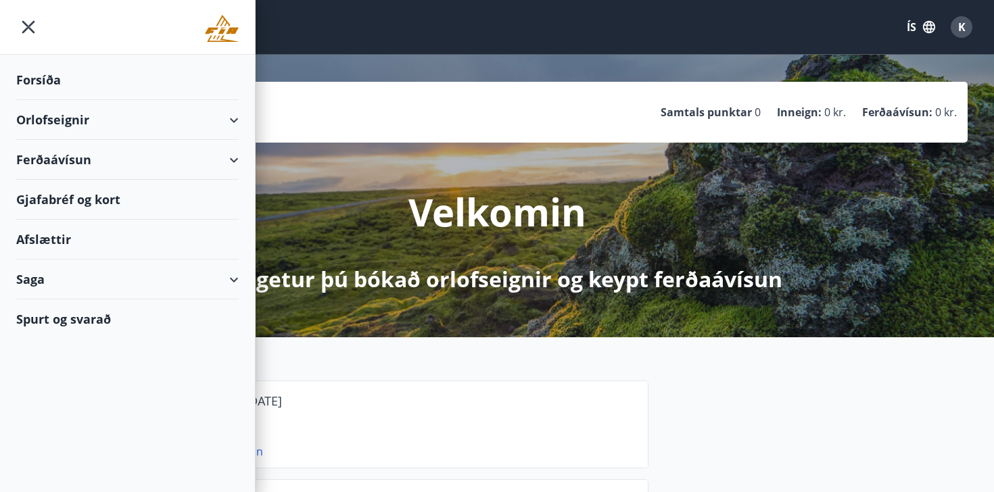
click at [84, 123] on div "Orlofseignir" at bounding box center [127, 120] width 222 height 40
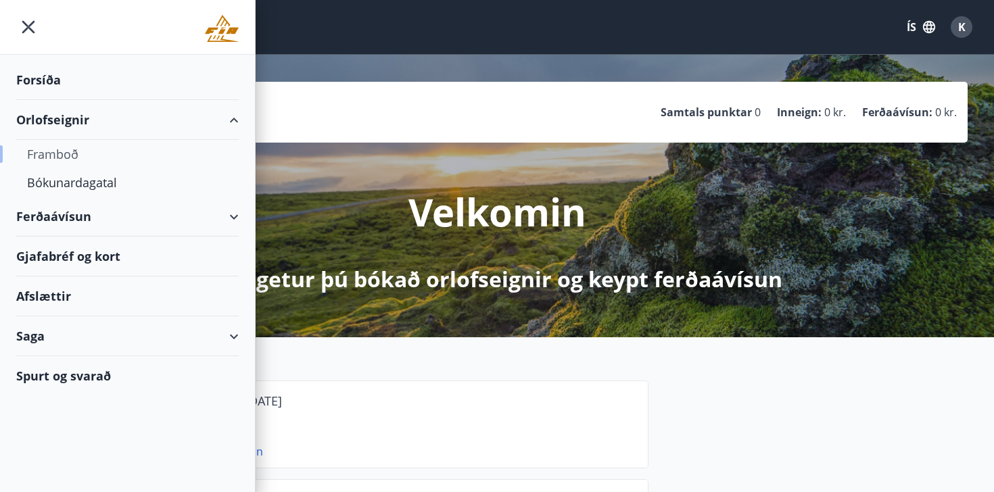
click at [72, 152] on div "Framboð" at bounding box center [127, 154] width 201 height 28
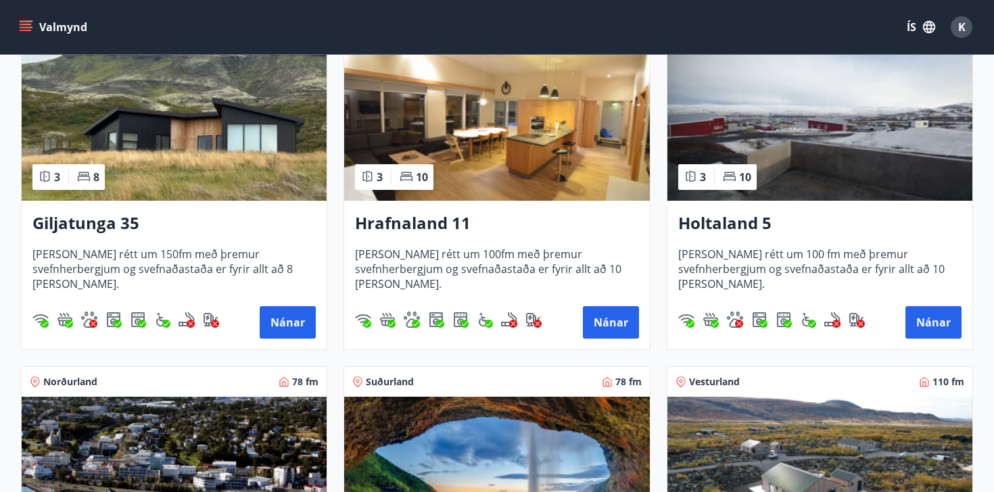
click at [780, 200] on img at bounding box center [819, 115] width 305 height 170
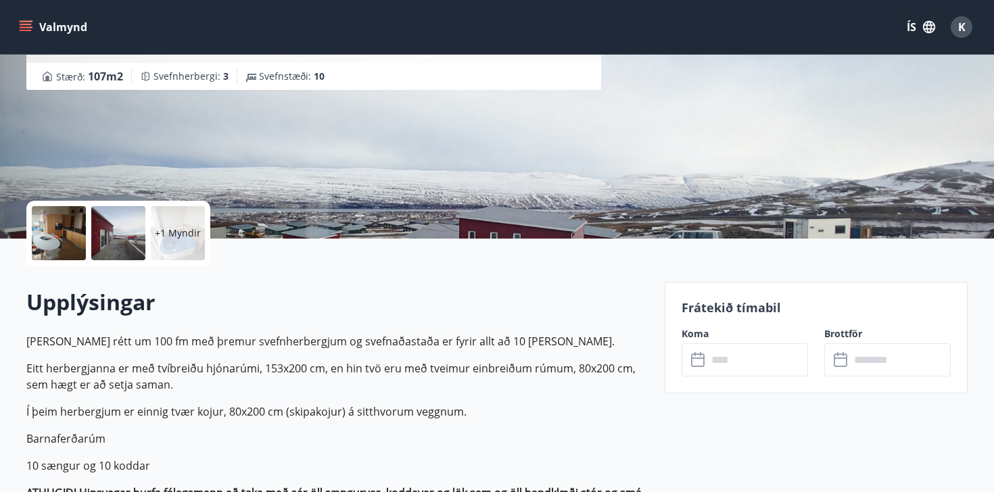
scroll to position [172, 0]
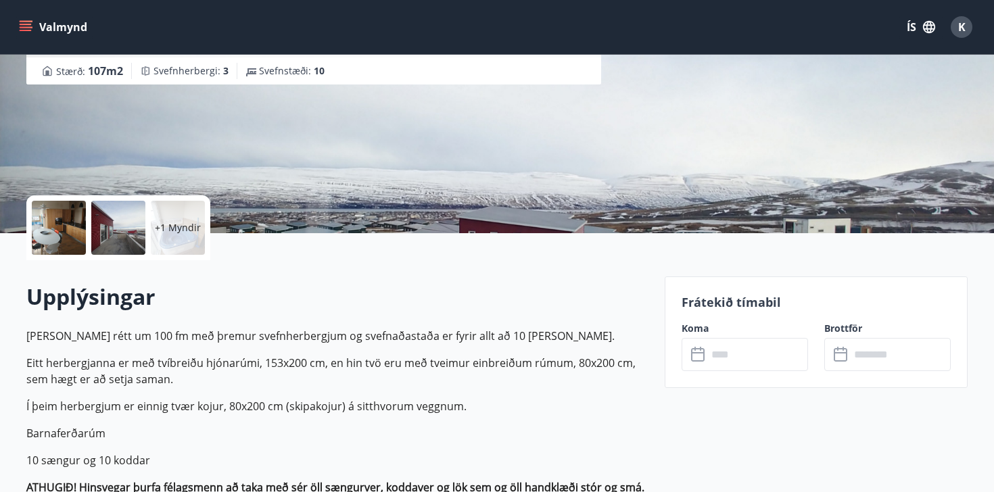
click at [755, 346] on input "text" at bounding box center [757, 354] width 101 height 33
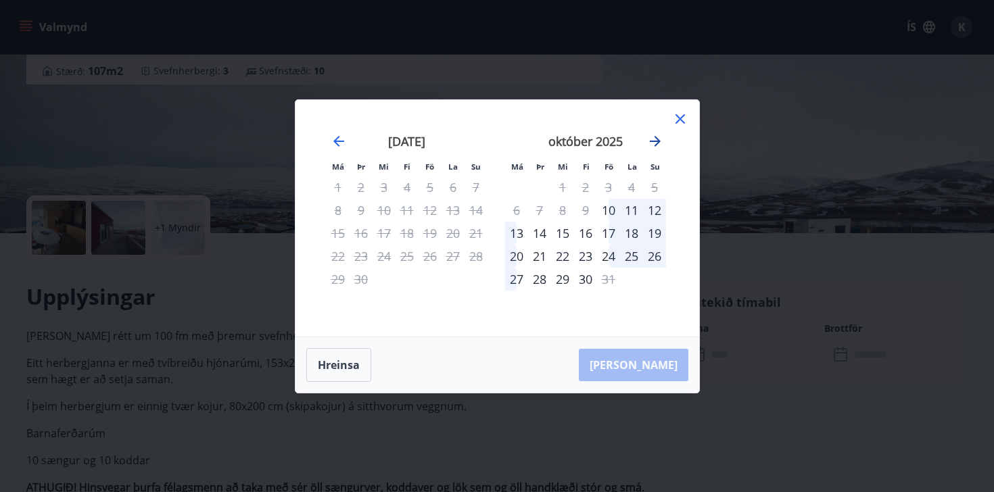
click at [654, 141] on icon "Move forward to switch to the next month." at bounding box center [655, 141] width 11 height 11
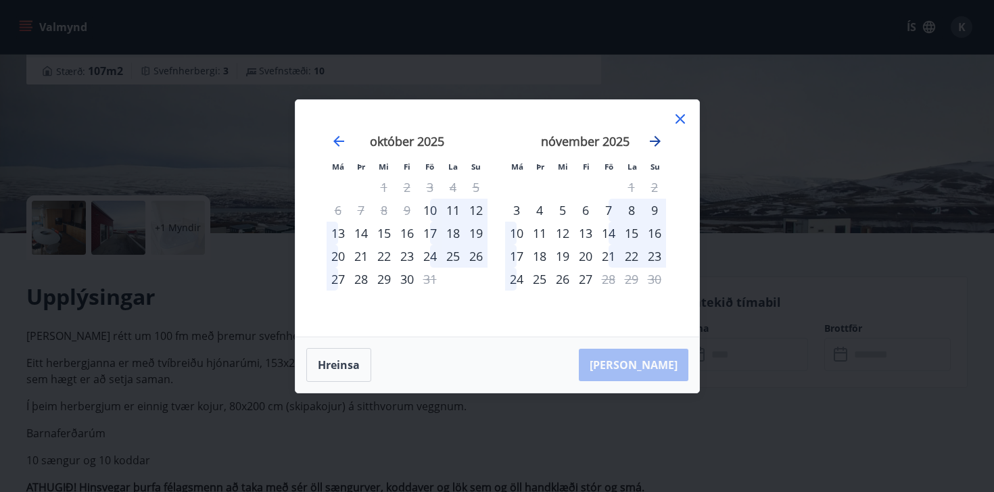
click at [654, 141] on icon "Move forward to switch to the next month." at bounding box center [655, 141] width 11 height 11
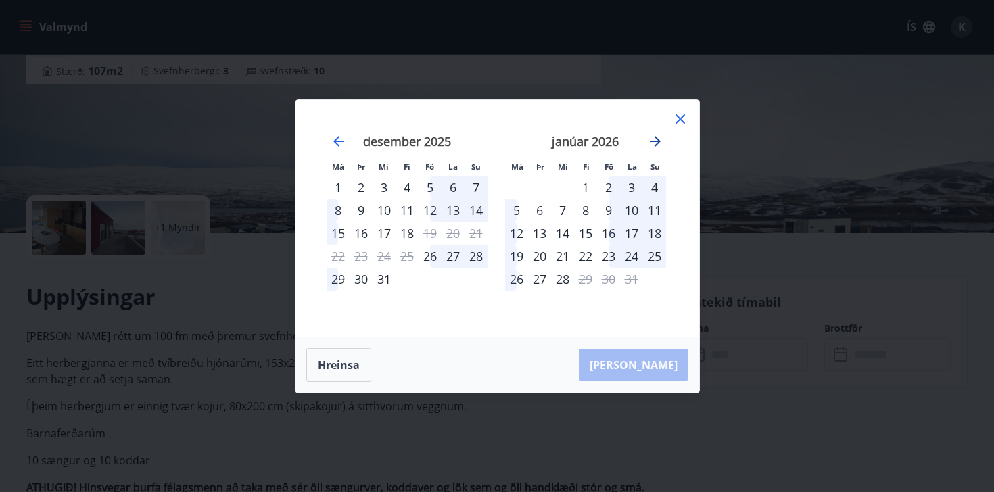
click at [654, 141] on icon "Move forward to switch to the next month." at bounding box center [655, 141] width 11 height 11
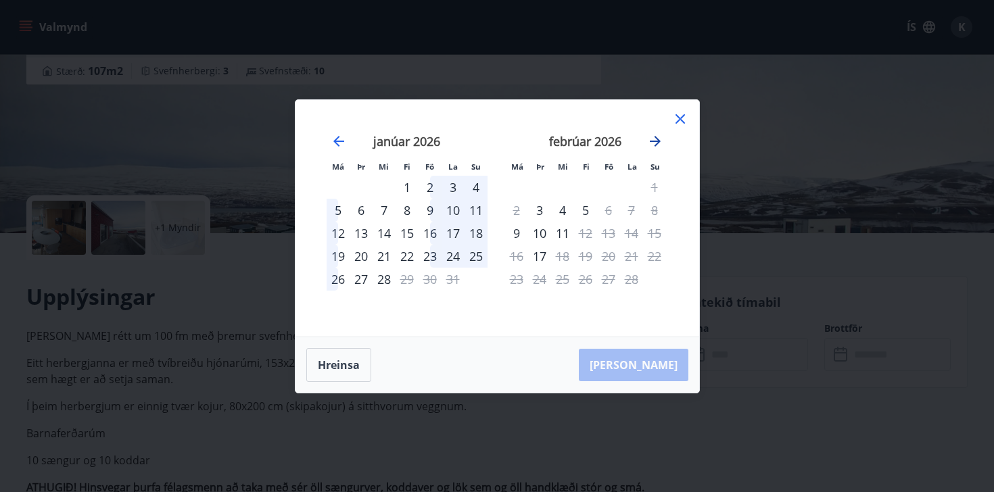
click at [654, 141] on icon "Move forward to switch to the next month." at bounding box center [655, 141] width 11 height 11
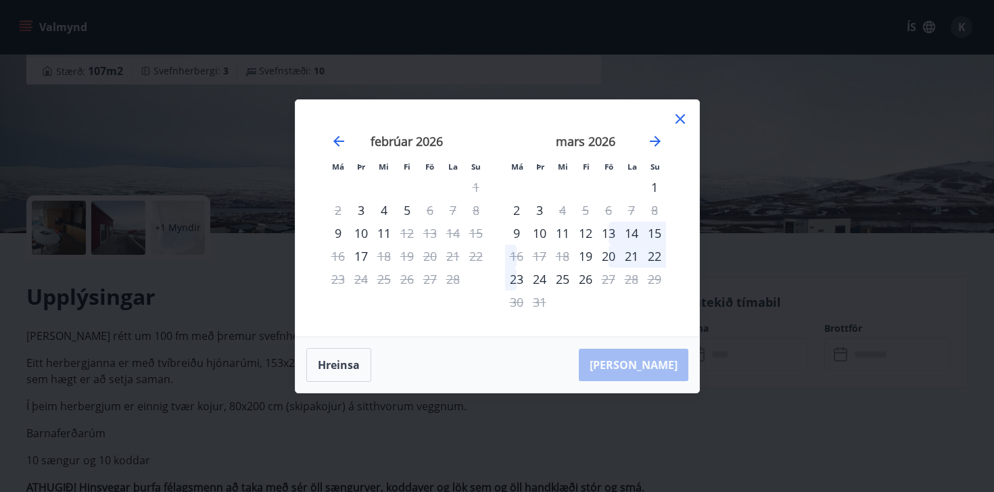
click at [684, 118] on icon at bounding box center [680, 119] width 16 height 16
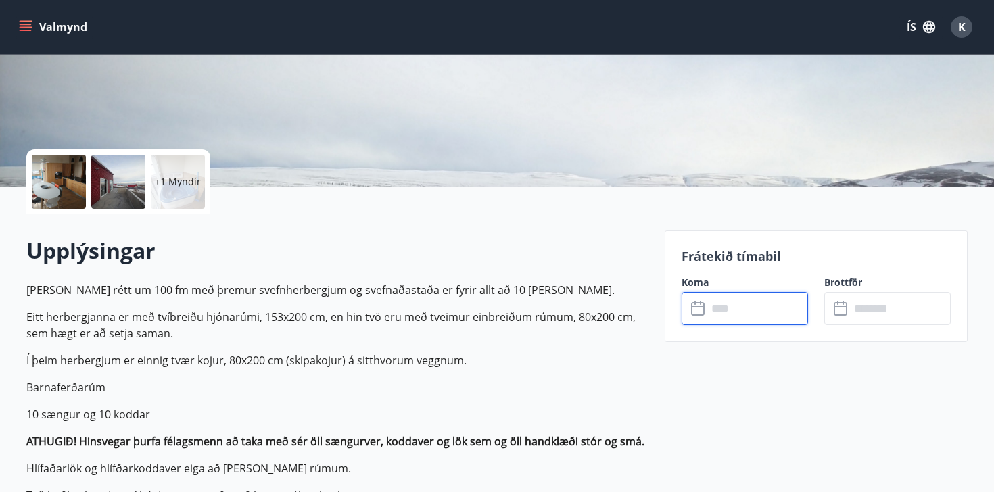
scroll to position [222, 0]
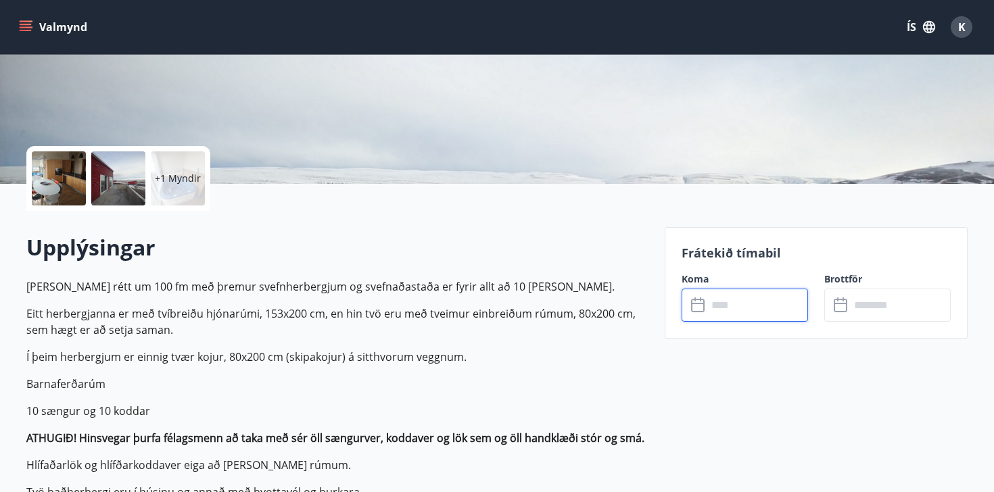
click at [734, 314] on input "text" at bounding box center [757, 305] width 101 height 33
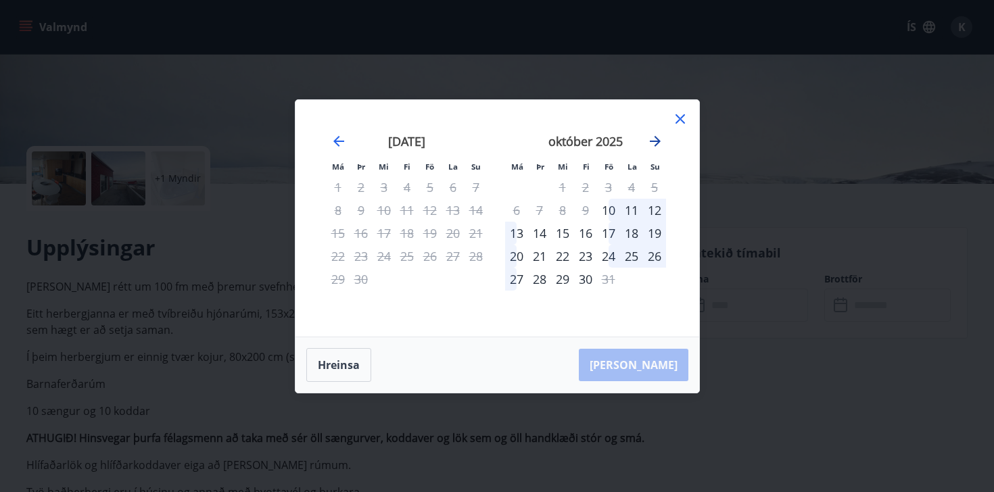
click at [655, 144] on icon "Move forward to switch to the next month." at bounding box center [655, 141] width 16 height 16
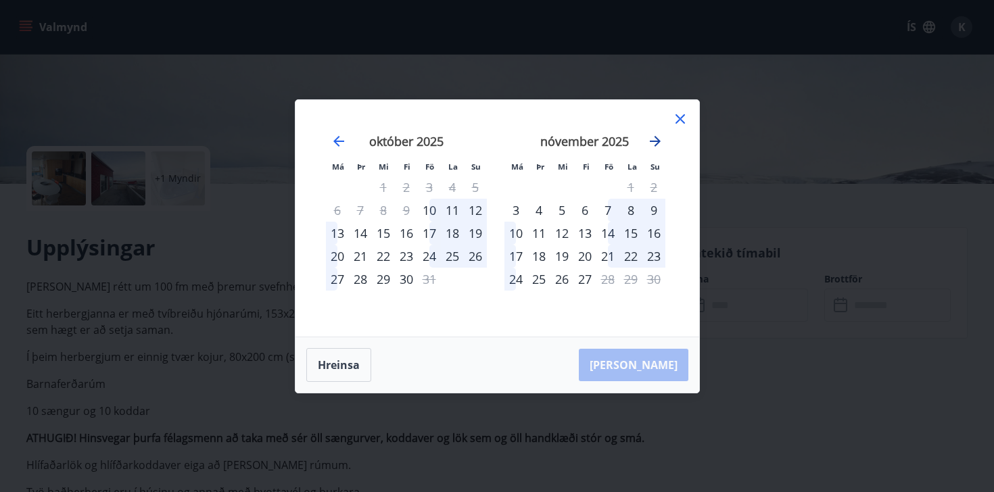
click at [655, 144] on icon "Move forward to switch to the next month." at bounding box center [655, 141] width 16 height 16
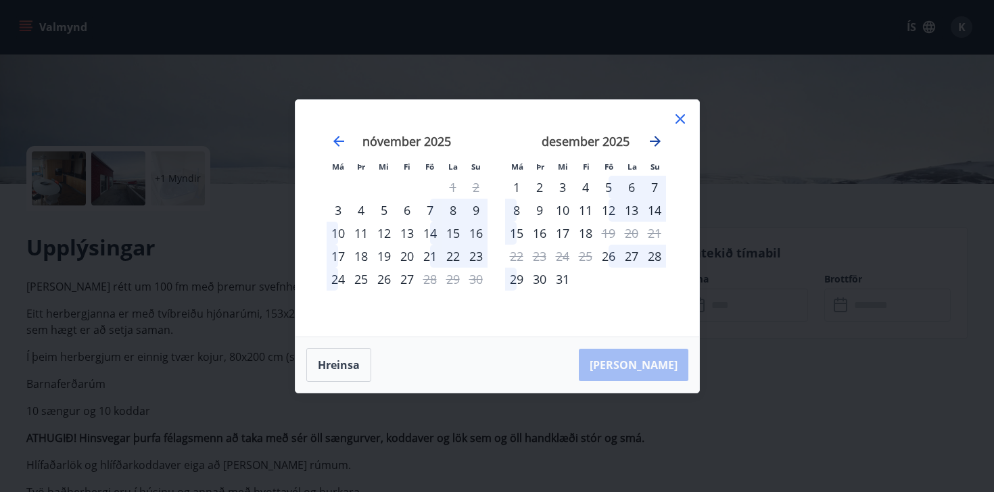
click at [655, 144] on icon "Move forward to switch to the next month." at bounding box center [655, 141] width 16 height 16
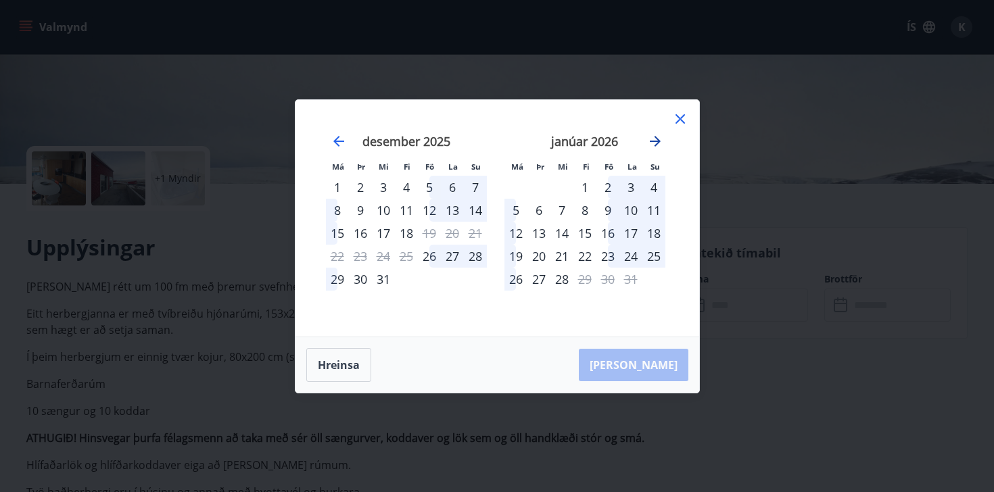
click at [655, 144] on icon "Move forward to switch to the next month." at bounding box center [655, 141] width 16 height 16
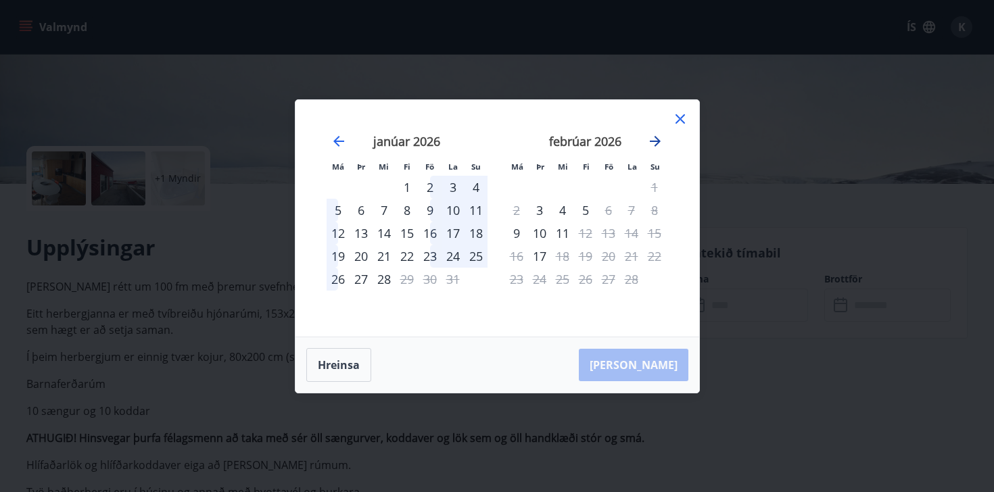
click at [655, 144] on icon "Move forward to switch to the next month." at bounding box center [655, 141] width 16 height 16
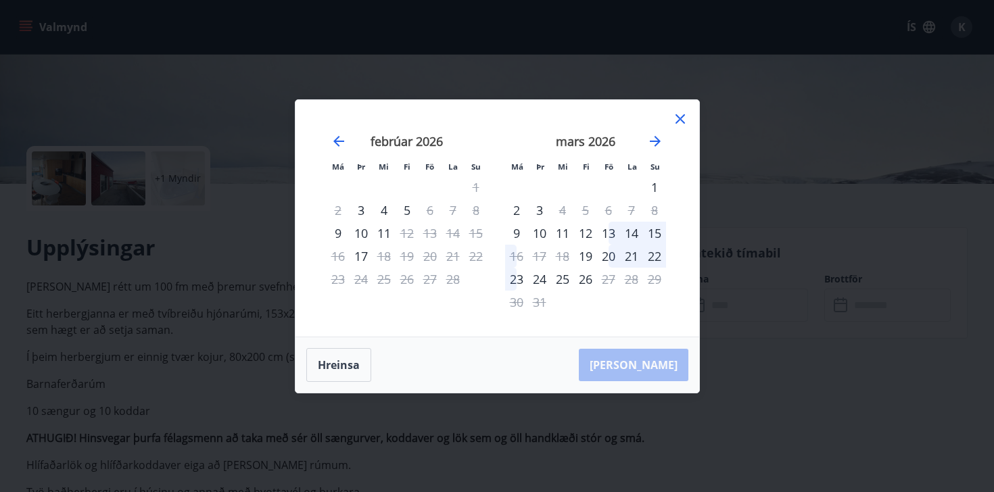
click at [589, 235] on div "12" at bounding box center [585, 233] width 23 height 23
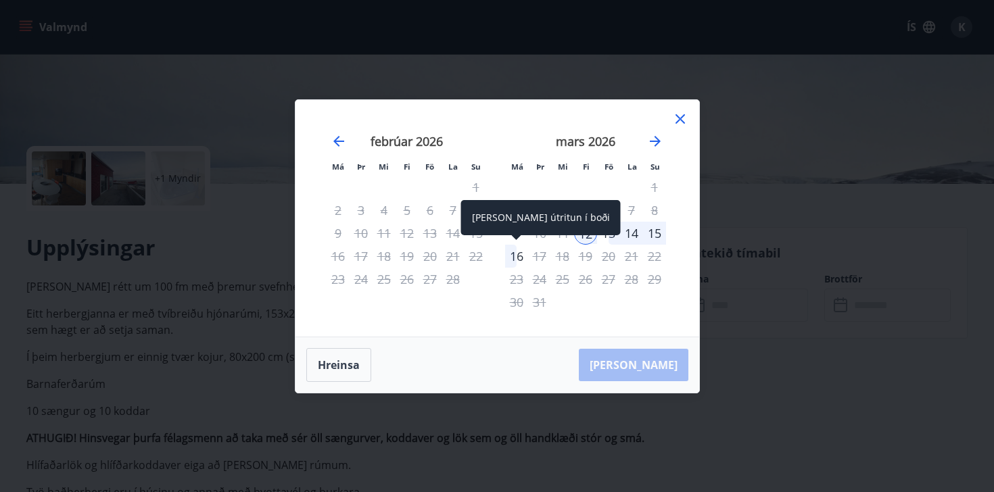
click at [515, 260] on div "16" at bounding box center [516, 256] width 23 height 23
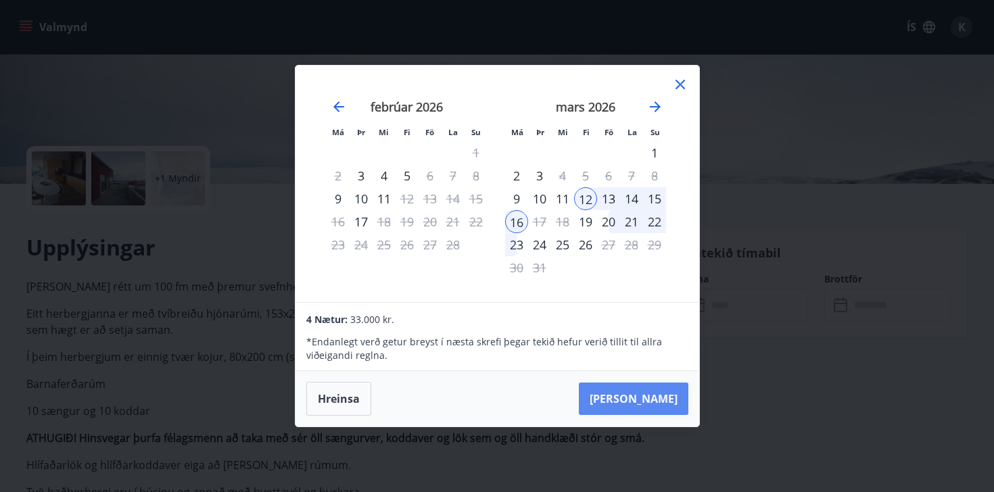
click at [644, 395] on button "Taka Frá" at bounding box center [634, 399] width 110 height 32
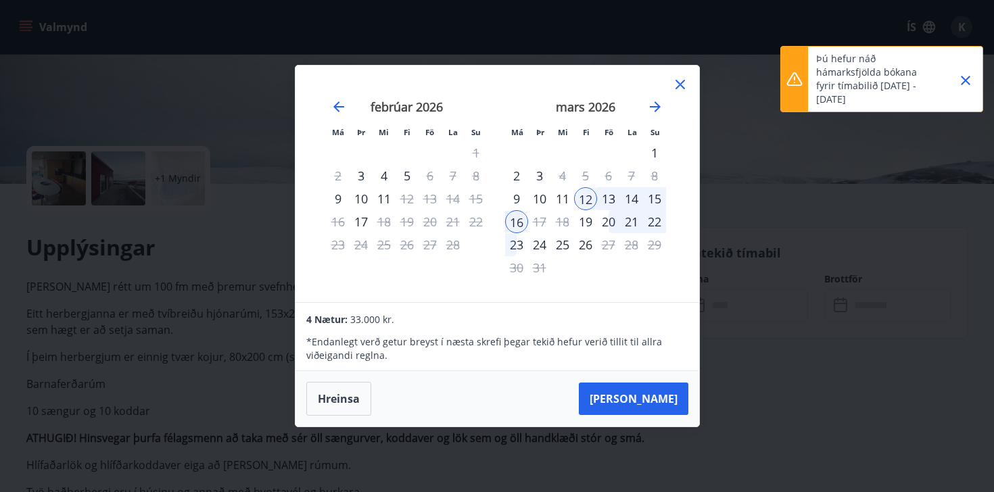
click at [967, 85] on icon "Close" at bounding box center [966, 80] width 16 height 16
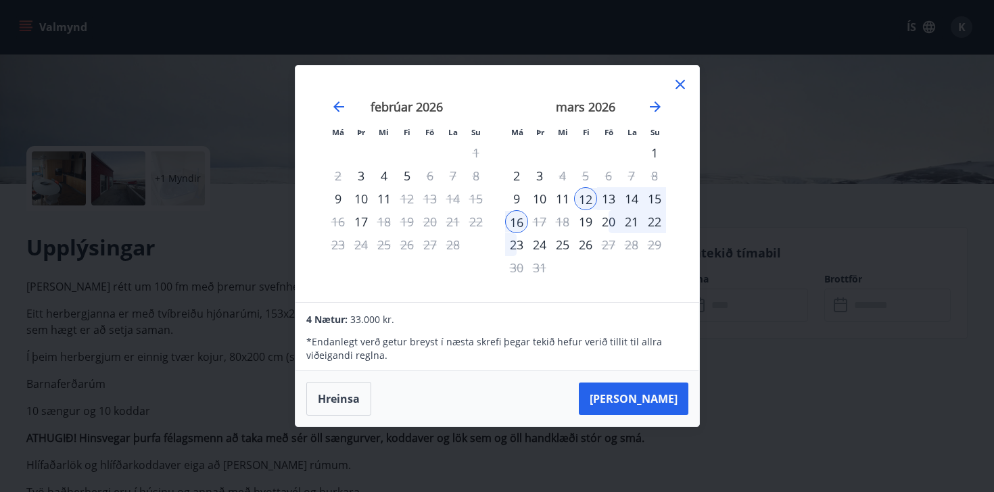
click at [681, 85] on icon at bounding box center [680, 84] width 9 height 9
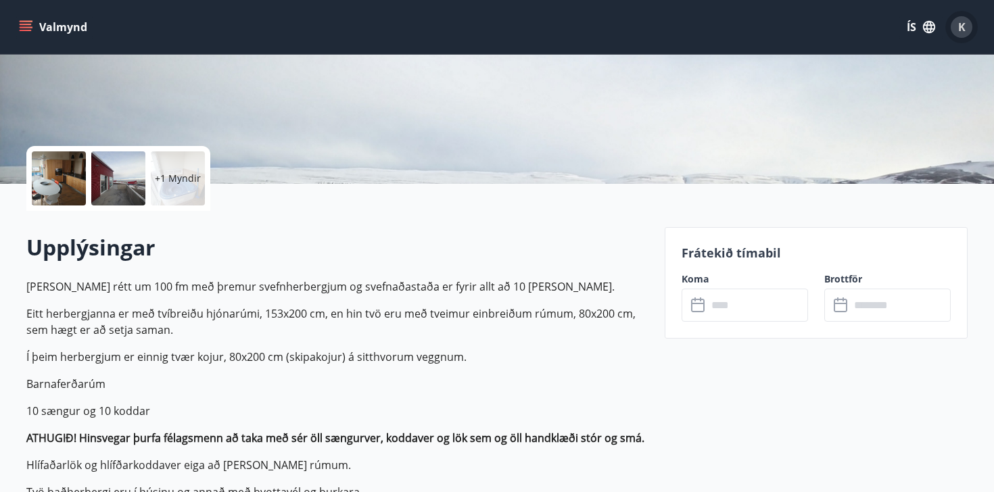
click at [953, 30] on div "K" at bounding box center [962, 27] width 22 height 22
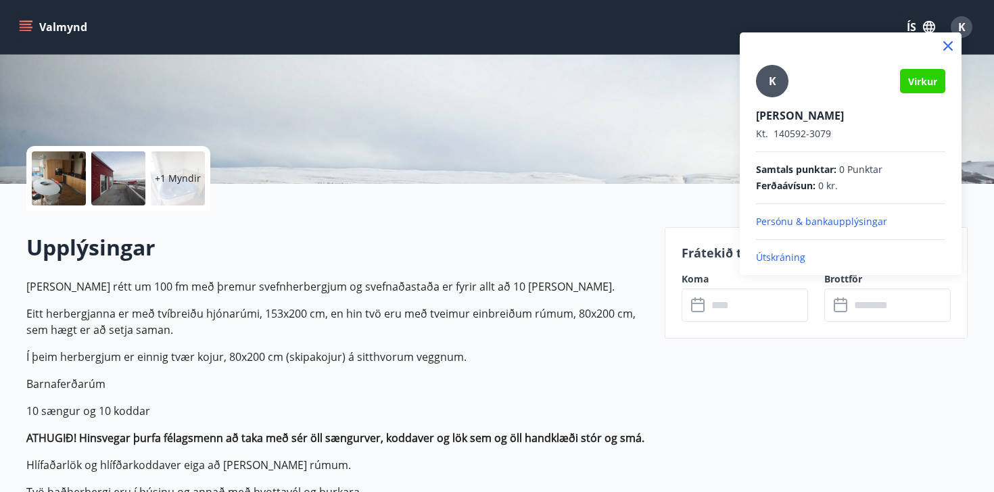
click at [780, 259] on p "Útskráning" at bounding box center [850, 258] width 189 height 14
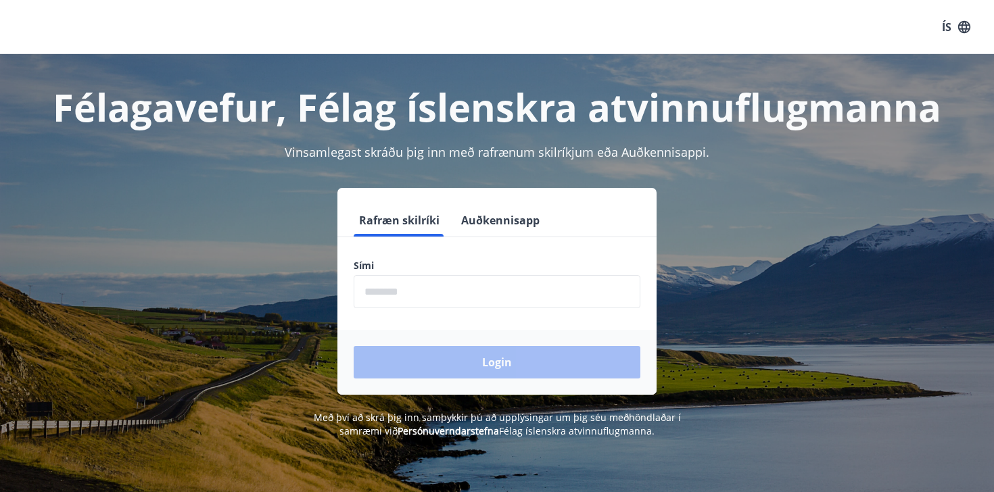
click at [393, 289] on input "phone" at bounding box center [497, 291] width 287 height 33
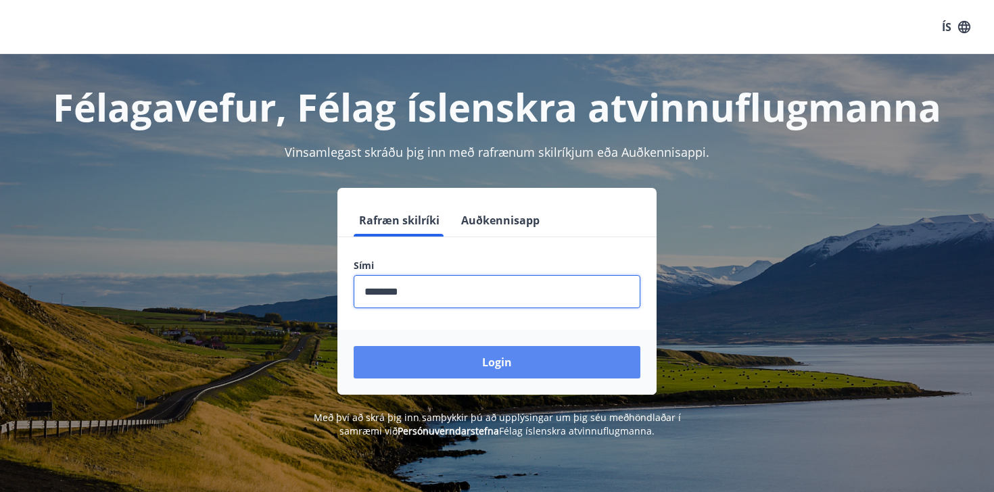
type input "********"
click at [459, 365] on button "Login" at bounding box center [497, 362] width 287 height 32
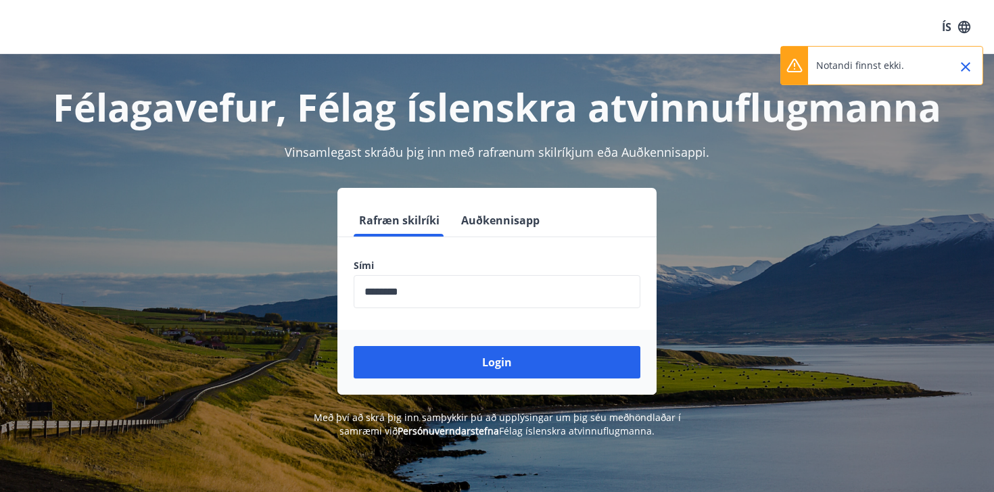
click at [965, 72] on icon "Close" at bounding box center [966, 67] width 16 height 16
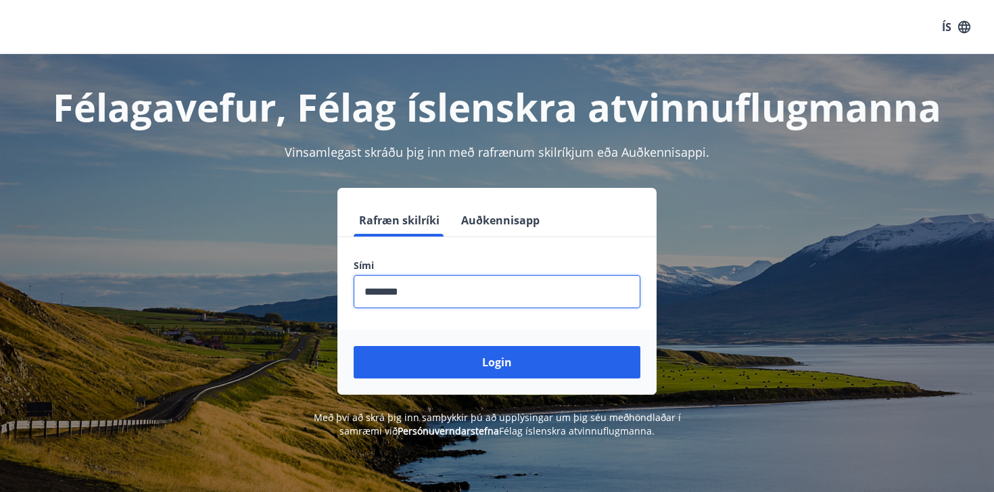
click at [419, 291] on input "phone" at bounding box center [497, 291] width 287 height 33
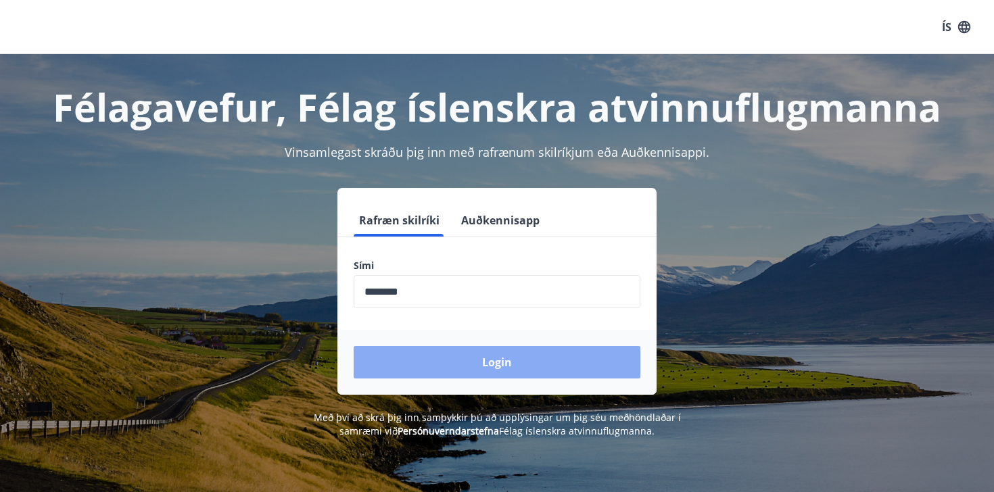
click at [492, 361] on button "Login" at bounding box center [497, 362] width 287 height 32
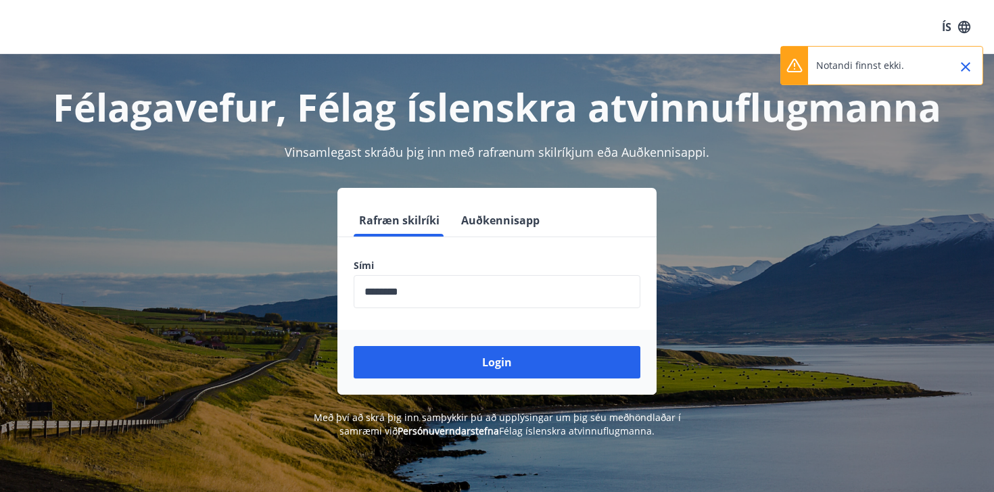
click at [961, 68] on icon "Close" at bounding box center [966, 67] width 16 height 16
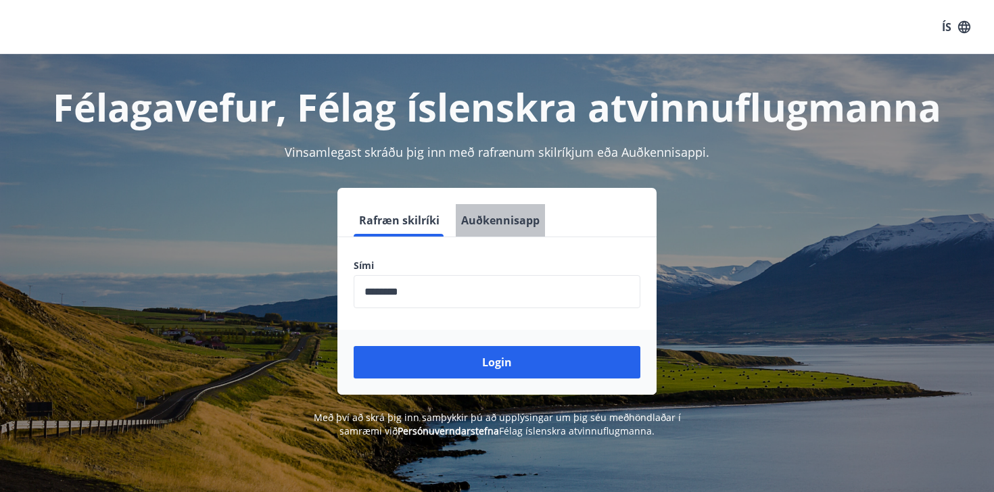
click at [509, 225] on button "Auðkennisapp" at bounding box center [500, 220] width 89 height 32
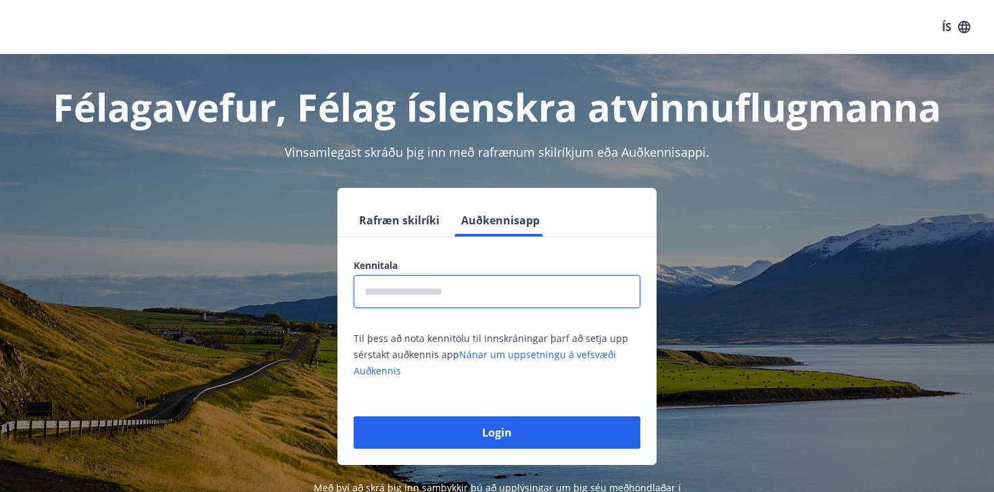
click at [398, 300] on input "text" at bounding box center [497, 291] width 287 height 33
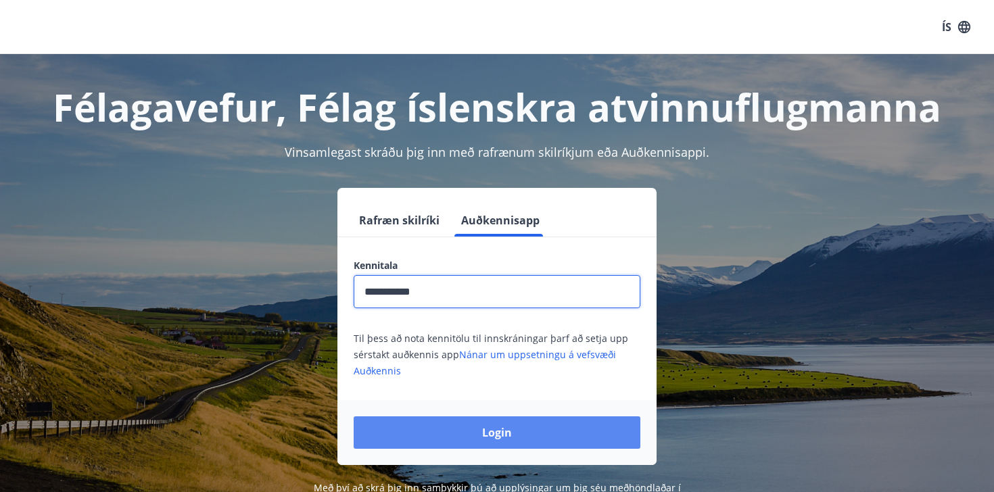
type input "**********"
click at [496, 436] on button "Login" at bounding box center [497, 433] width 287 height 32
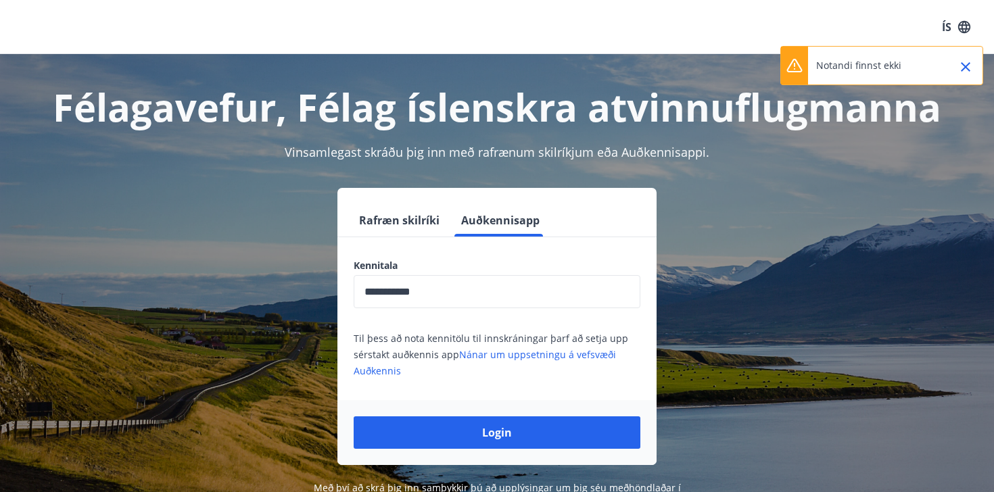
click at [967, 71] on icon "Close" at bounding box center [966, 67] width 16 height 16
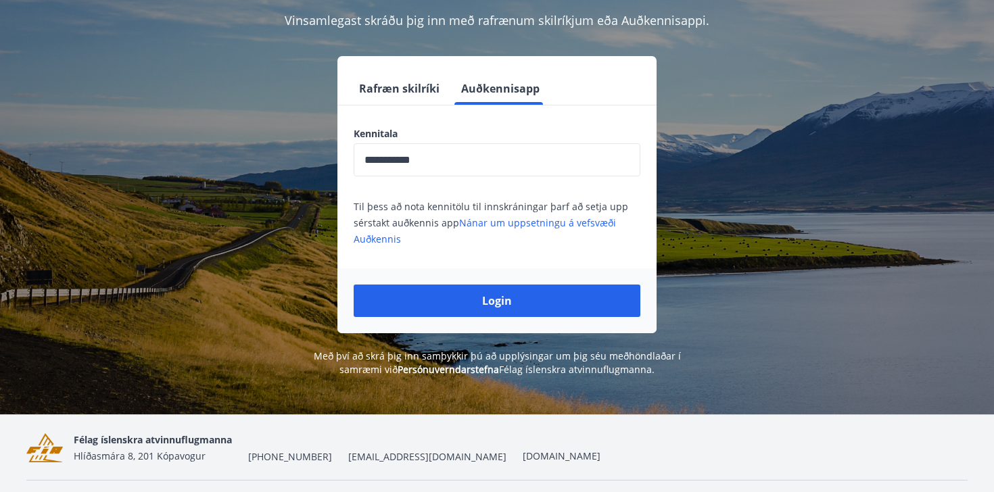
scroll to position [133, 0]
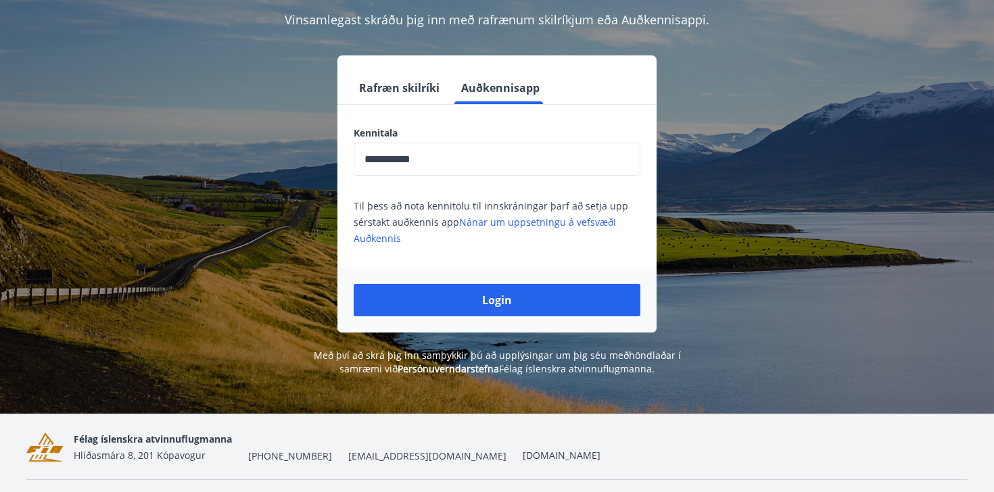
click at [408, 64] on div "**********" at bounding box center [496, 193] width 319 height 277
click at [413, 91] on button "Rafræn skilríki" at bounding box center [399, 88] width 91 height 32
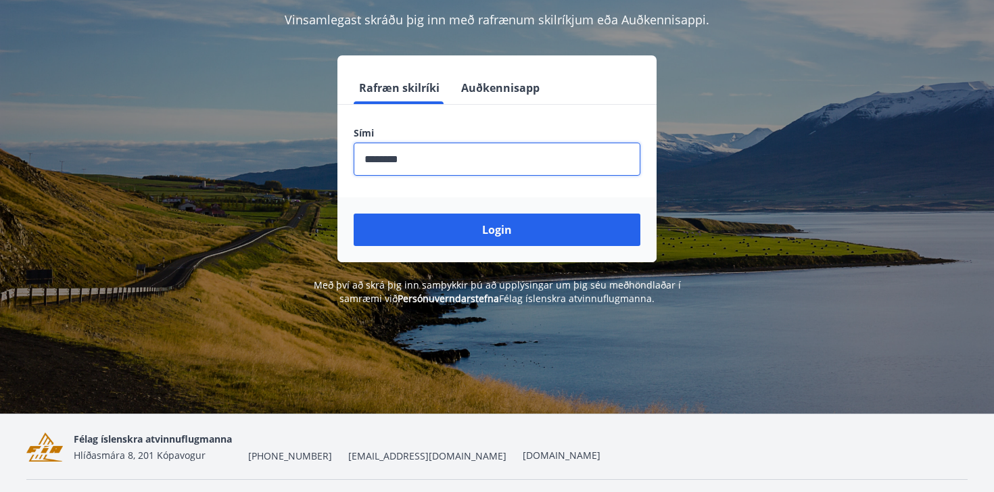
click at [421, 164] on input "phone" at bounding box center [497, 159] width 287 height 33
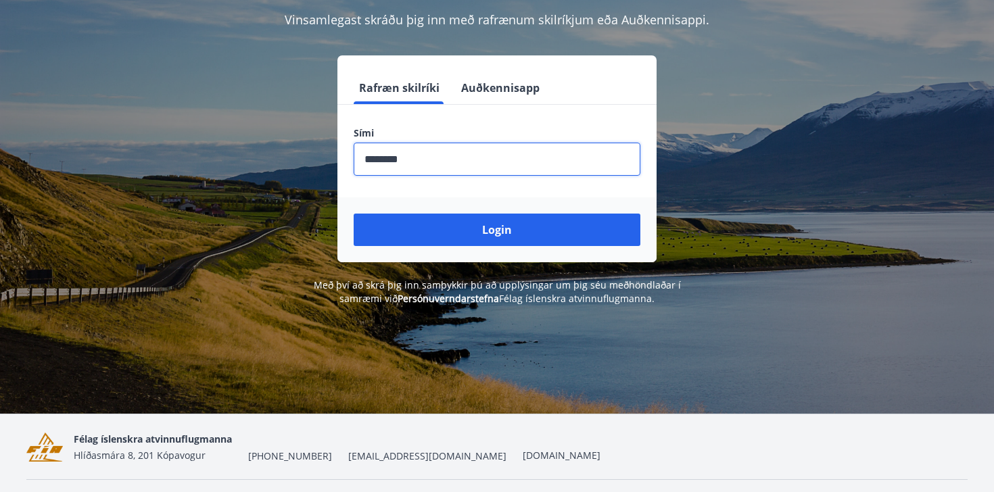
type input "********"
click at [354, 214] on button "Login" at bounding box center [497, 230] width 287 height 32
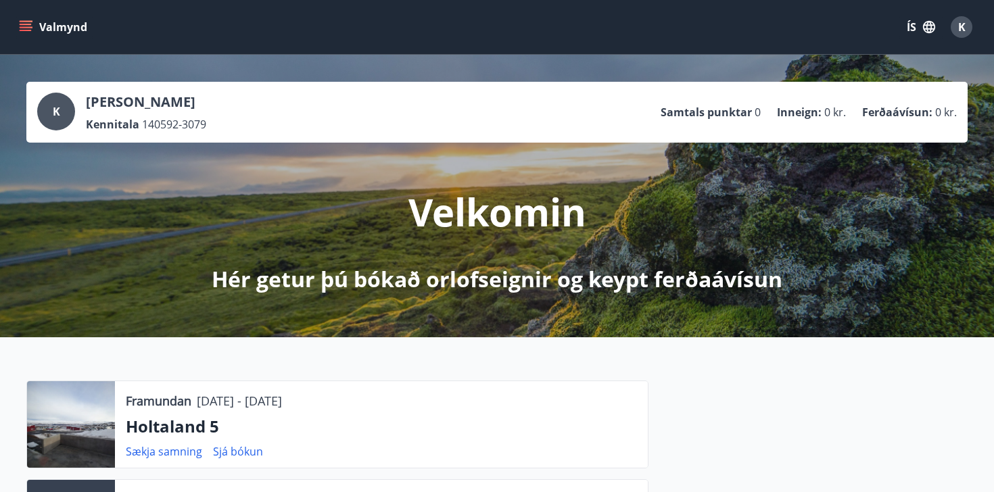
click at [958, 31] on span "K" at bounding box center [961, 27] width 7 height 15
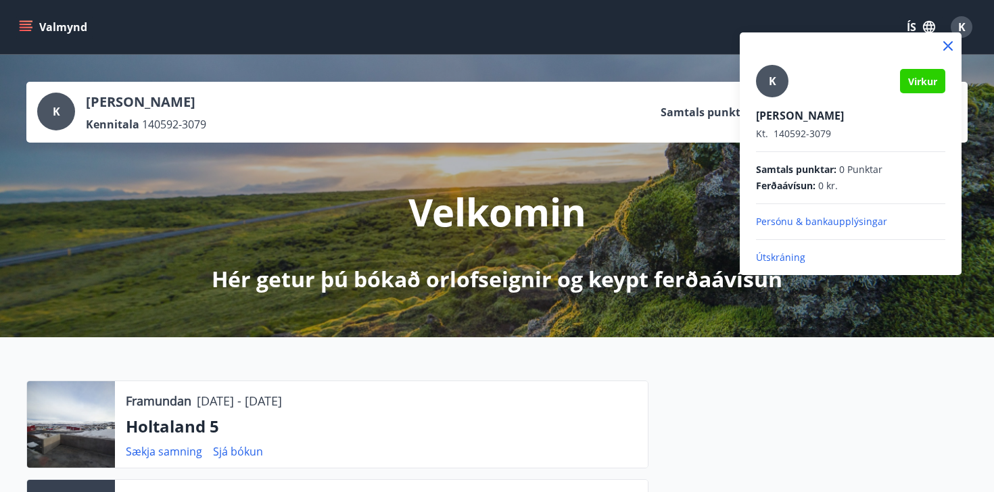
click at [650, 78] on div at bounding box center [497, 246] width 994 height 492
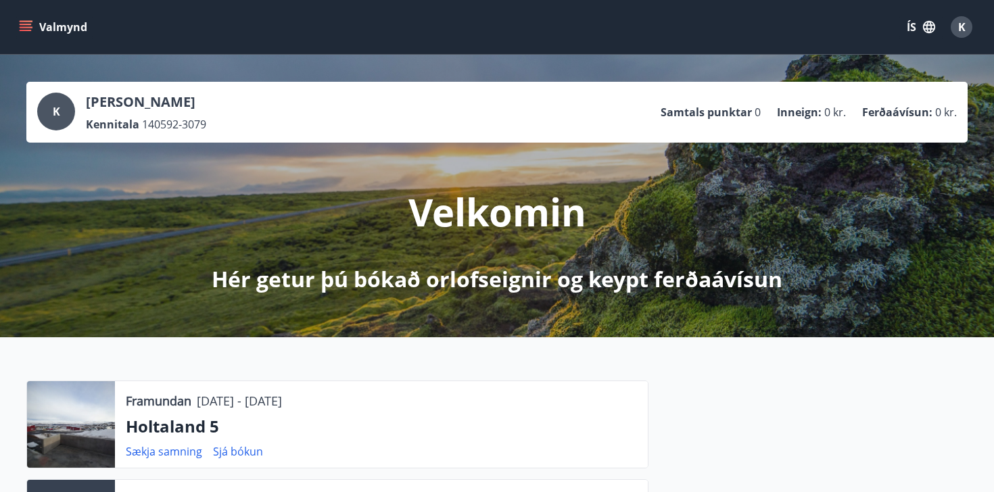
click at [24, 25] on icon "menu" at bounding box center [26, 27] width 14 height 14
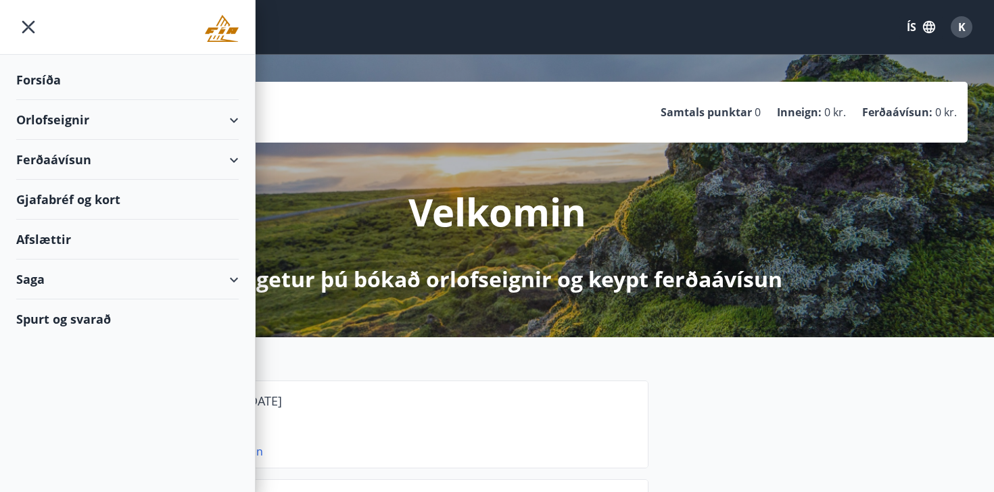
click at [58, 119] on div "Orlofseignir" at bounding box center [127, 120] width 222 height 40
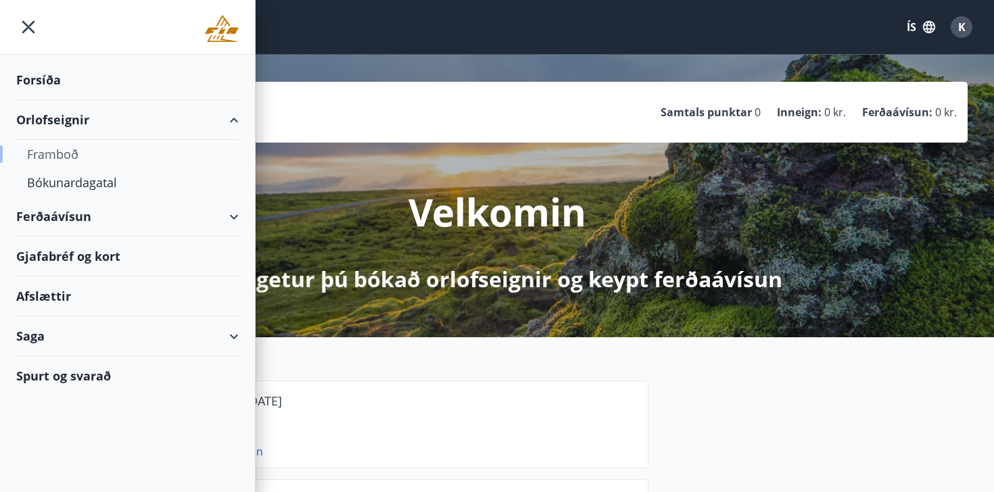
click at [65, 154] on div "Framboð" at bounding box center [127, 154] width 201 height 28
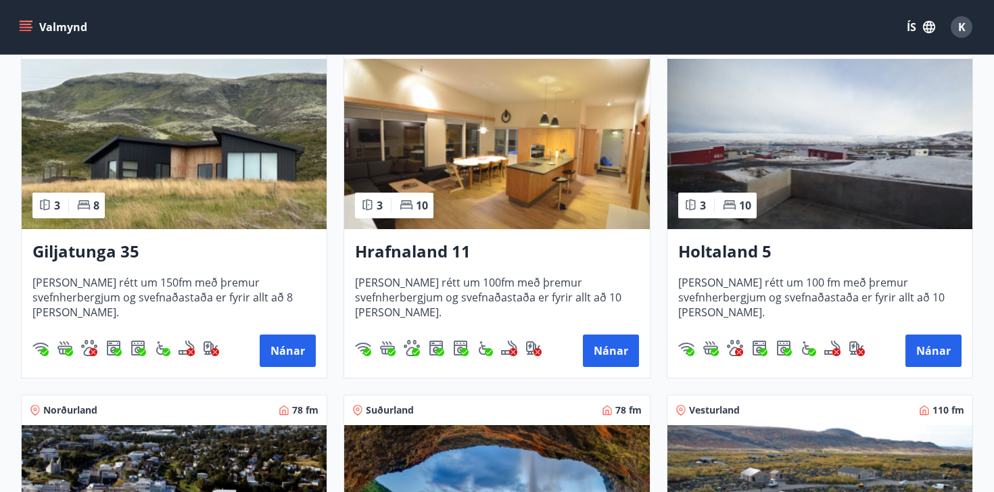
click at [852, 136] on img at bounding box center [819, 144] width 305 height 170
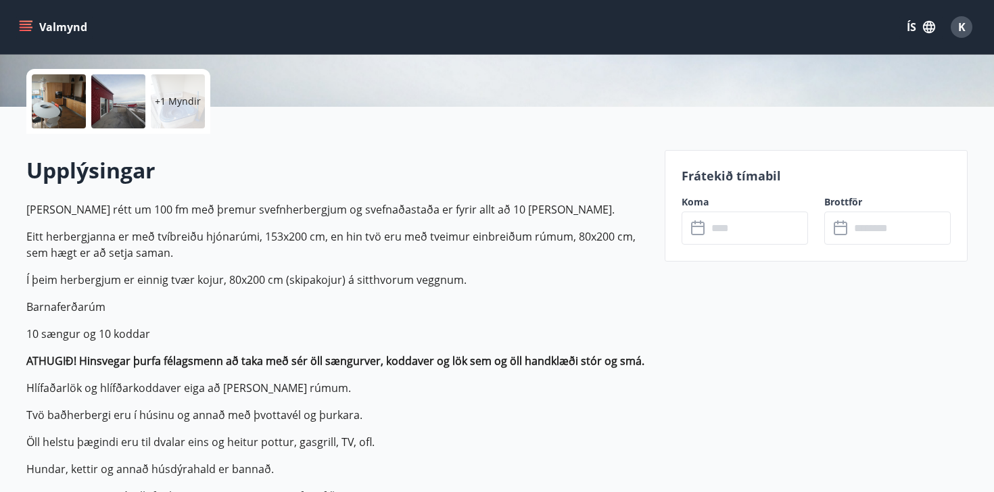
scroll to position [326, 0]
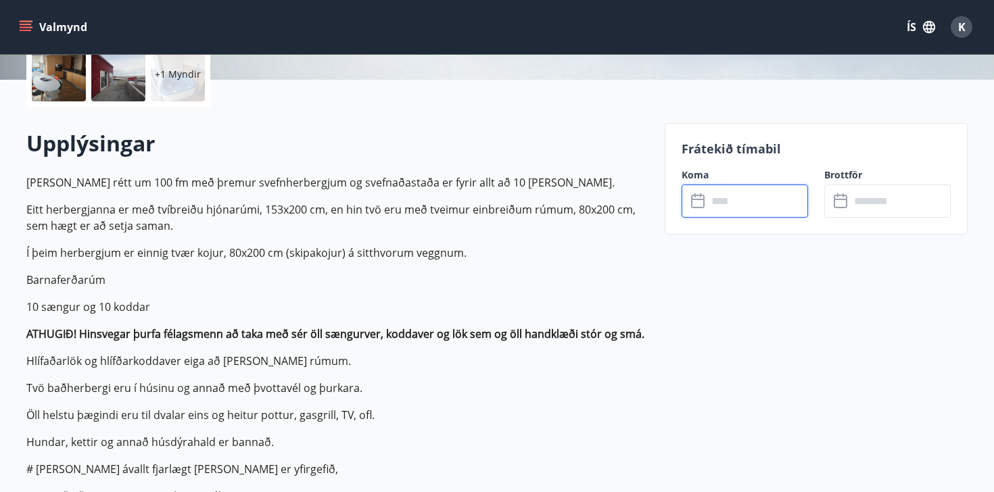
click at [735, 202] on input "text" at bounding box center [757, 201] width 101 height 33
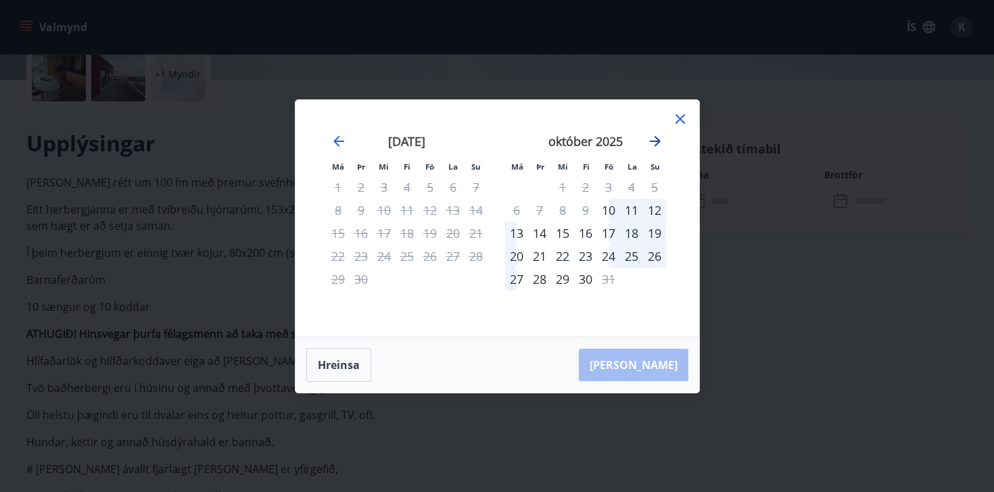
click at [655, 136] on icon "Move forward to switch to the next month." at bounding box center [655, 141] width 16 height 16
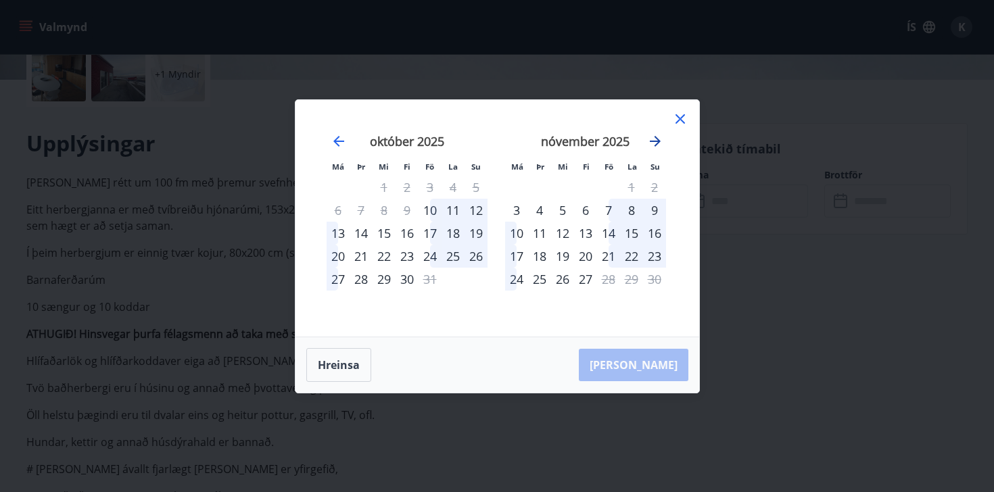
click at [655, 136] on icon "Move forward to switch to the next month." at bounding box center [655, 141] width 16 height 16
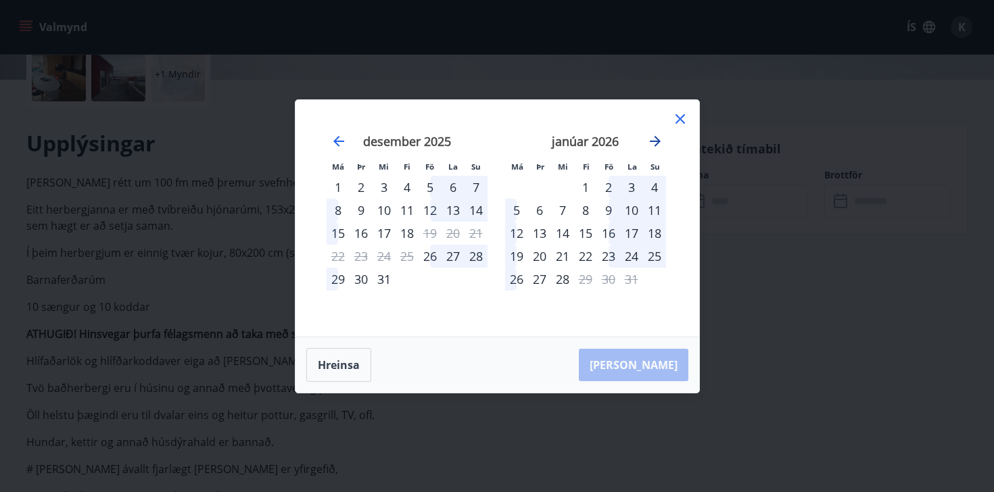
click at [655, 136] on icon "Move forward to switch to the next month." at bounding box center [655, 141] width 16 height 16
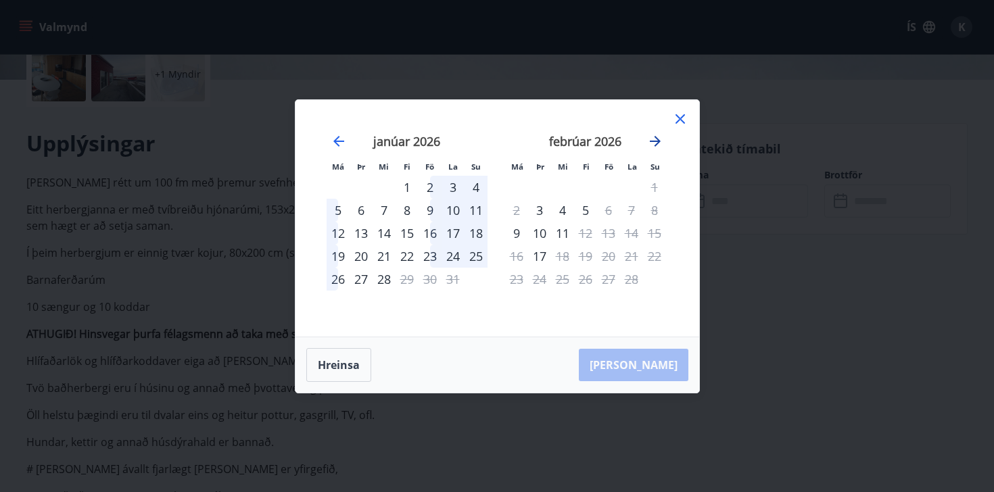
click at [655, 136] on icon "Move forward to switch to the next month." at bounding box center [655, 141] width 16 height 16
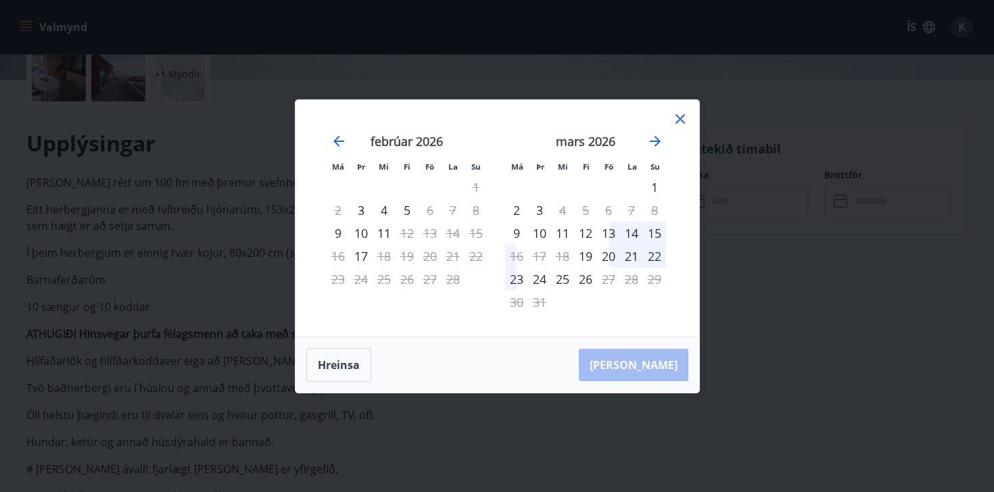
click at [683, 120] on icon at bounding box center [680, 119] width 16 height 16
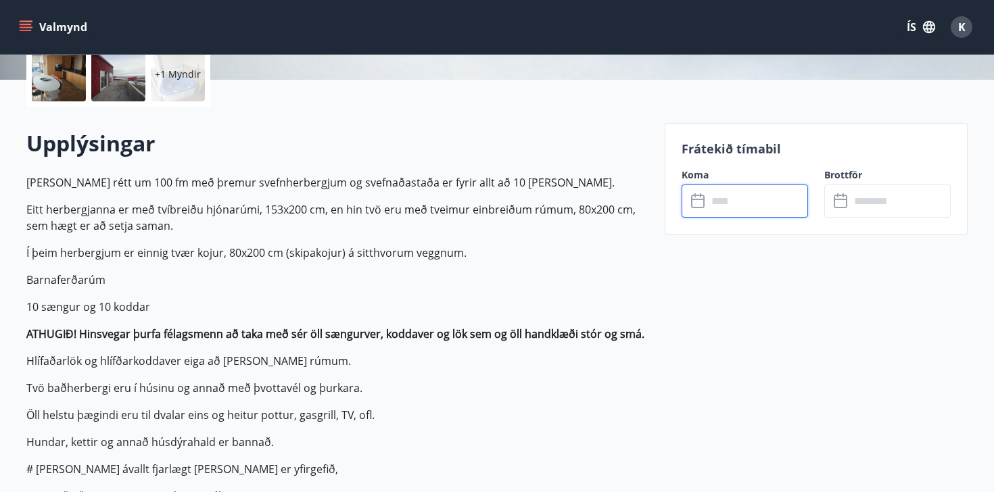
click at [721, 200] on input "text" at bounding box center [757, 201] width 101 height 33
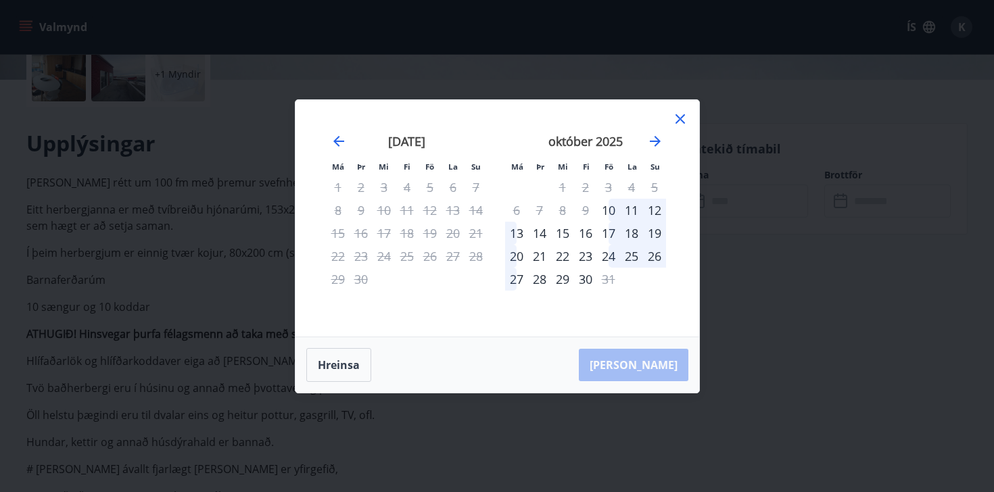
click at [258, 93] on div "Má Þr Mi Fi Fö La Su Má Þr Mi Fi Fö La Su [DATE] 1 2 3 4 5 6 7 8 9 10 11 12 13 …" at bounding box center [497, 246] width 994 height 492
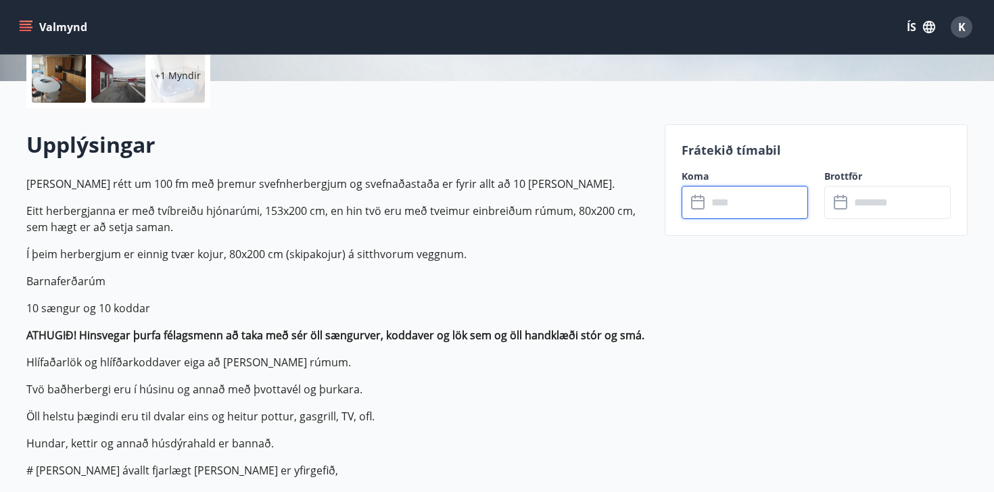
scroll to position [327, 0]
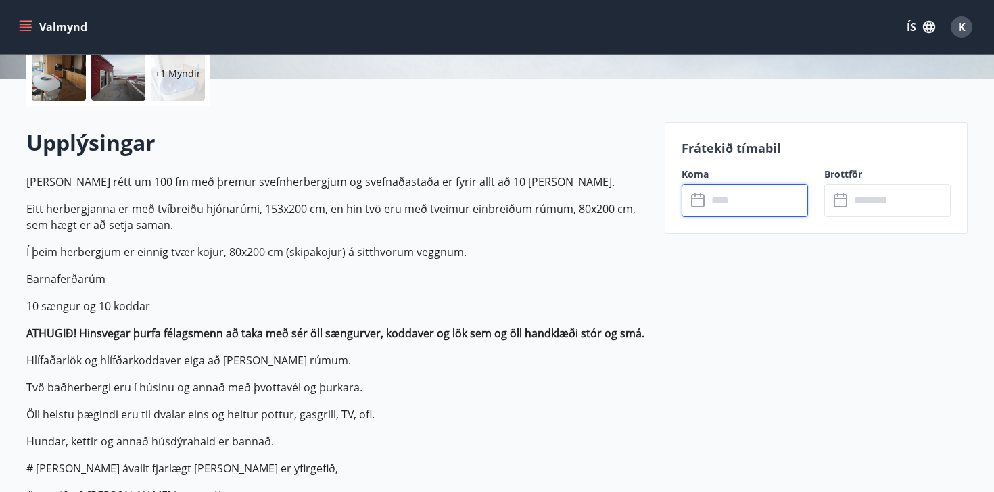
click at [746, 202] on input "text" at bounding box center [757, 200] width 101 height 33
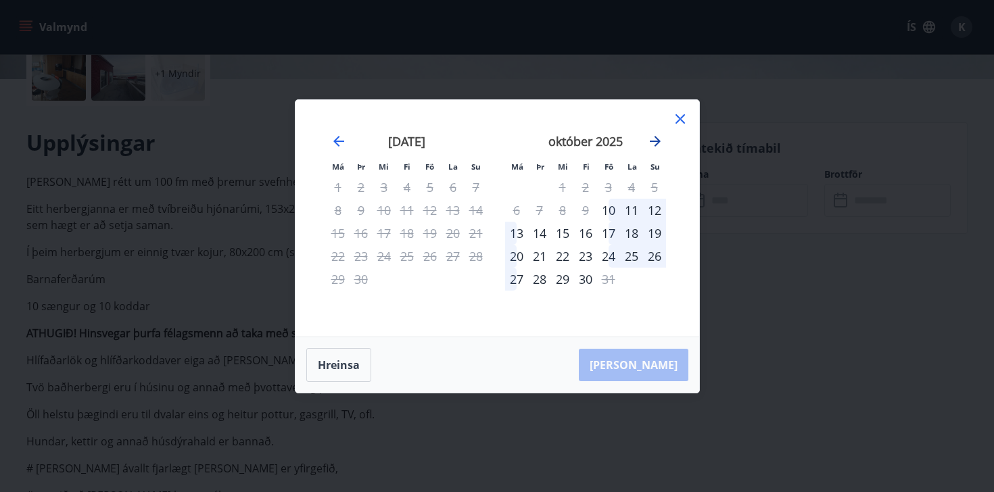
click at [657, 134] on icon "Move forward to switch to the next month." at bounding box center [655, 141] width 16 height 16
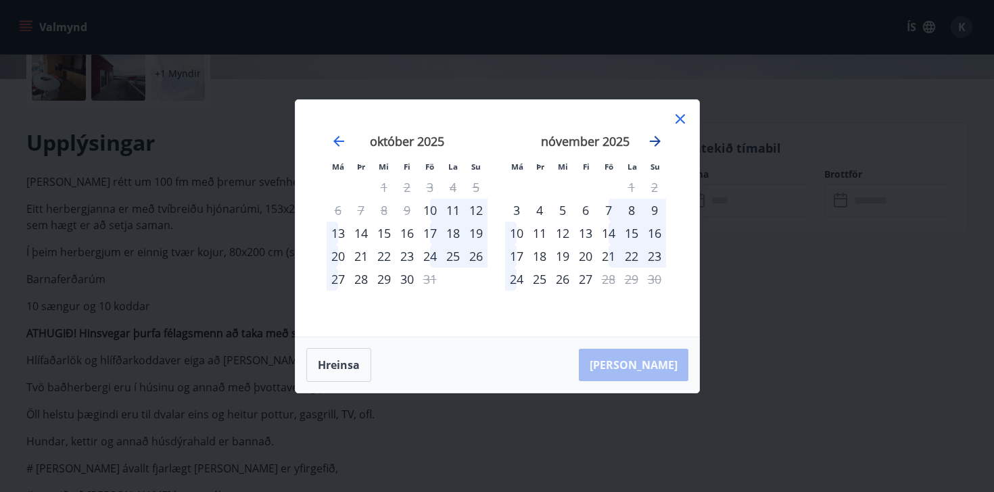
click at [657, 134] on icon "Move forward to switch to the next month." at bounding box center [655, 141] width 16 height 16
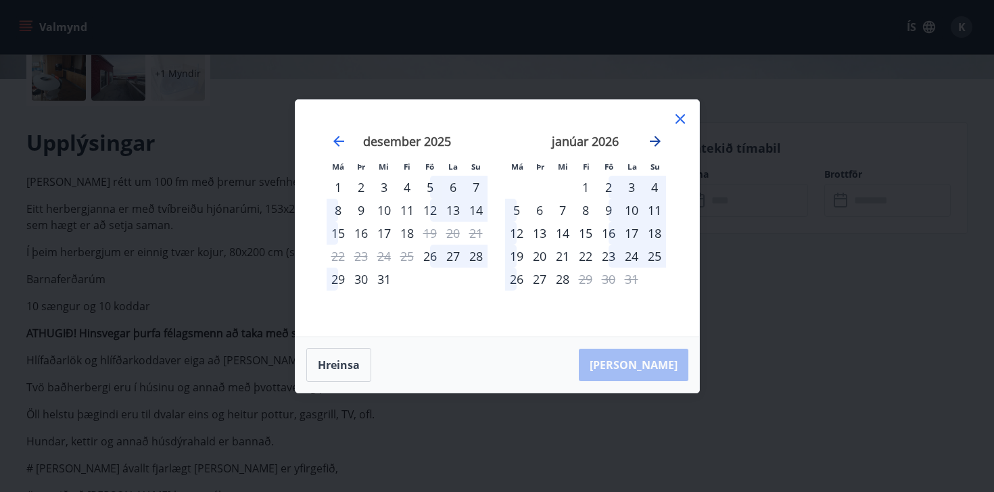
click at [657, 134] on icon "Move forward to switch to the next month." at bounding box center [655, 141] width 16 height 16
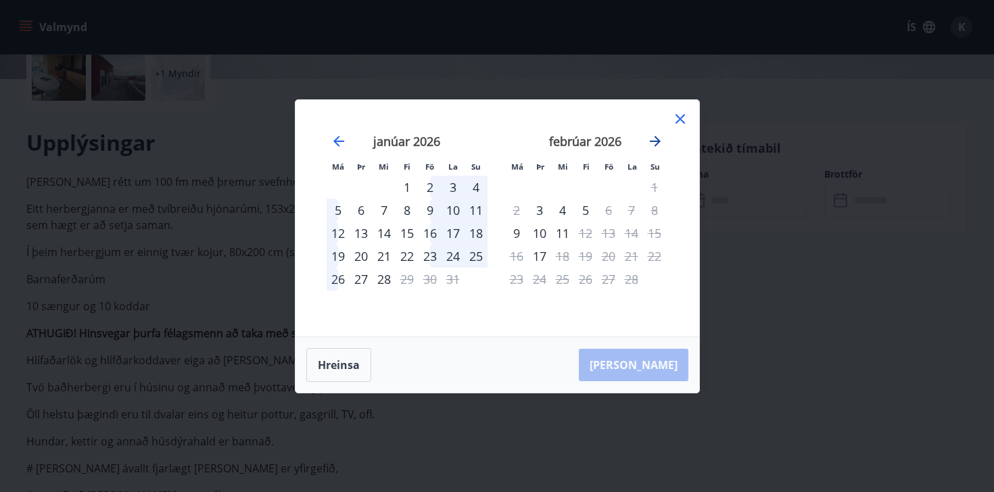
click at [657, 134] on icon "Move forward to switch to the next month." at bounding box center [655, 141] width 16 height 16
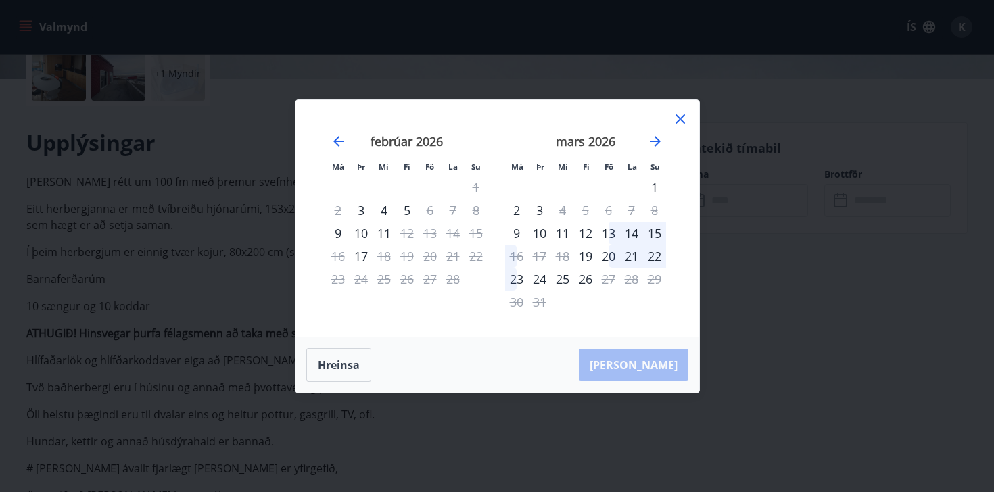
click at [679, 115] on icon at bounding box center [680, 119] width 16 height 16
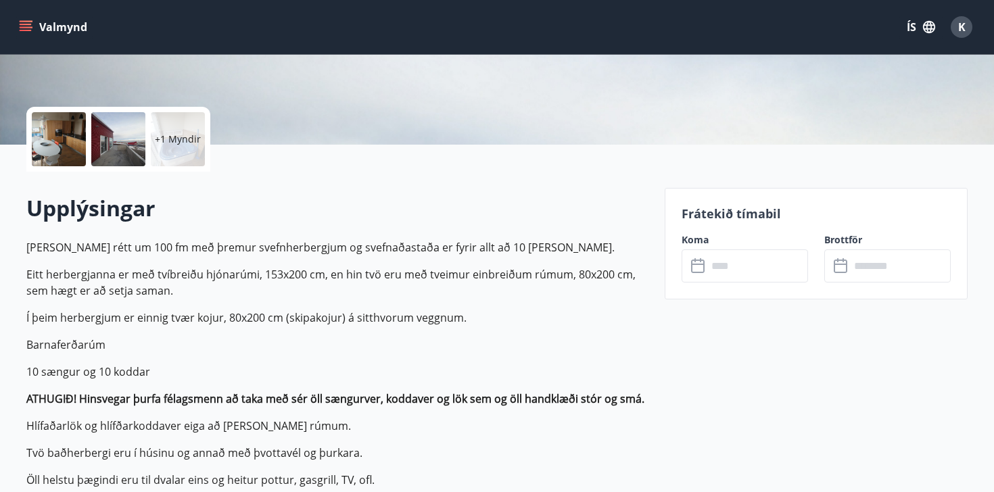
scroll to position [0, 0]
